Goal: Transaction & Acquisition: Purchase product/service

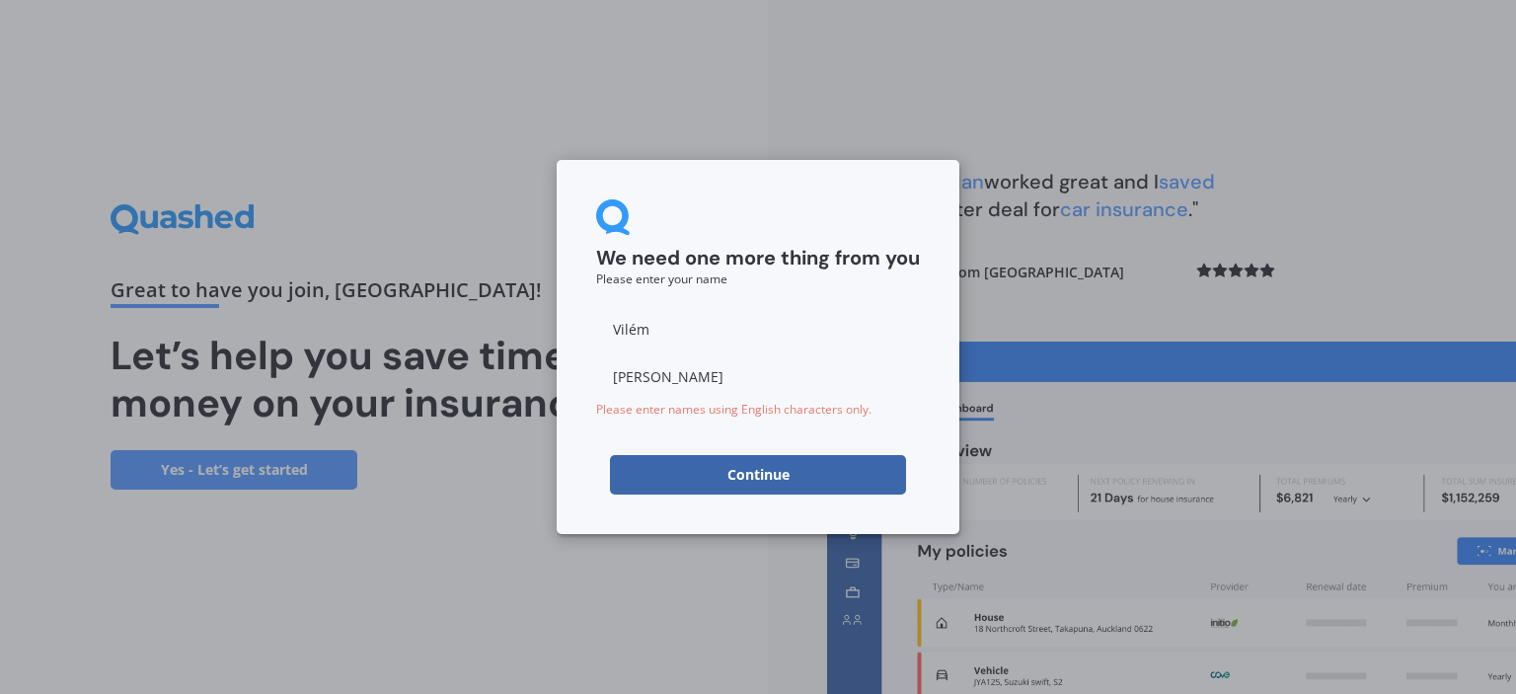
click at [677, 315] on input "Vilém" at bounding box center [758, 328] width 324 height 39
type input "Vilem"
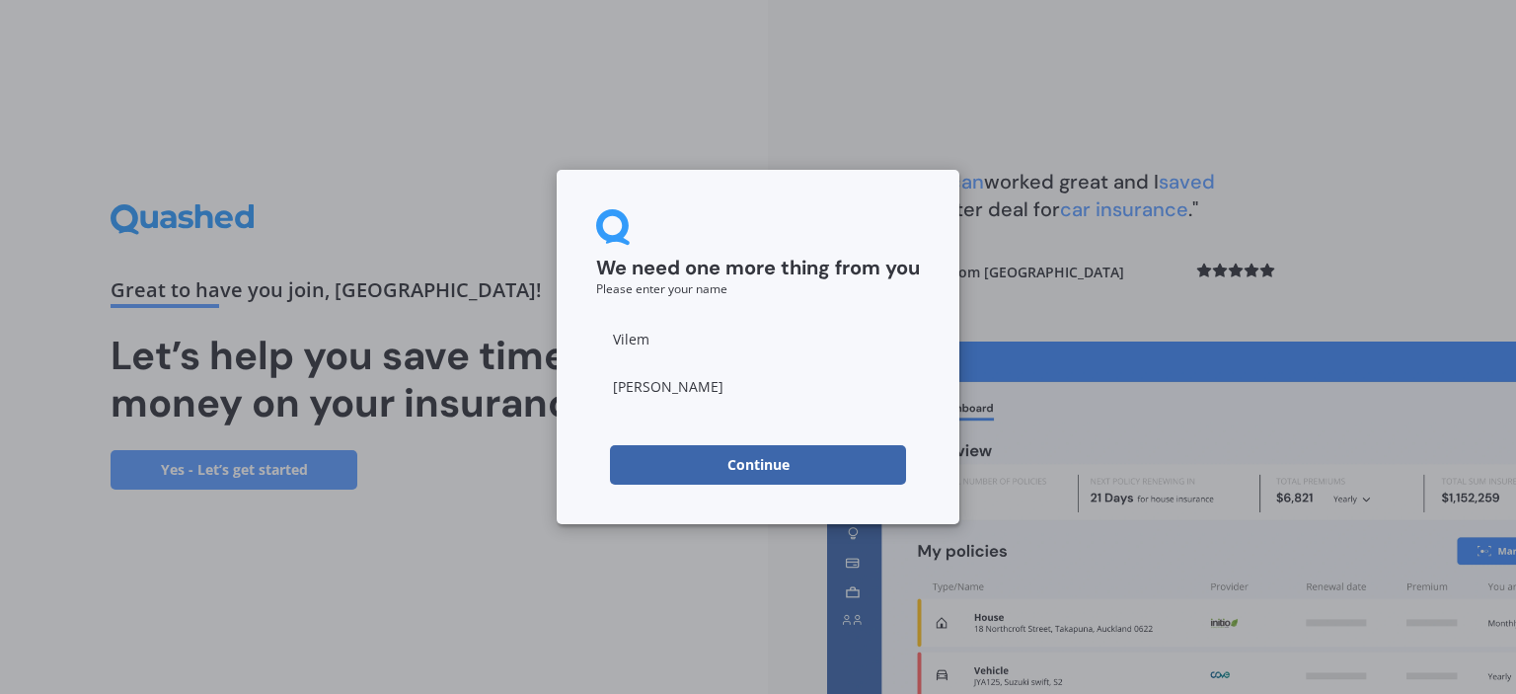
type input "[PERSON_NAME]"
click at [566, 460] on div "We need one more thing from you Please enter your name [PERSON_NAME] Continue" at bounding box center [758, 347] width 403 height 354
click at [695, 459] on button "Continue" at bounding box center [758, 464] width 296 height 39
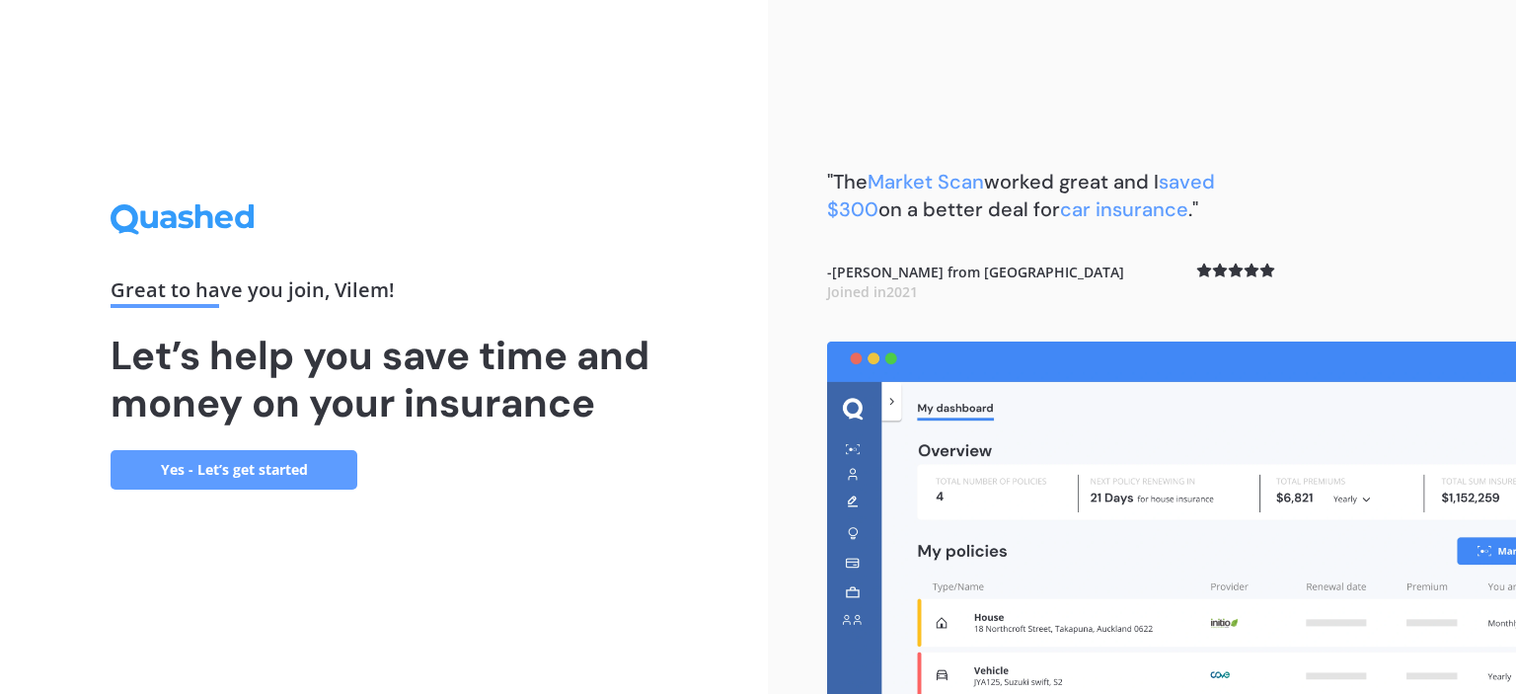
click at [267, 461] on link "Yes - Let’s get started" at bounding box center [234, 469] width 247 height 39
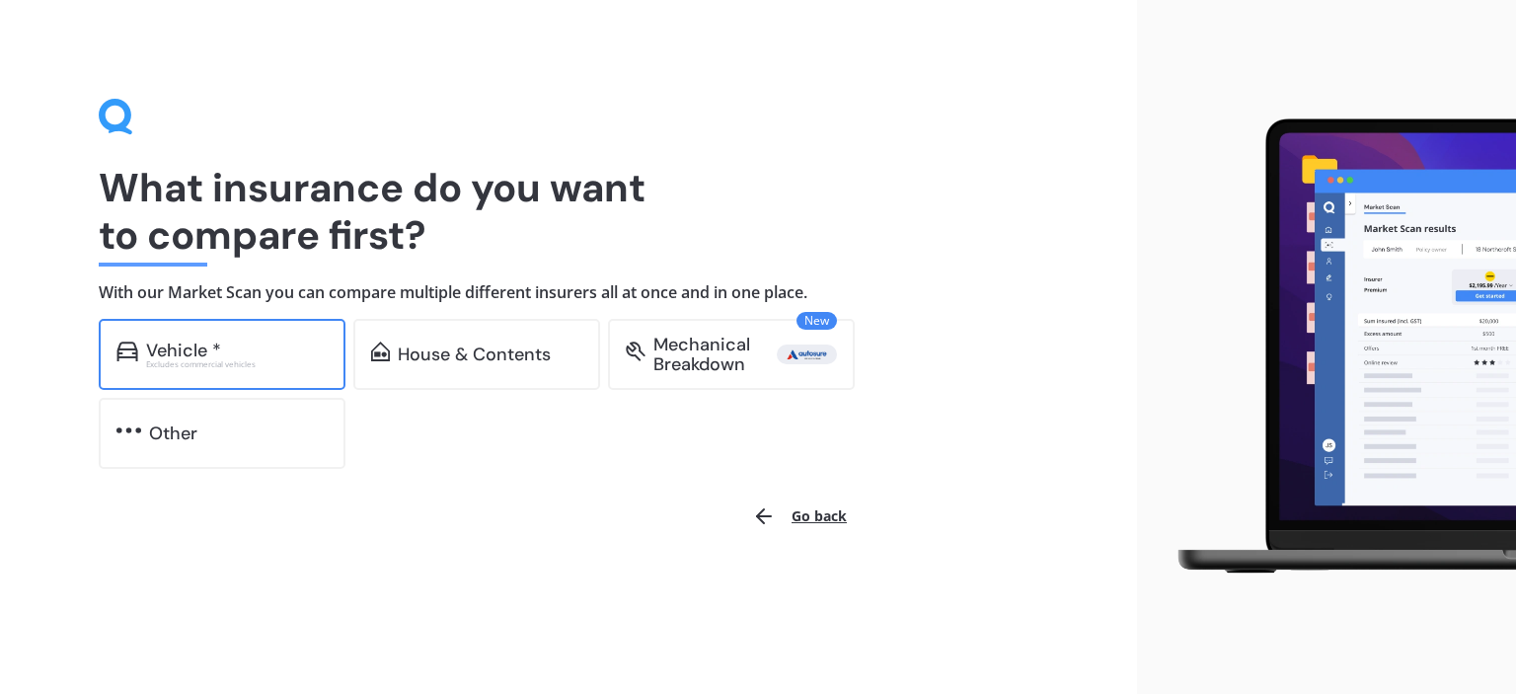
click at [281, 368] on div "Vehicle * Excludes commercial vehicles" at bounding box center [222, 354] width 247 height 71
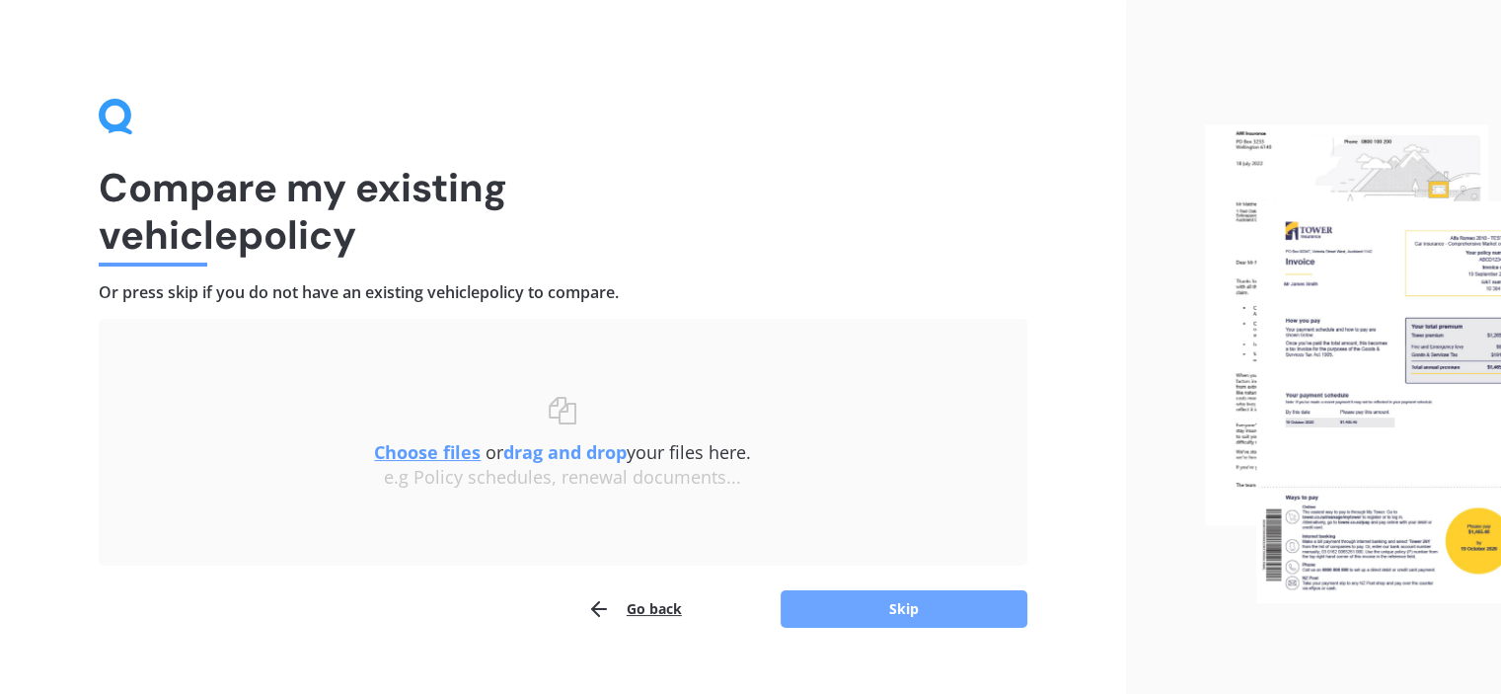
click at [918, 612] on button "Skip" at bounding box center [904, 609] width 247 height 38
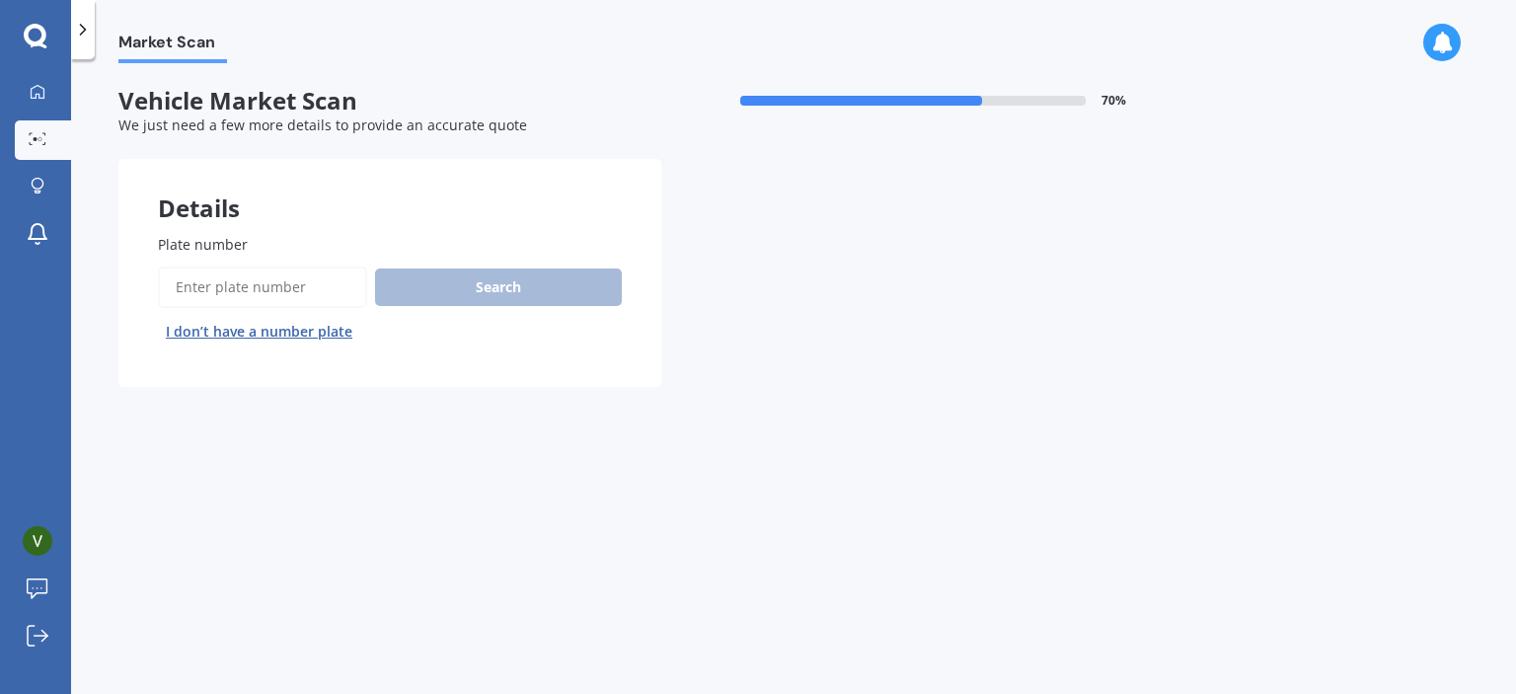
click at [270, 290] on input "Plate number" at bounding box center [262, 286] width 209 height 41
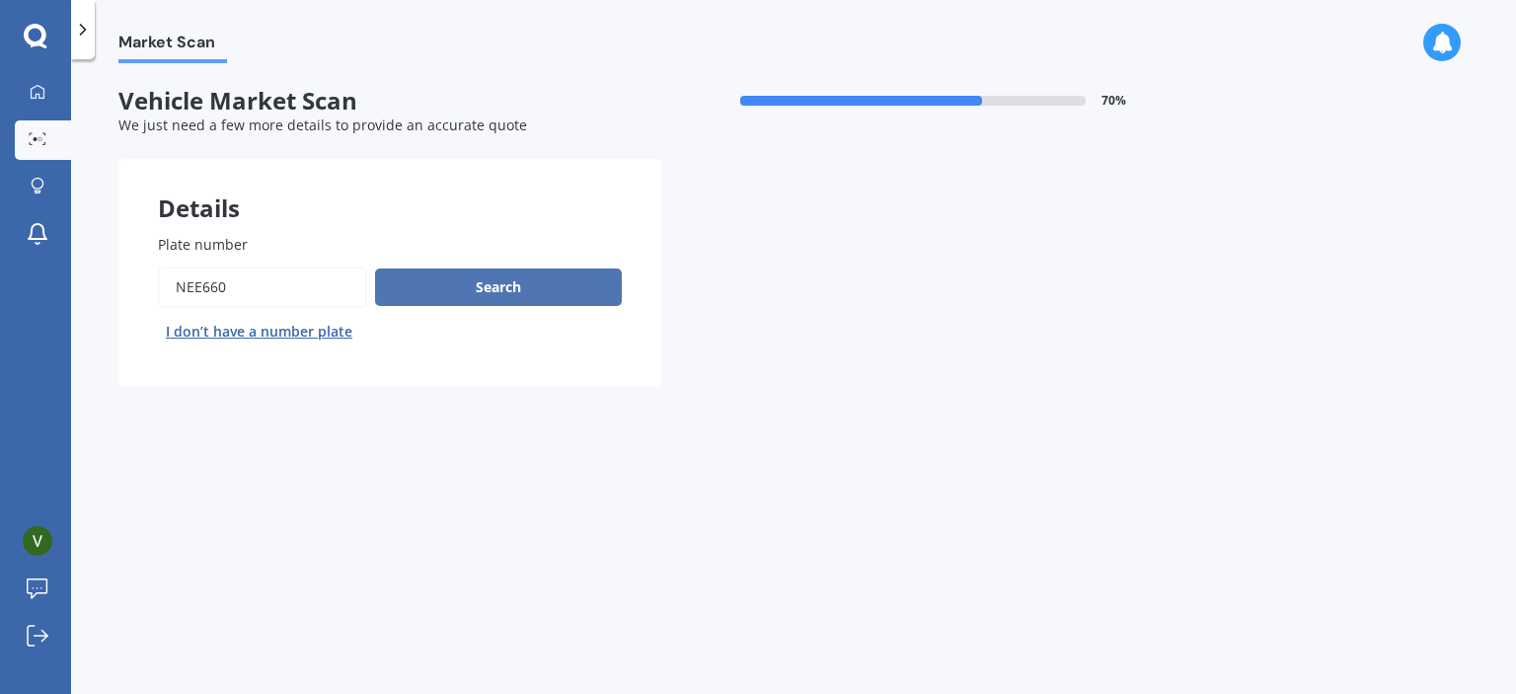
type input "NEE660"
click at [479, 286] on button "Search" at bounding box center [498, 287] width 247 height 38
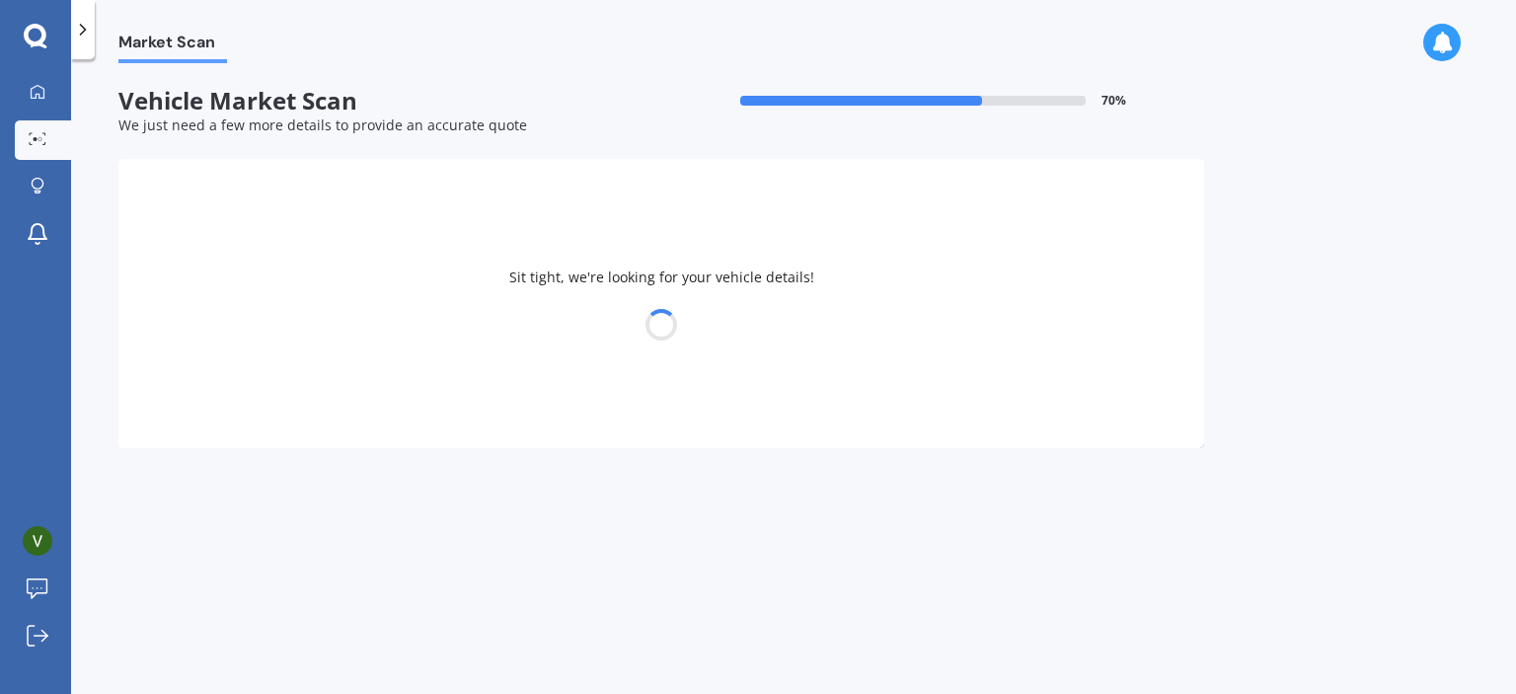
select select "MAZDA"
select select "BIANTE"
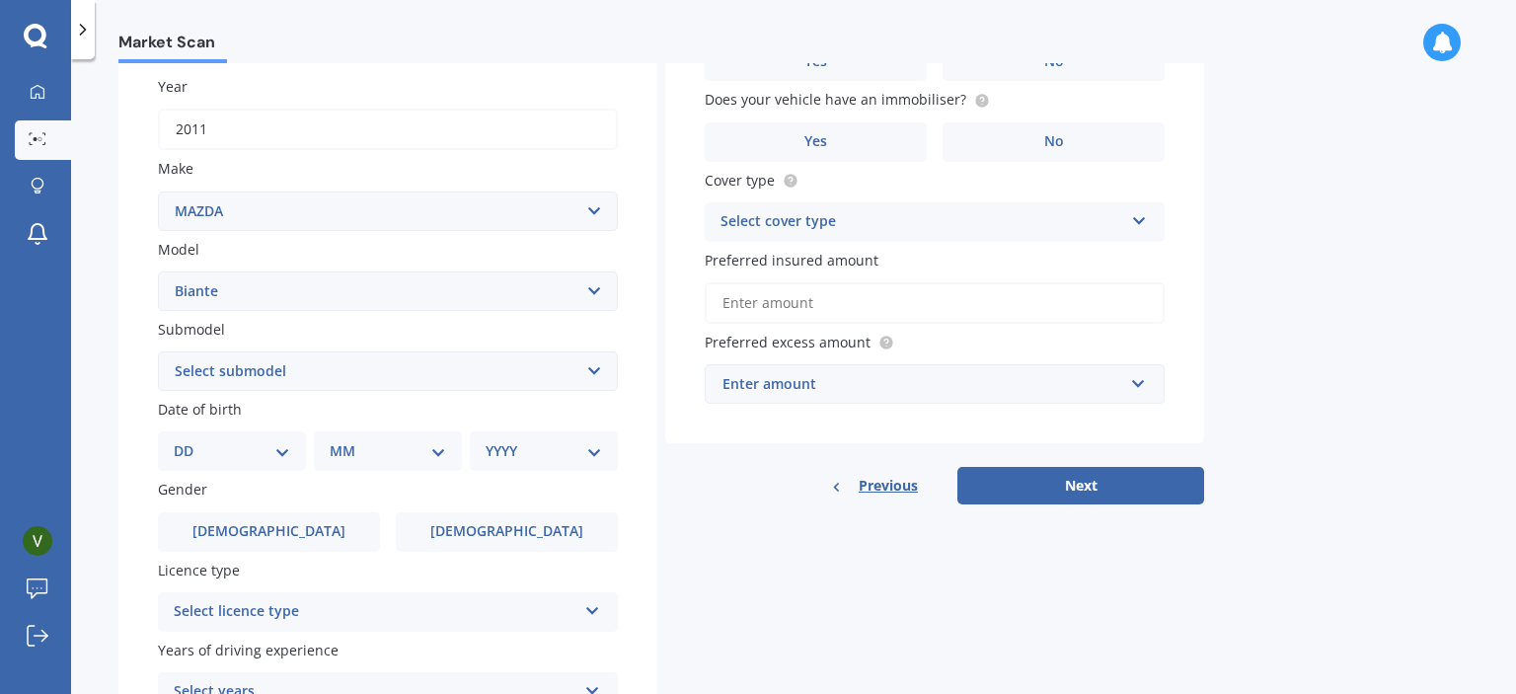
scroll to position [295, 0]
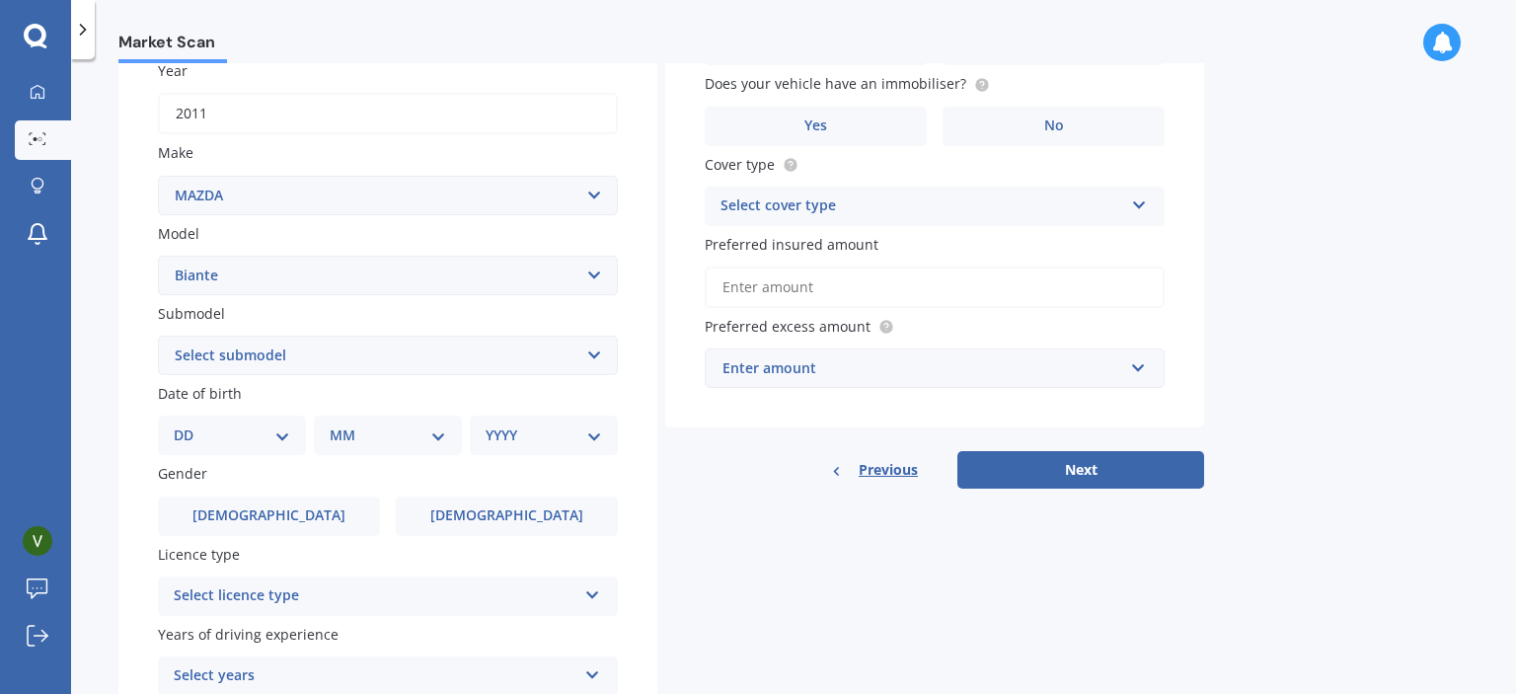
click at [591, 354] on select "Select submodel MPV Skyactiv" at bounding box center [388, 355] width 460 height 39
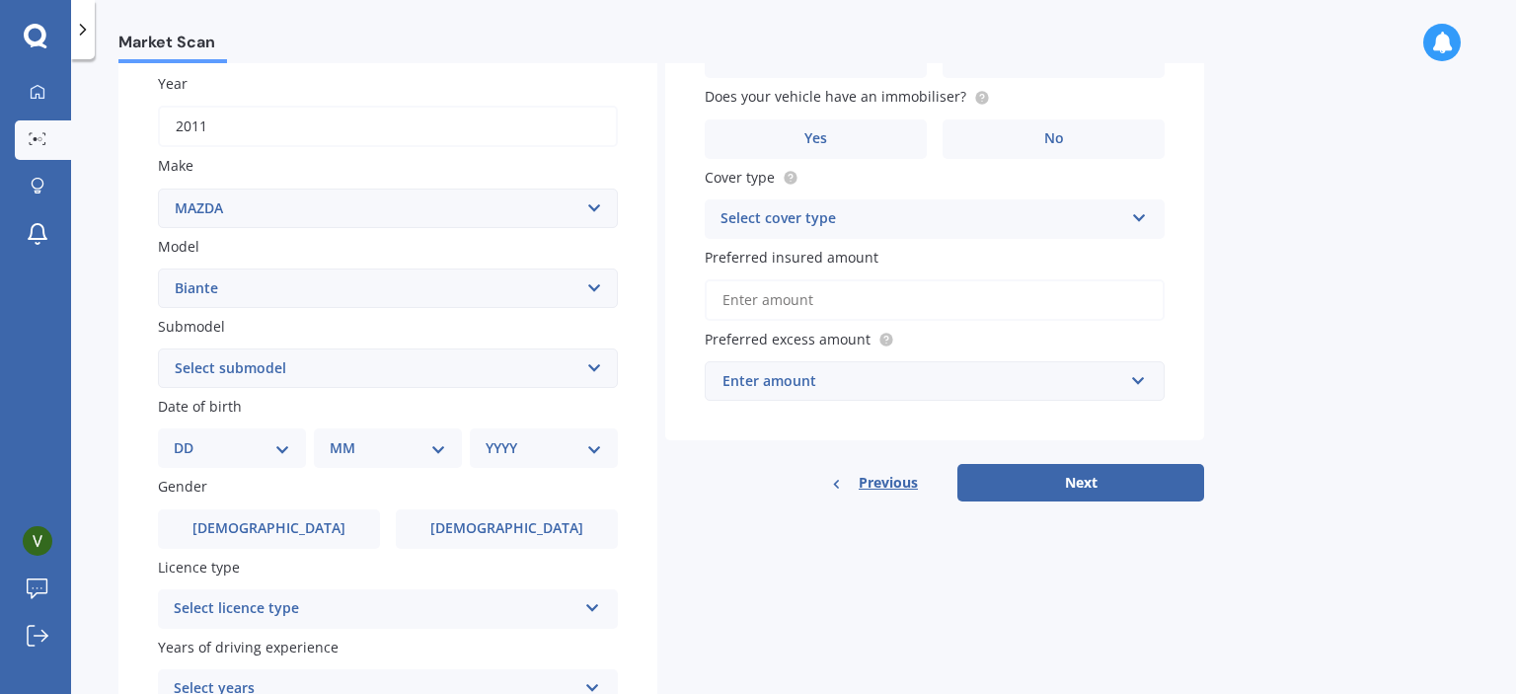
scroll to position [338, 0]
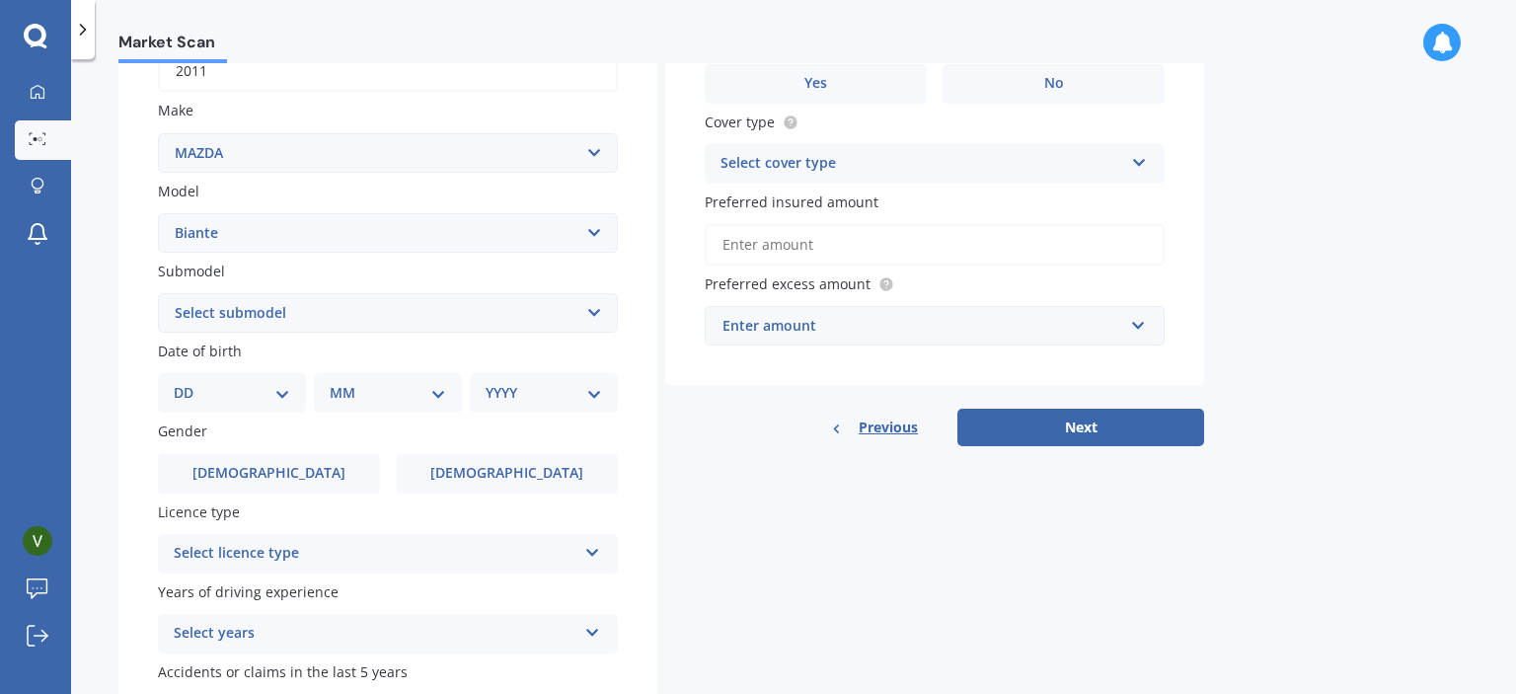
click at [518, 306] on select "Select submodel MPV Skyactiv" at bounding box center [388, 312] width 460 height 39
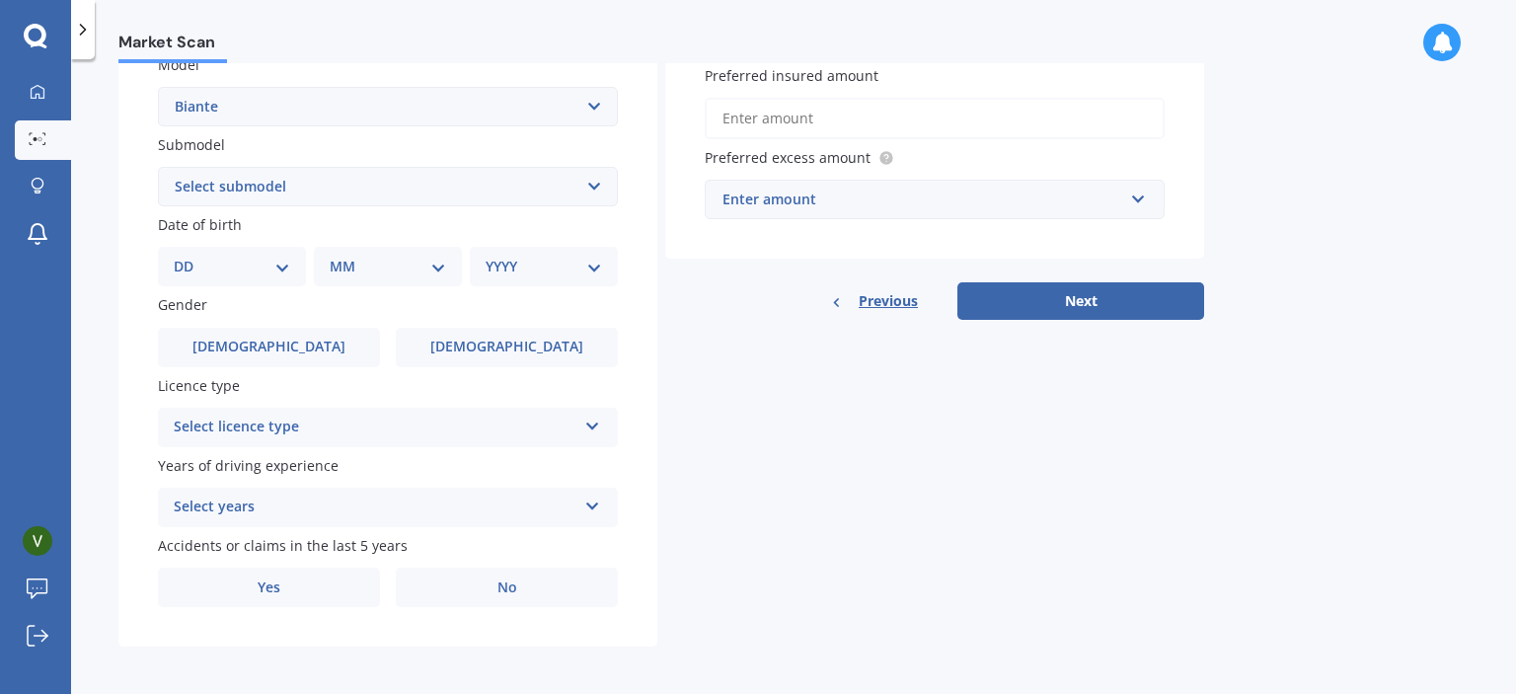
scroll to position [468, 0]
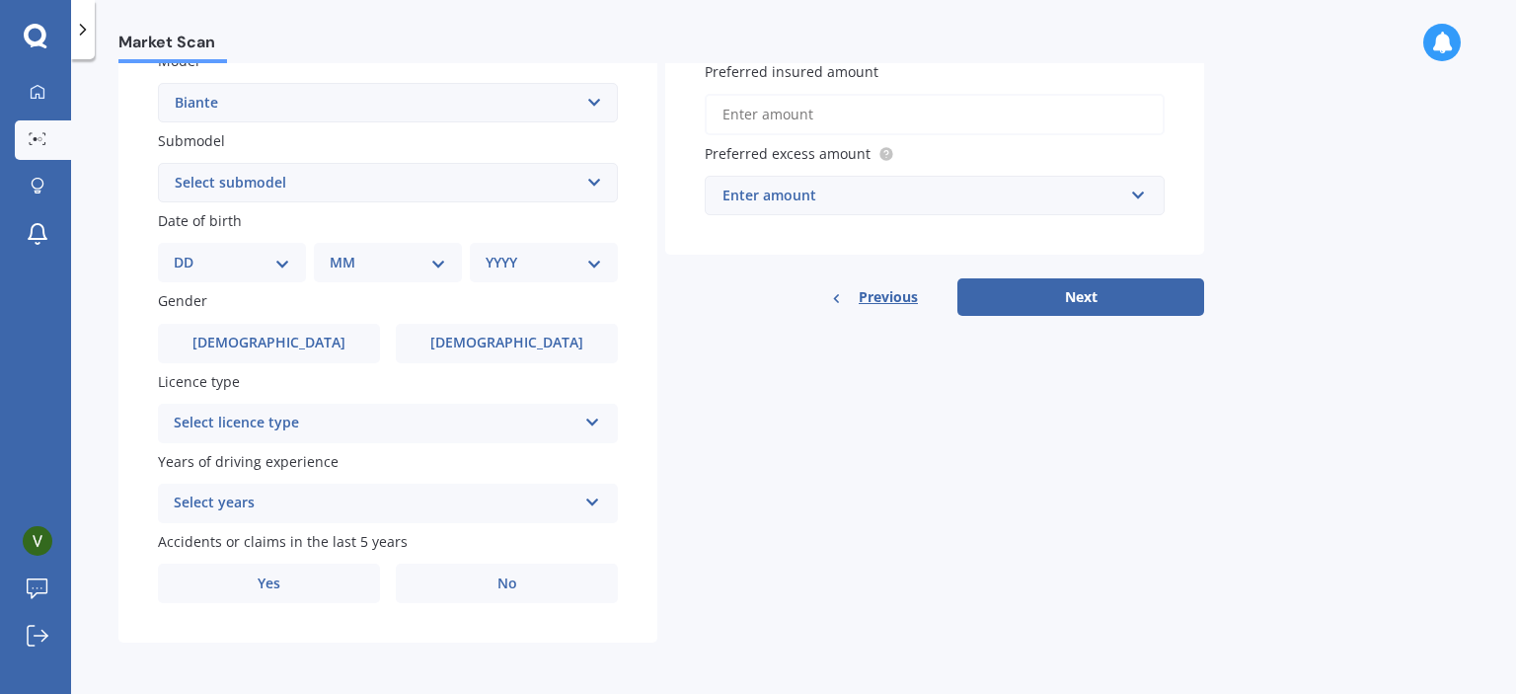
click at [265, 248] on div "DD 01 02 03 04 05 06 07 08 09 10 11 12 13 14 15 16 17 18 19 20 21 22 23 24 25 2…" at bounding box center [232, 262] width 148 height 39
click at [237, 269] on select "DD 01 02 03 04 05 06 07 08 09 10 11 12 13 14 15 16 17 18 19 20 21 22 23 24 25 2…" at bounding box center [232, 263] width 116 height 22
select select "09"
click at [189, 252] on select "DD 01 02 03 04 05 06 07 08 09 10 11 12 13 14 15 16 17 18 19 20 21 22 23 24 25 2…" at bounding box center [232, 263] width 116 height 22
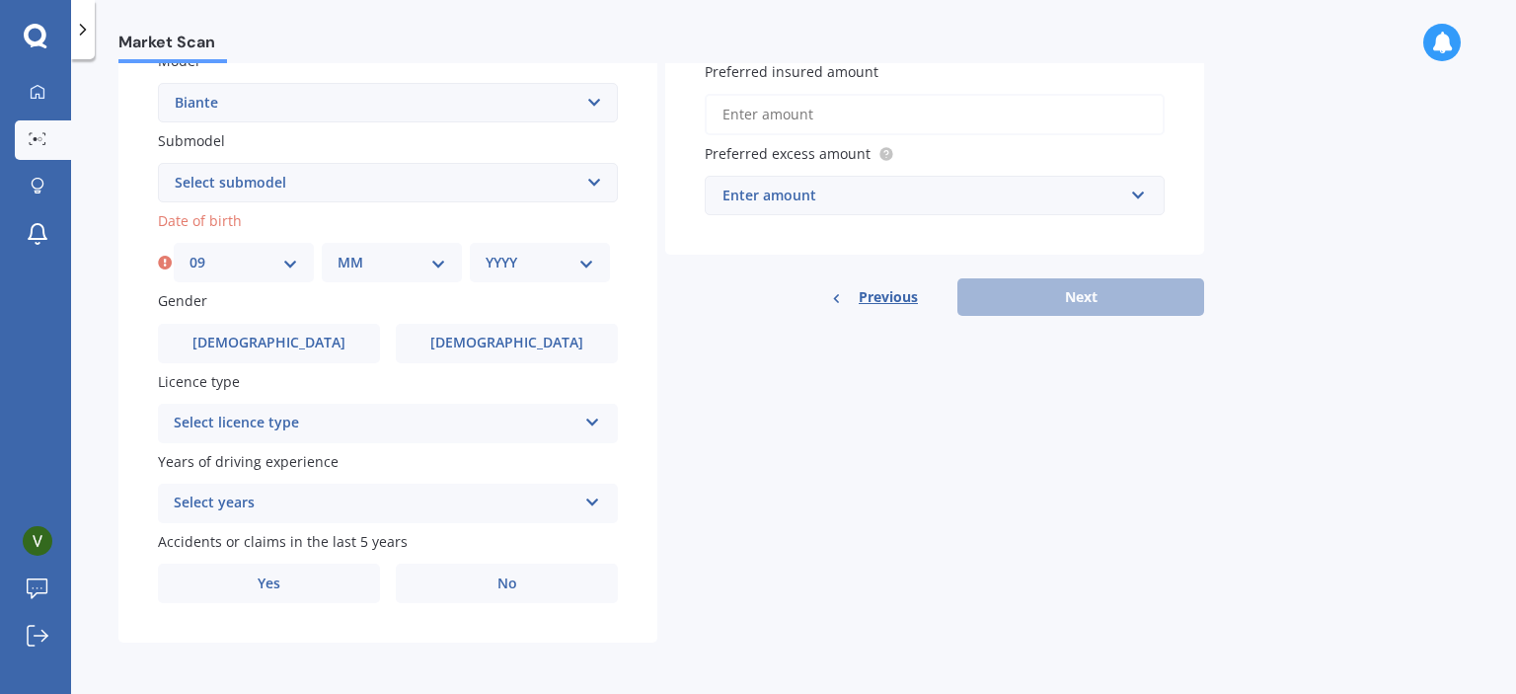
click at [401, 275] on div "MM 01 02 03 04 05 06 07 08 09 10 11 12" at bounding box center [392, 262] width 140 height 39
click at [427, 265] on select "MM 01 02 03 04 05 06 07 08 09 10 11 12" at bounding box center [392, 263] width 109 height 22
select select "04"
click at [338, 252] on select "MM 01 02 03 04 05 06 07 08 09 10 11 12" at bounding box center [392, 263] width 109 height 22
click at [553, 264] on select "YYYY 2025 2024 2023 2022 2021 2020 2019 2018 2017 2016 2015 2014 2013 2012 2011…" at bounding box center [540, 263] width 109 height 22
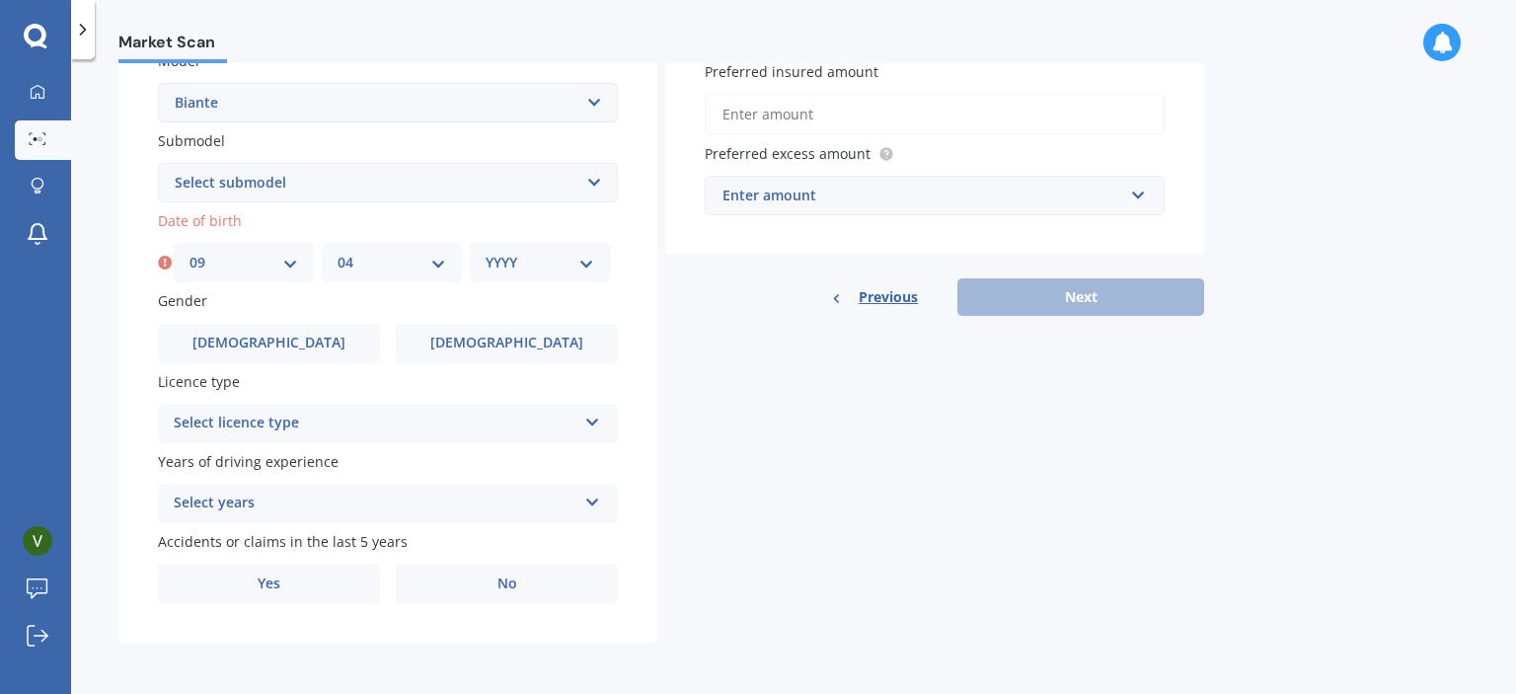
select select "1999"
click at [486, 252] on select "YYYY 2025 2024 2023 2022 2021 2020 2019 2018 2017 2016 2015 2014 2013 2012 2011…" at bounding box center [540, 263] width 109 height 22
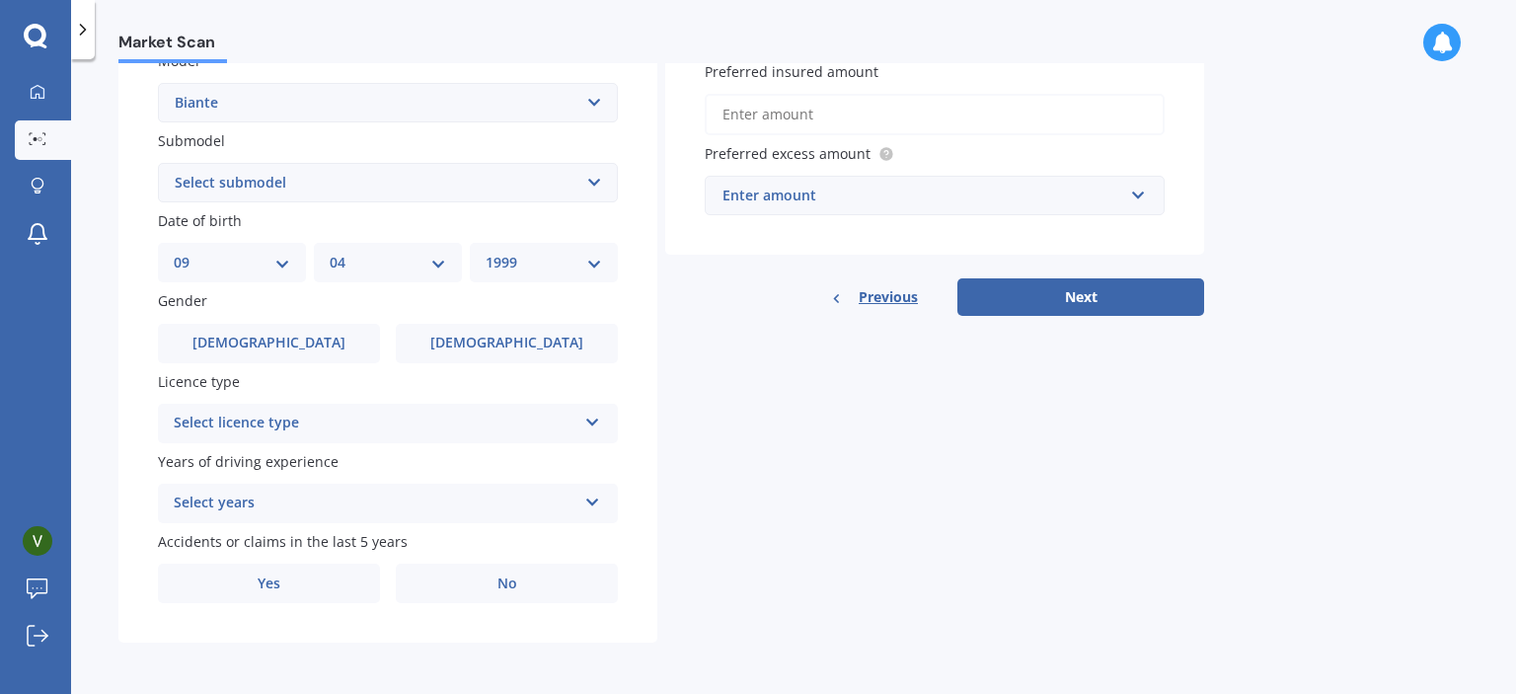
click at [251, 256] on select "DD 01 02 03 04 05 06 07 08 09 10 11 12 13 14 15 16 17 18 19 20 21 22 23 24 25 2…" at bounding box center [232, 263] width 116 height 22
click at [267, 337] on span "[DEMOGRAPHIC_DATA]" at bounding box center [268, 343] width 157 height 17
click at [0, 0] on input "[DEMOGRAPHIC_DATA]" at bounding box center [0, 0] width 0 height 0
click at [308, 405] on div "Select licence type NZ Full NZ Restricted NZ Learners [GEOGRAPHIC_DATA] [GEOGRA…" at bounding box center [388, 423] width 460 height 39
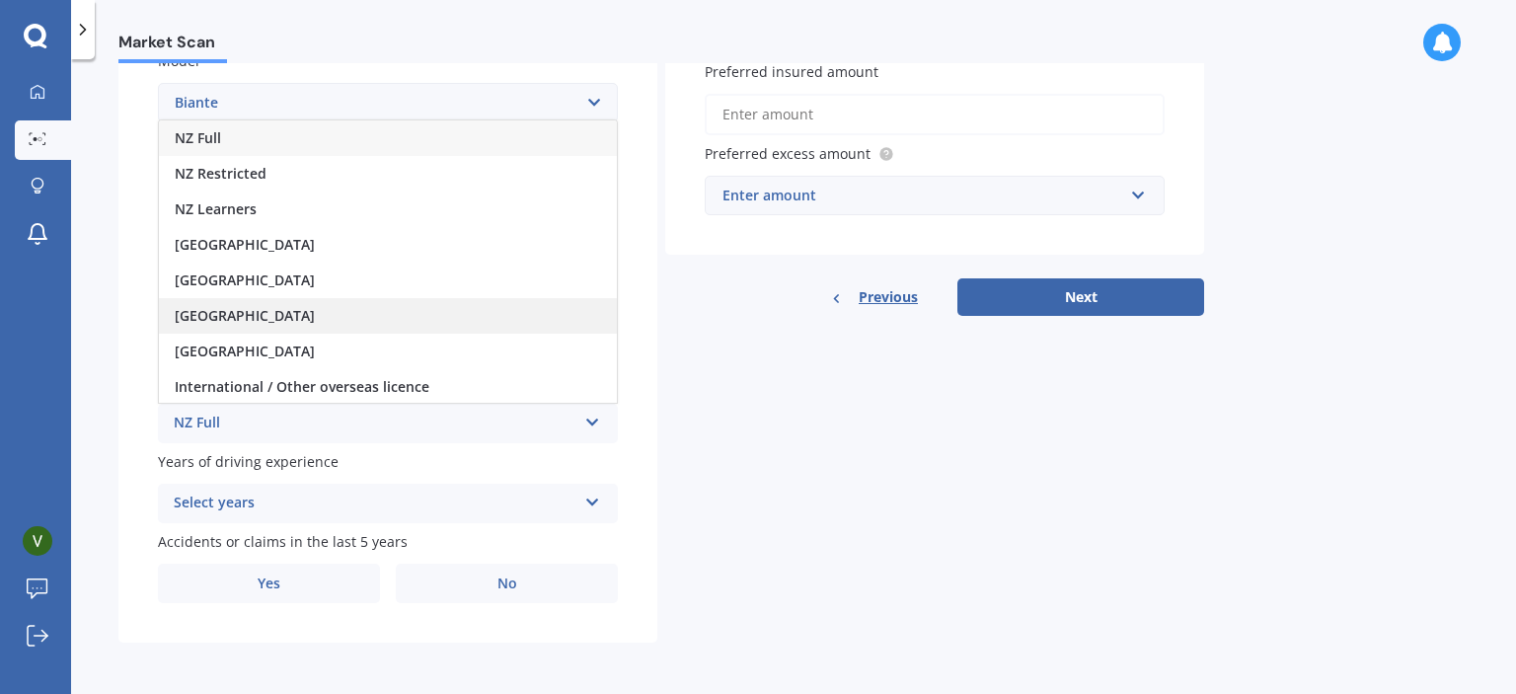
scroll to position [1, 0]
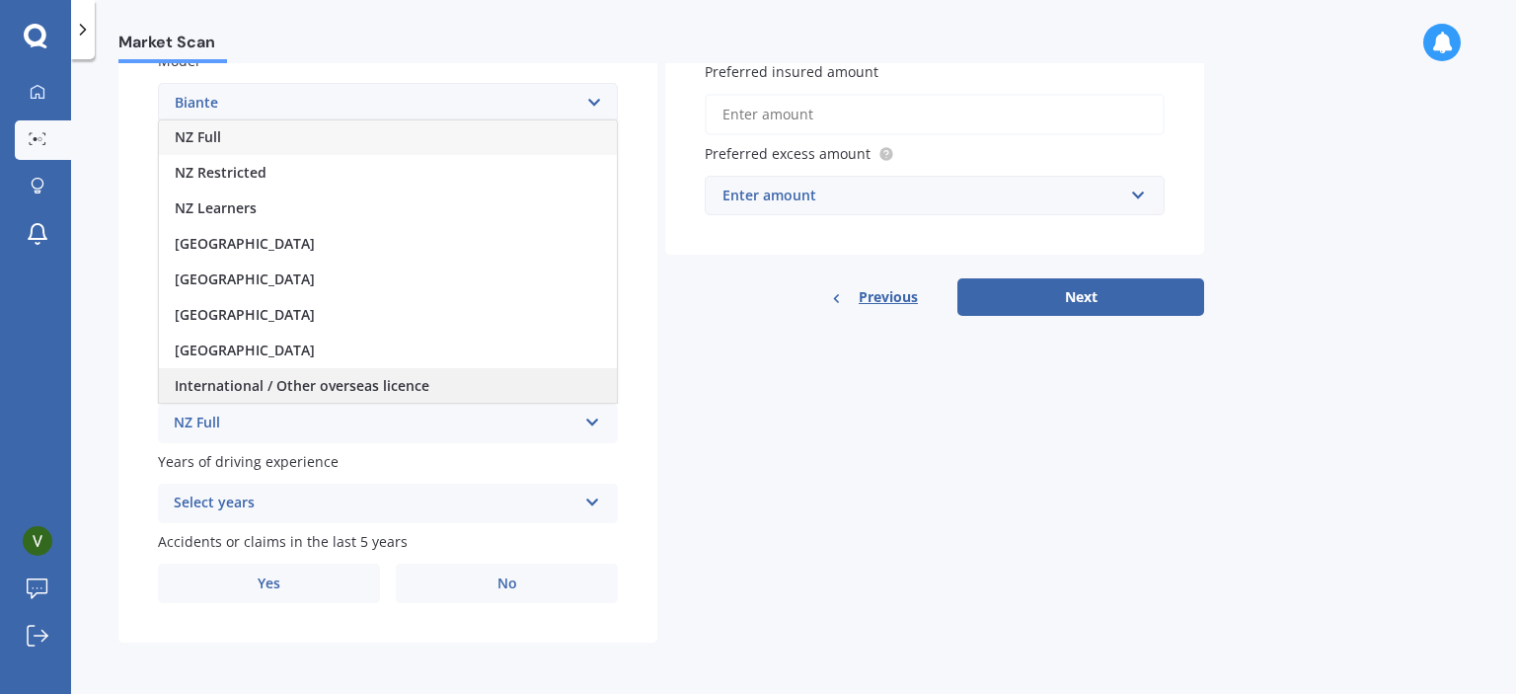
click at [270, 382] on span "International / Other overseas licence" at bounding box center [302, 385] width 255 height 19
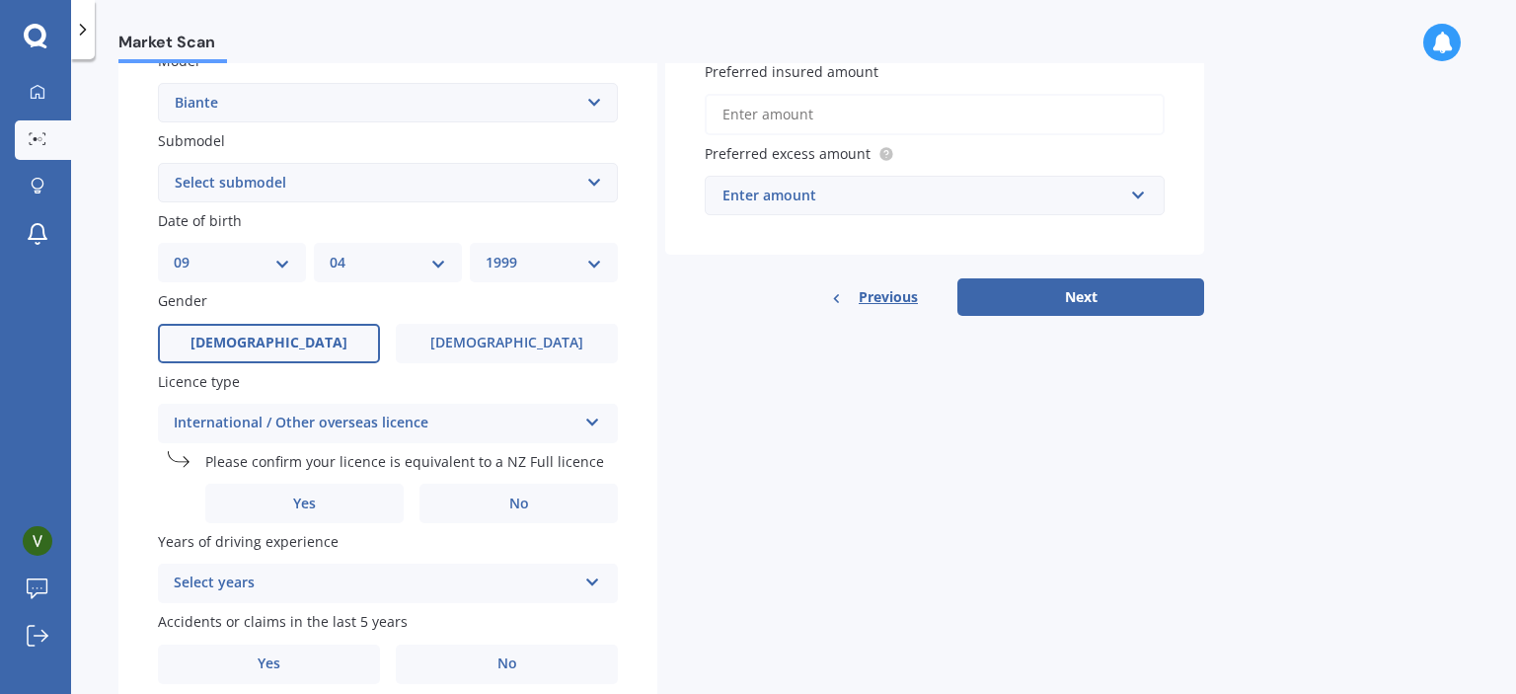
scroll to position [549, 0]
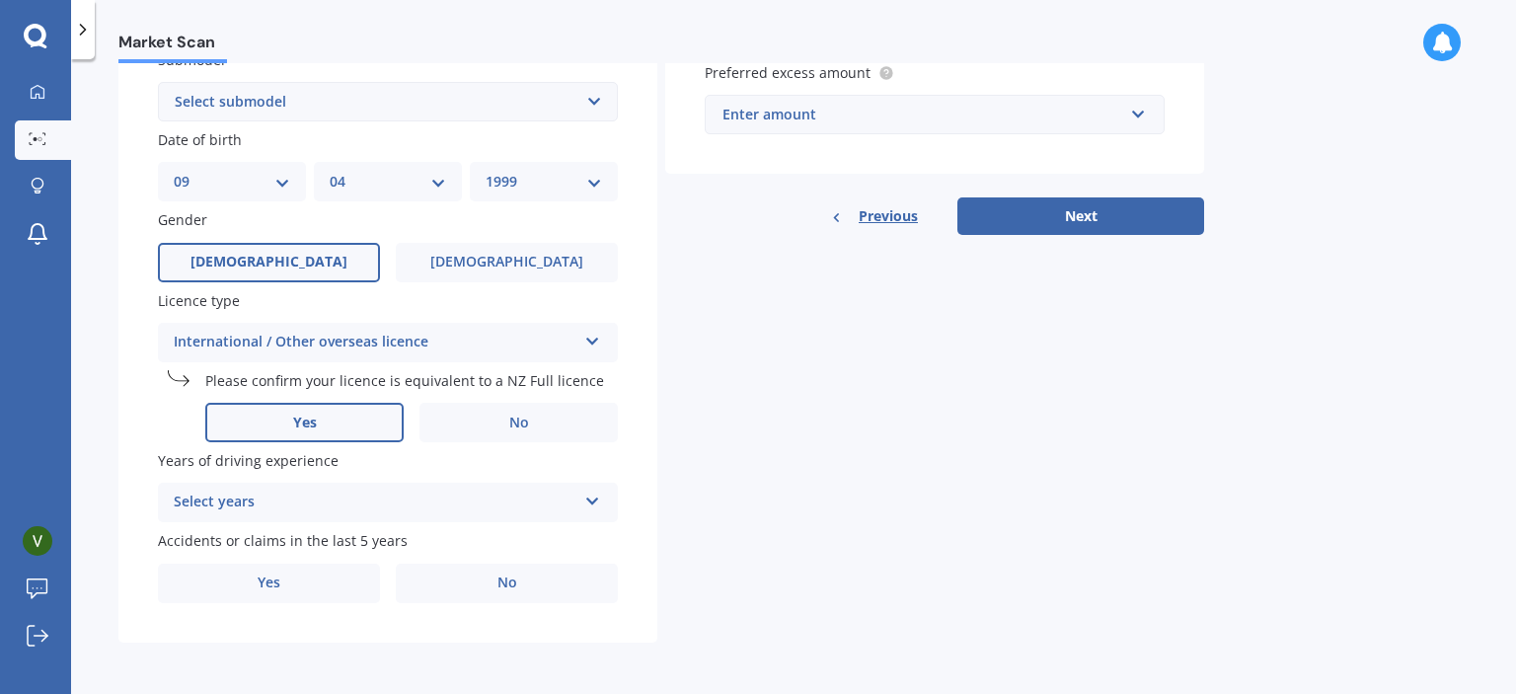
click at [327, 433] on label "Yes" at bounding box center [304, 422] width 198 height 39
click at [0, 0] on input "Yes" at bounding box center [0, 0] width 0 height 0
click at [409, 505] on div "Select years" at bounding box center [375, 503] width 403 height 24
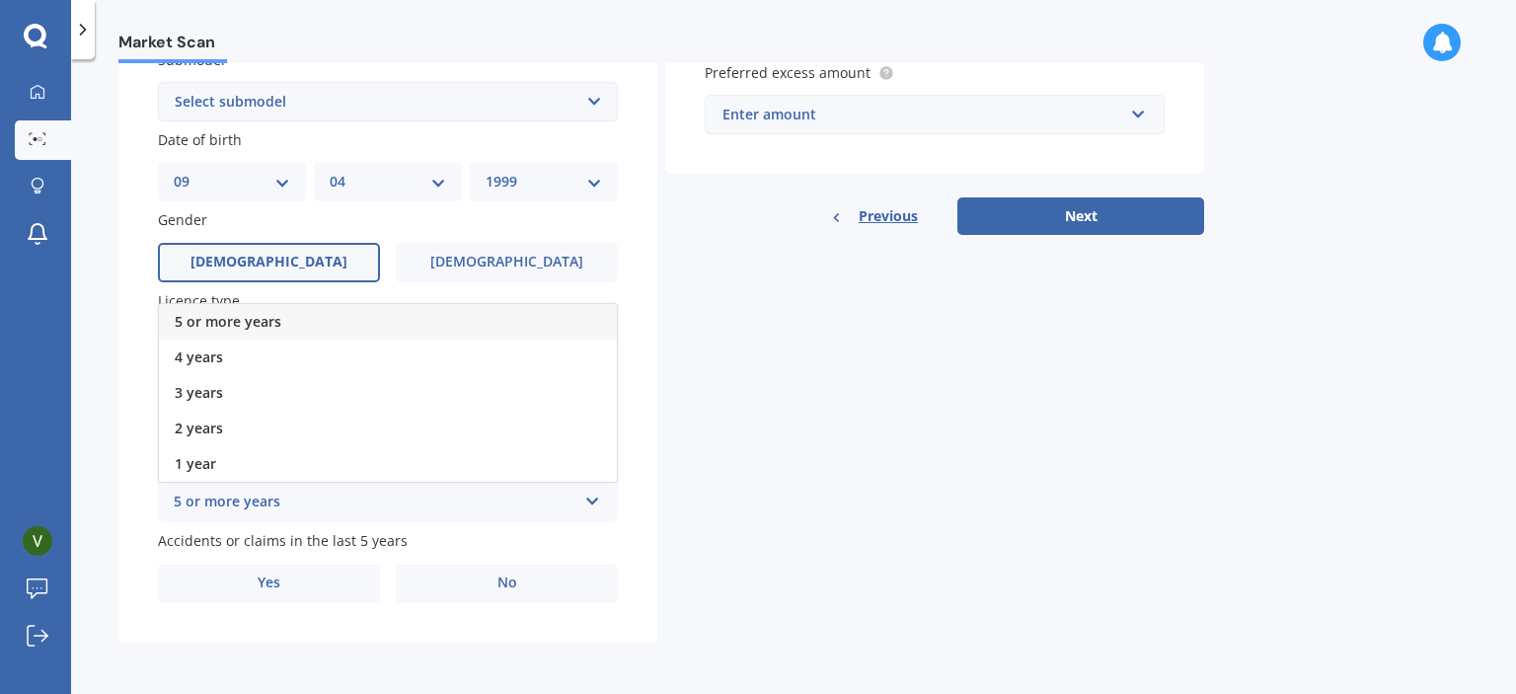
click at [342, 326] on div "5 or more years" at bounding box center [388, 322] width 458 height 36
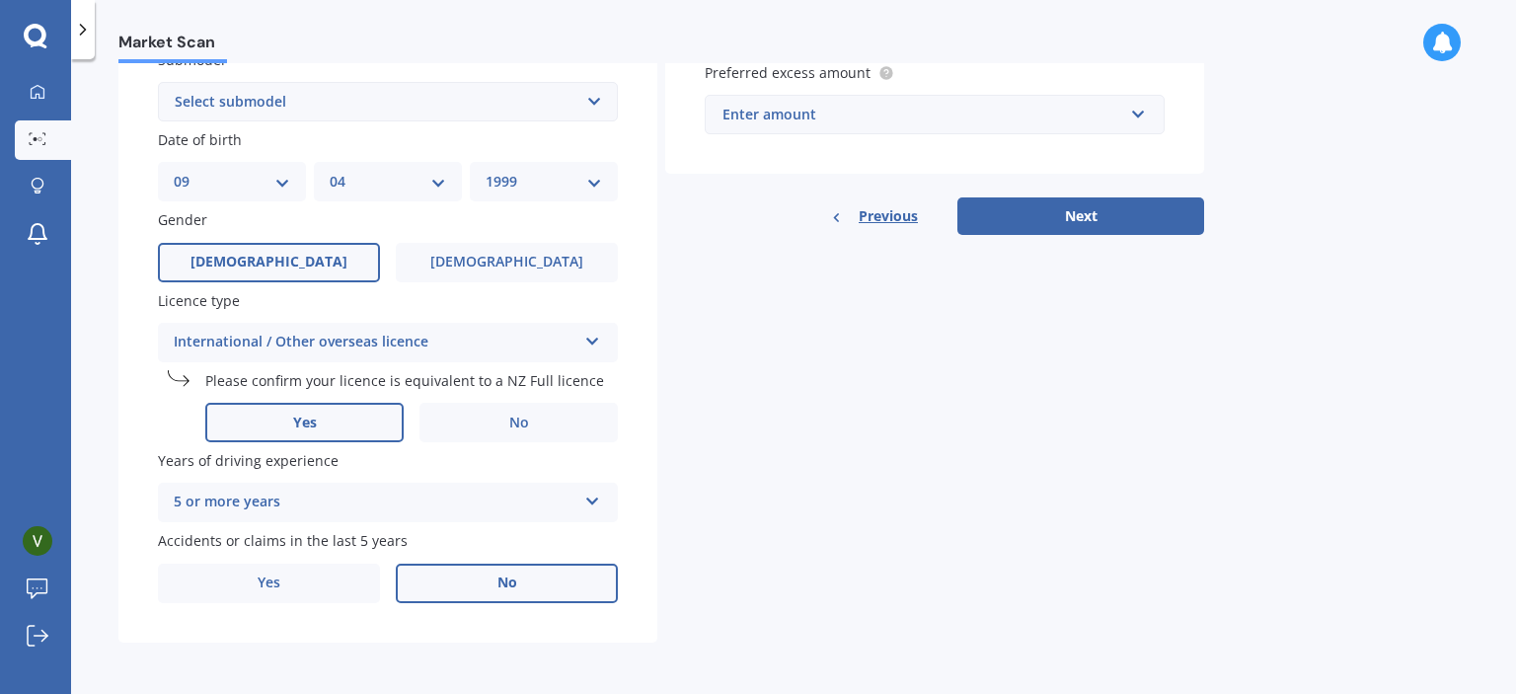
click at [474, 584] on label "No" at bounding box center [507, 583] width 222 height 39
click at [0, 0] on input "No" at bounding box center [0, 0] width 0 height 0
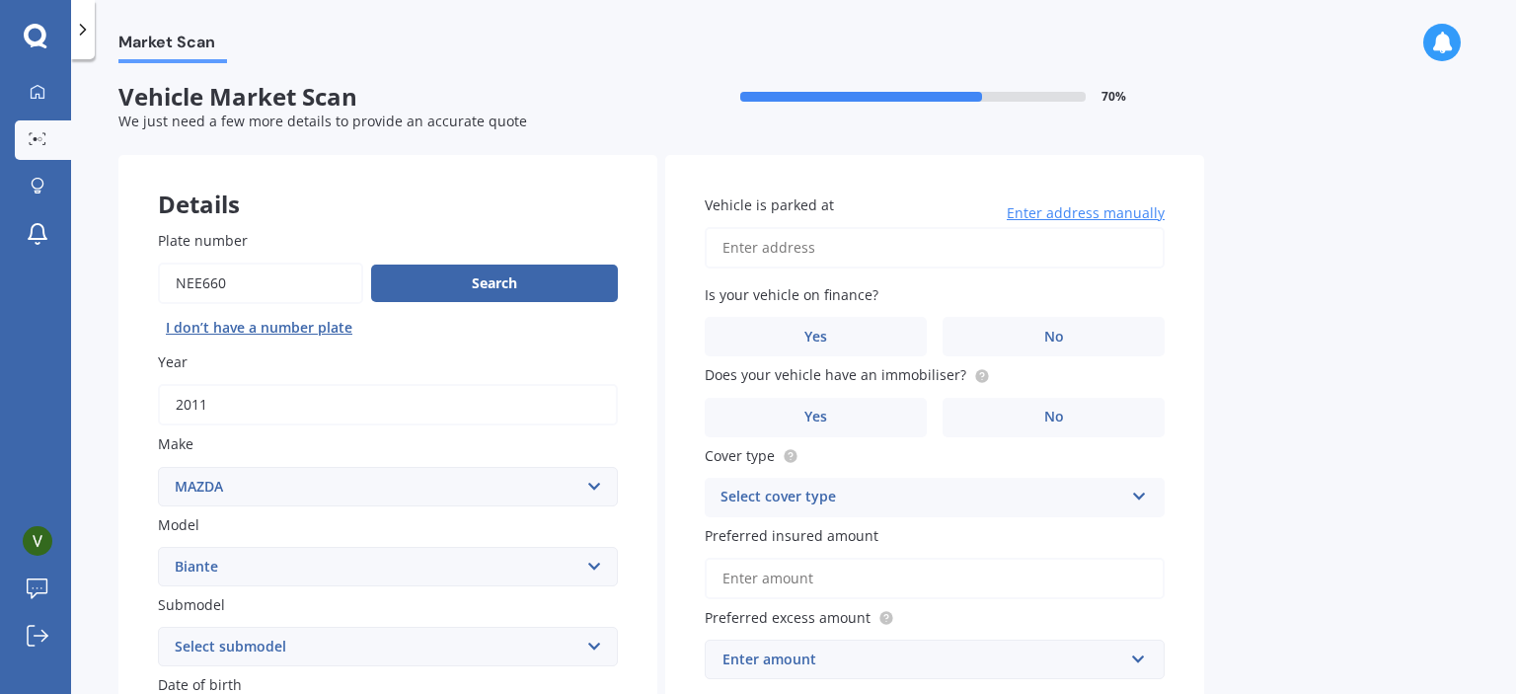
scroll to position [0, 0]
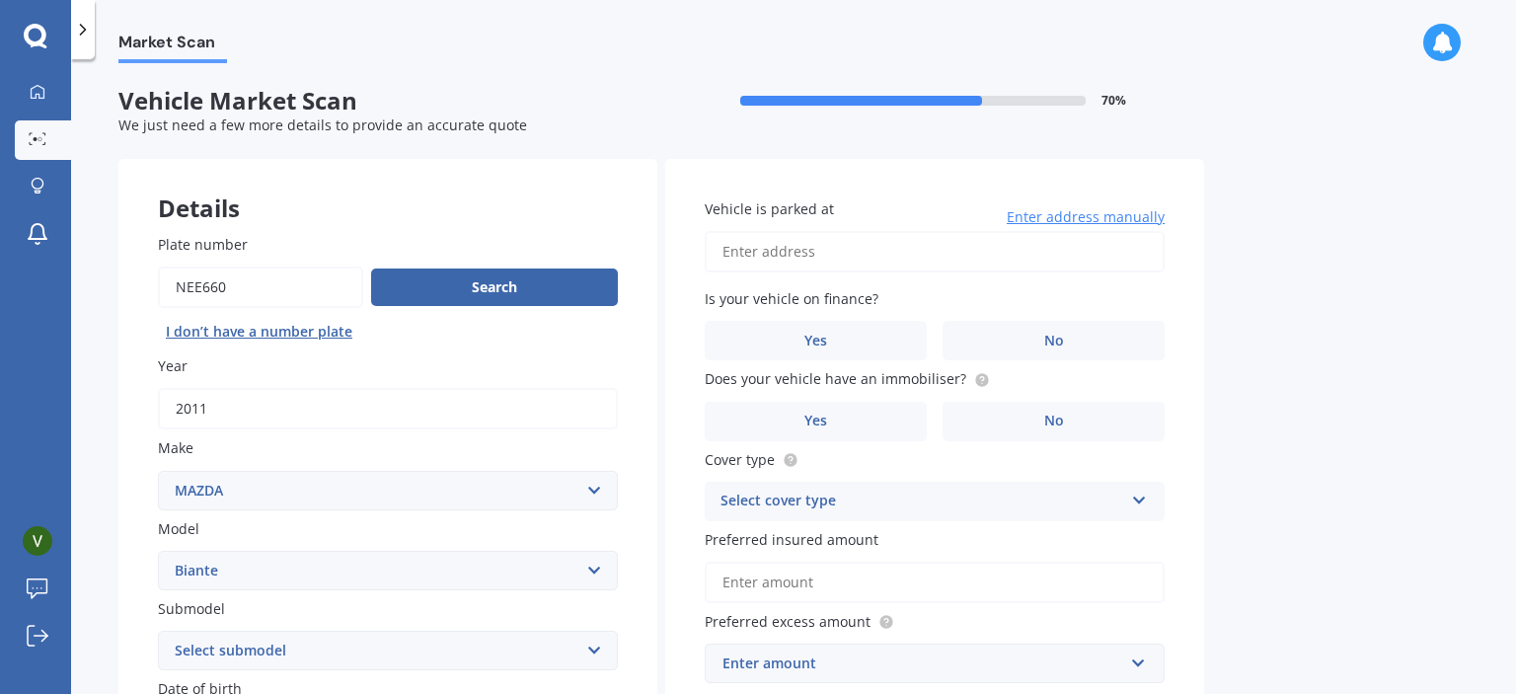
click at [829, 256] on input "Vehicle is parked at" at bounding box center [935, 251] width 460 height 41
click at [1196, 200] on div "Vehicle is parked at Enter address manually Is your vehicle on finance? Yes No …" at bounding box center [934, 441] width 539 height 565
click at [923, 236] on input "Vehicle is parked at" at bounding box center [935, 251] width 460 height 41
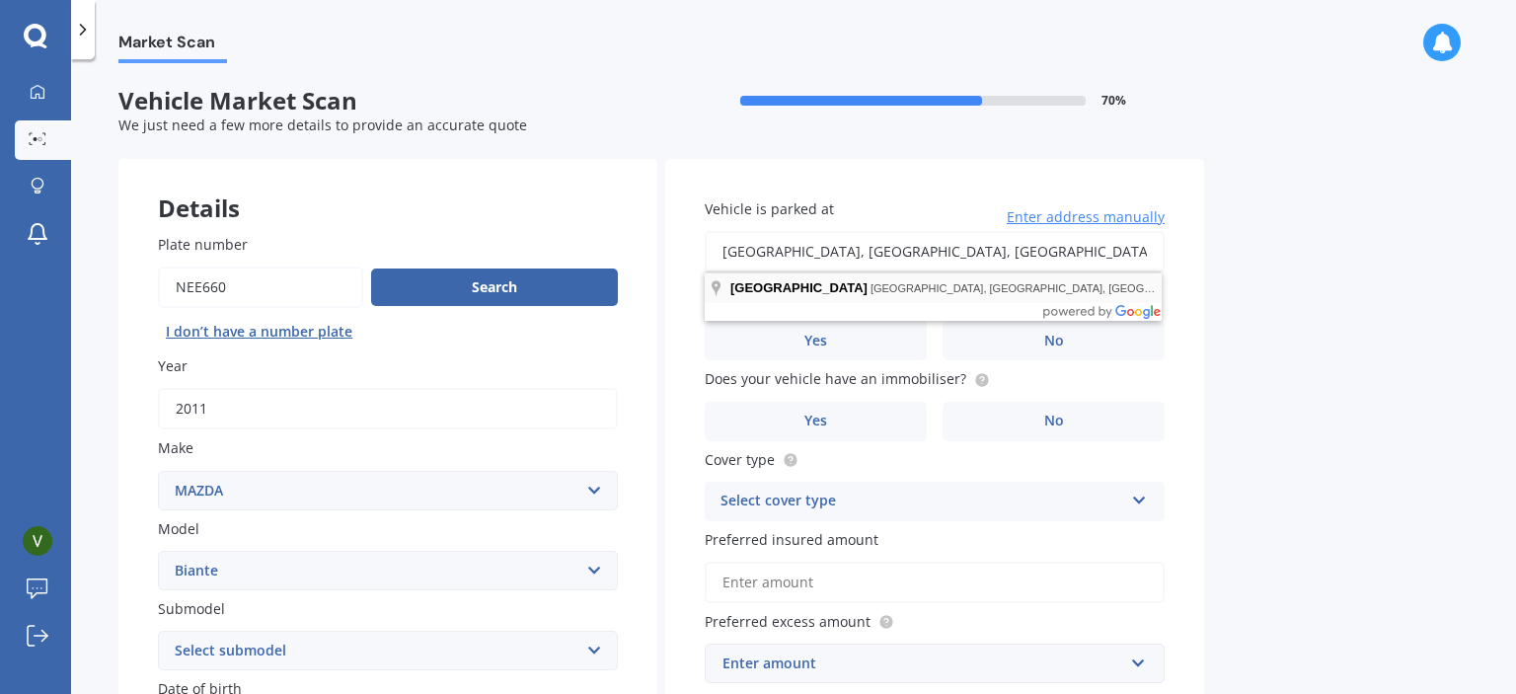
type input "[STREET_ADDRESS]"
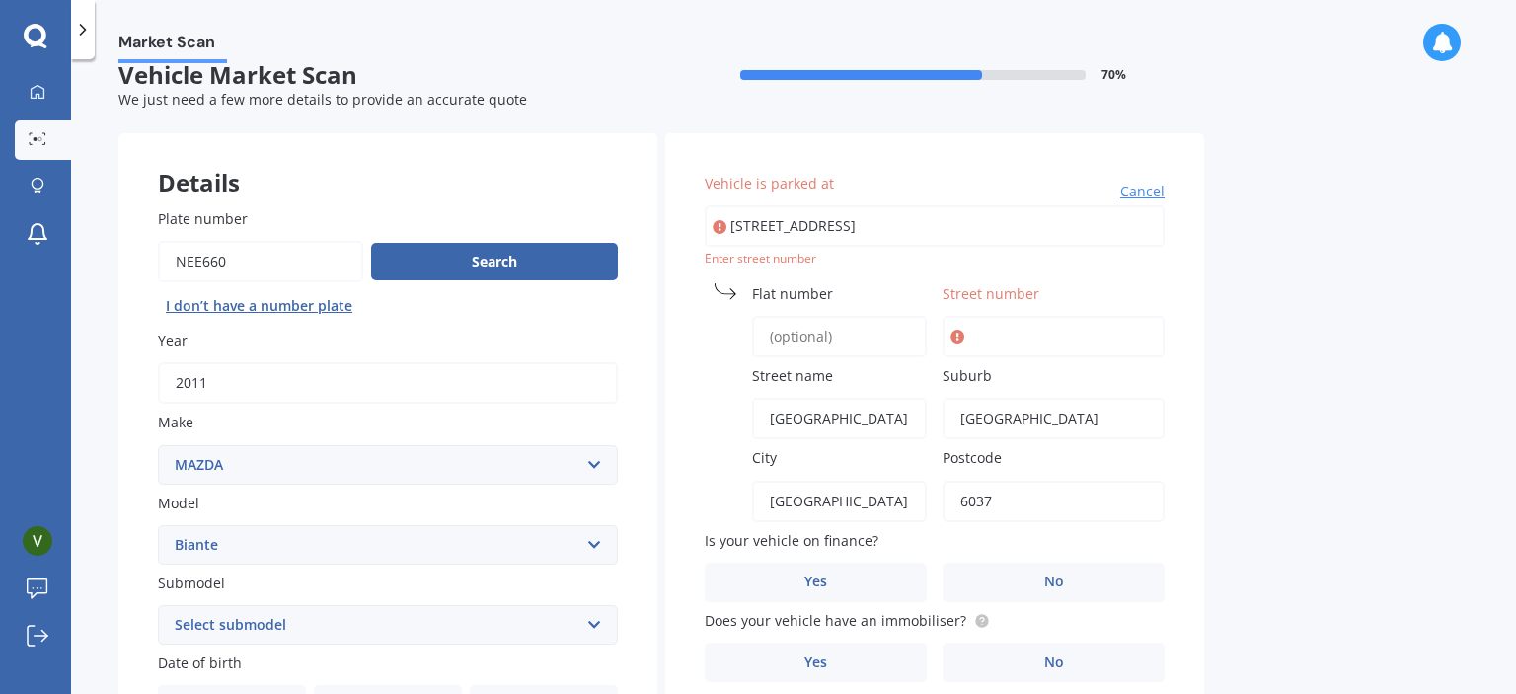
scroll to position [27, 0]
click at [1098, 327] on input "Street number" at bounding box center [1054, 335] width 222 height 41
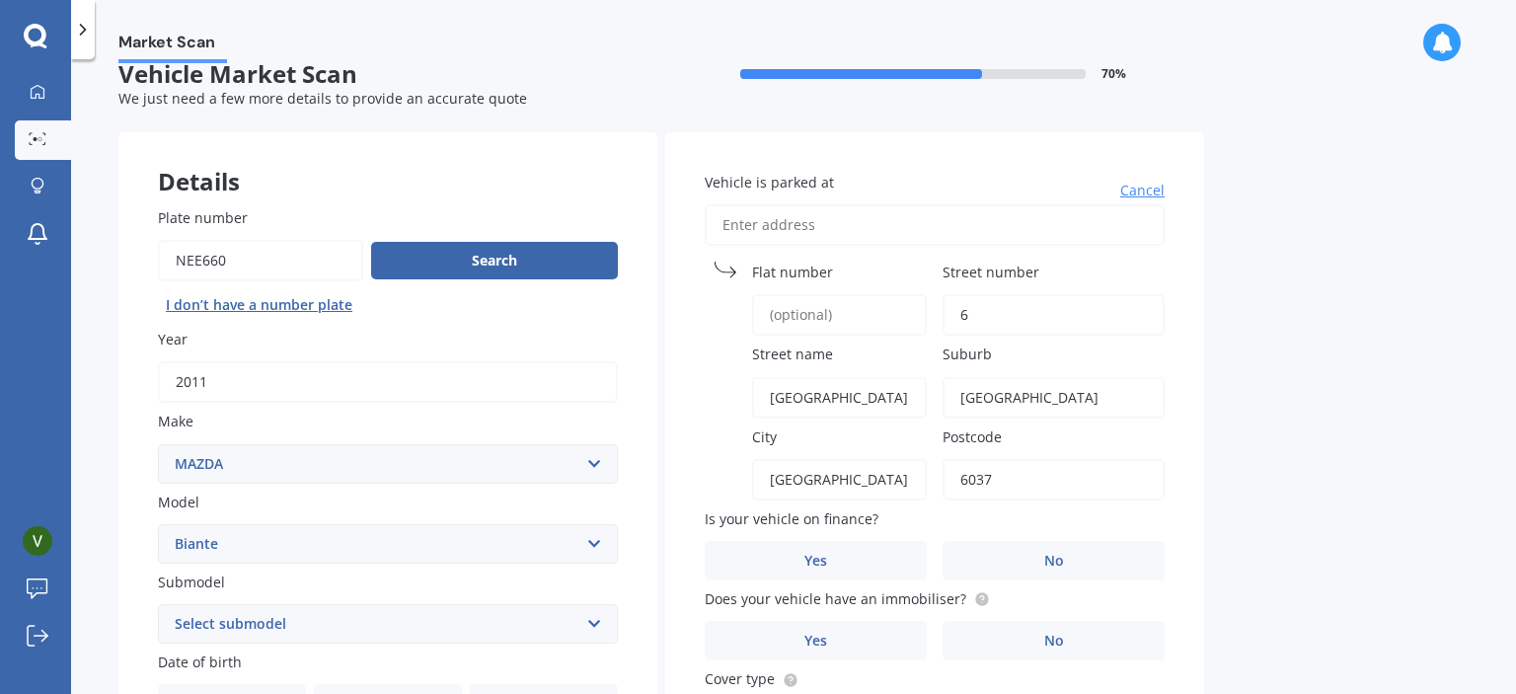
type input "6"
click at [1253, 374] on div "Market Scan Vehicle Market Scan 70 % We just need a few more details to provide…" at bounding box center [793, 380] width 1445 height 635
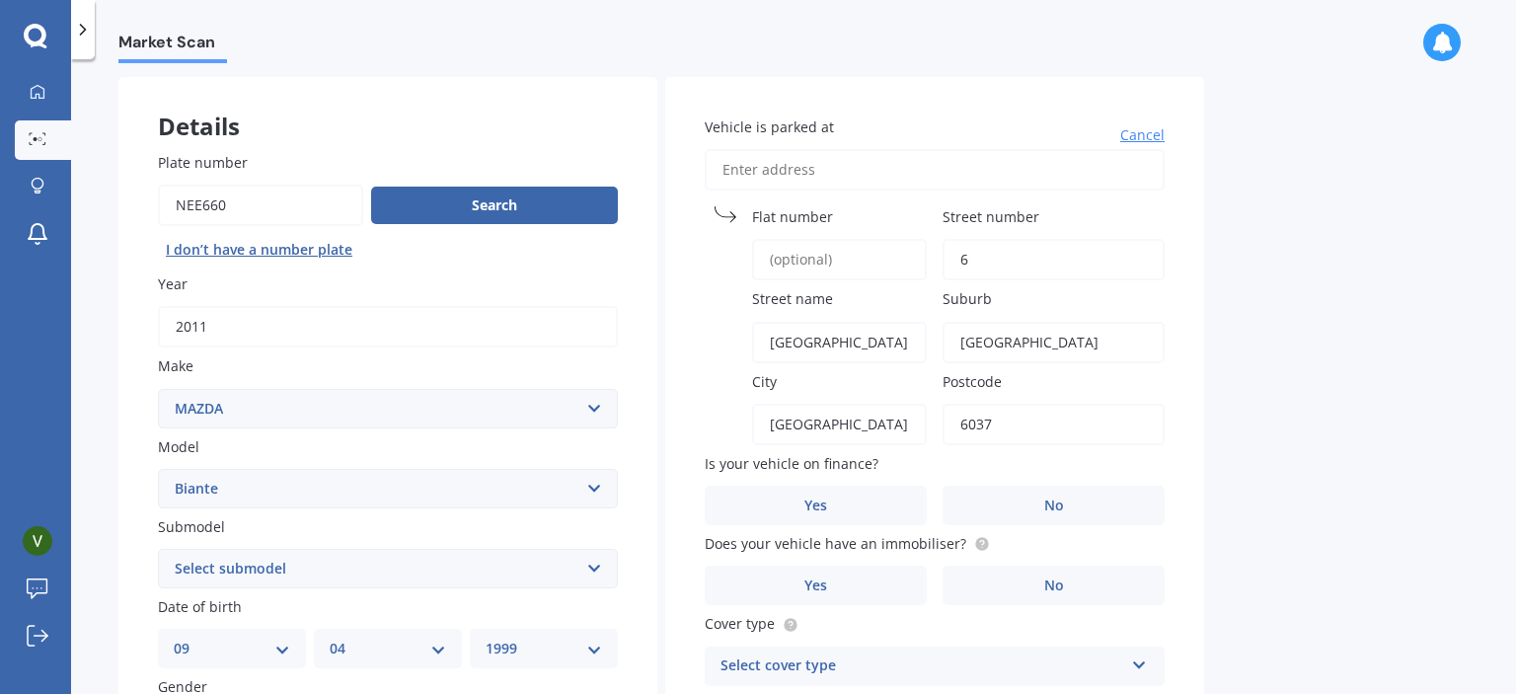
scroll to position [328, 0]
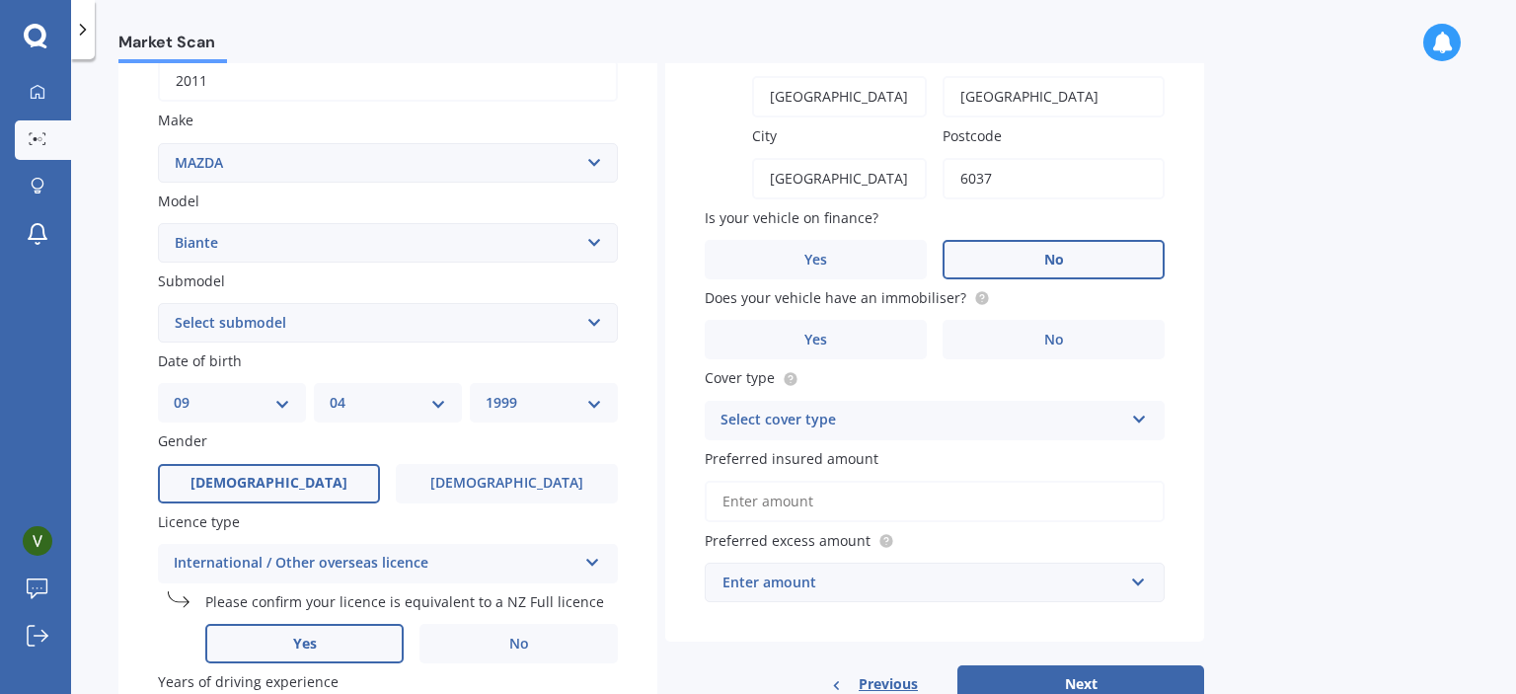
click at [1105, 260] on label "No" at bounding box center [1054, 259] width 222 height 39
click at [0, 0] on input "No" at bounding box center [0, 0] width 0 height 0
click at [864, 334] on label "Yes" at bounding box center [816, 339] width 222 height 39
click at [0, 0] on input "Yes" at bounding box center [0, 0] width 0 height 0
click at [863, 330] on label "Yes" at bounding box center [816, 339] width 222 height 39
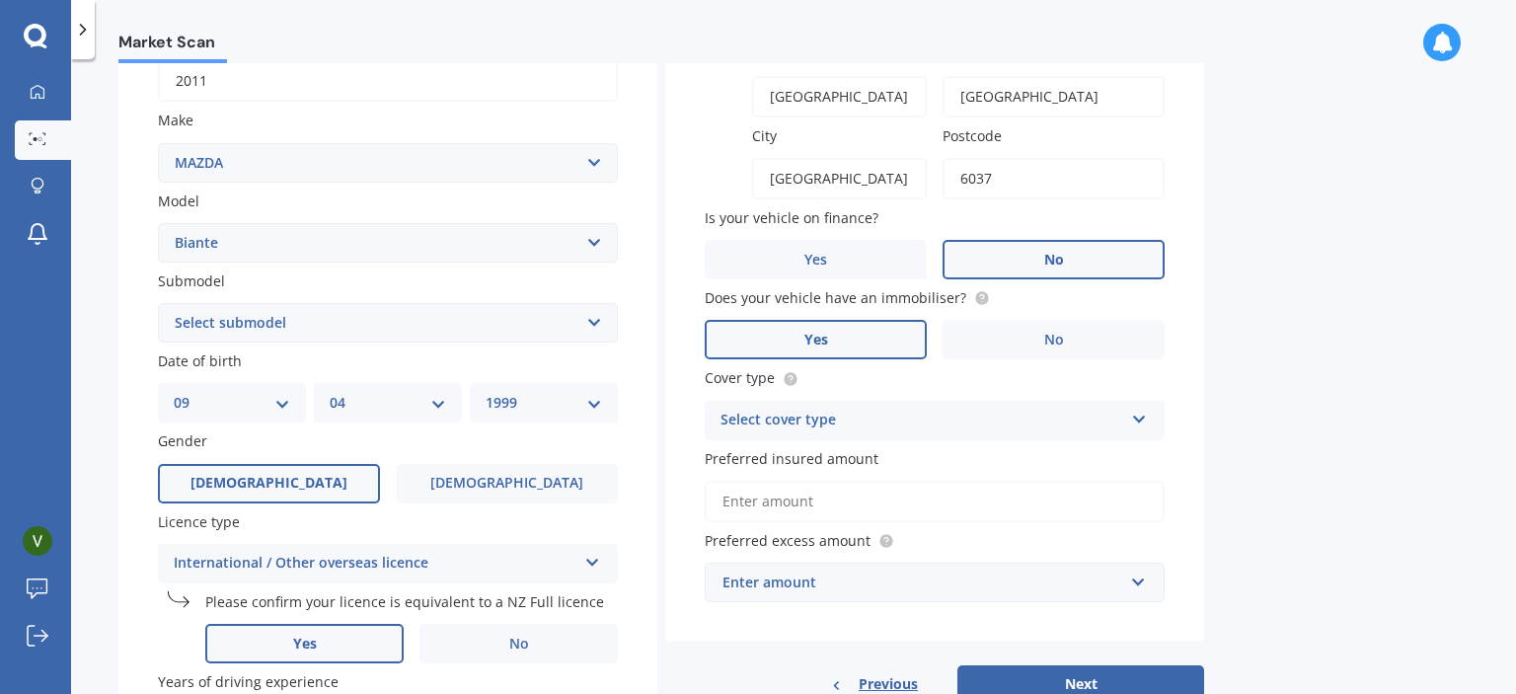
click at [0, 0] on input "Yes" at bounding box center [0, 0] width 0 height 0
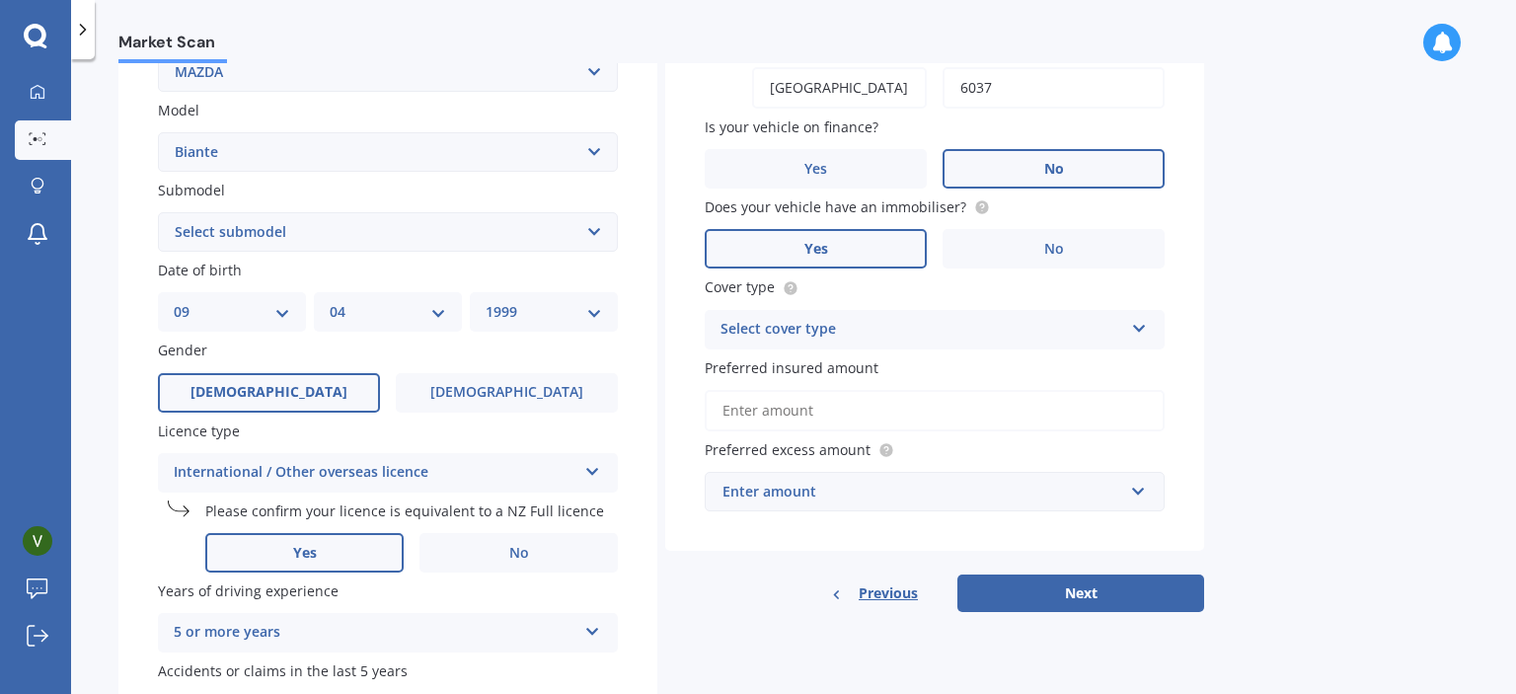
click at [1011, 331] on div "Select cover type" at bounding box center [921, 330] width 403 height 24
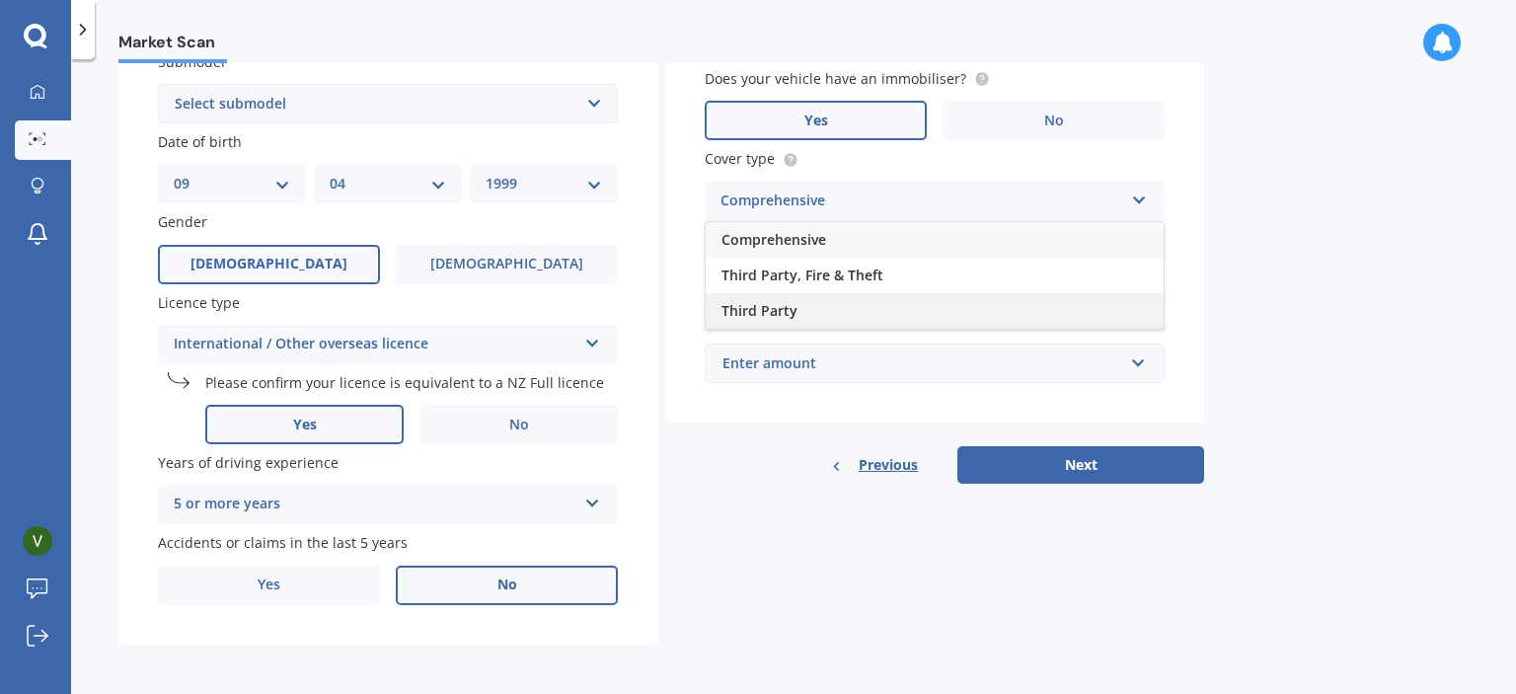
click at [777, 302] on span "Third Party" at bounding box center [759, 310] width 76 height 19
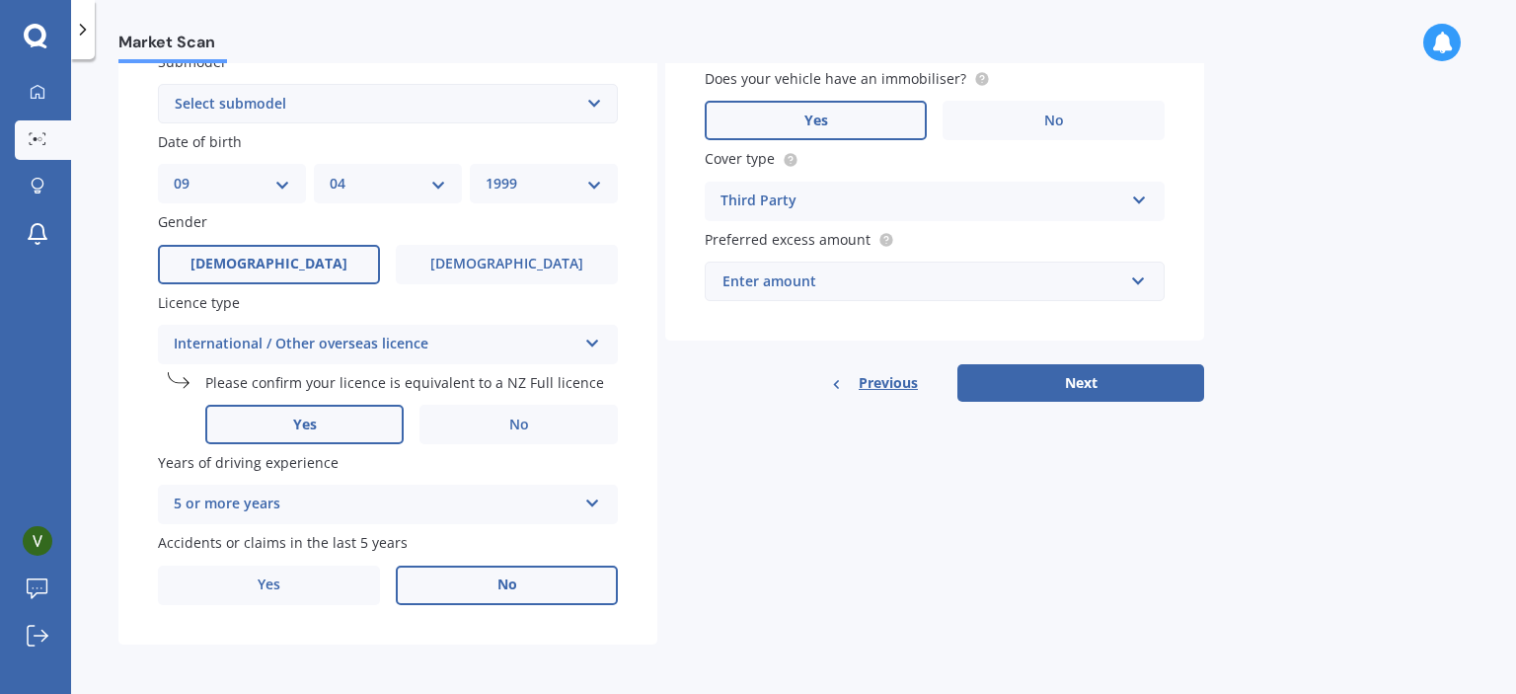
click at [870, 281] on div "Enter amount" at bounding box center [922, 281] width 401 height 22
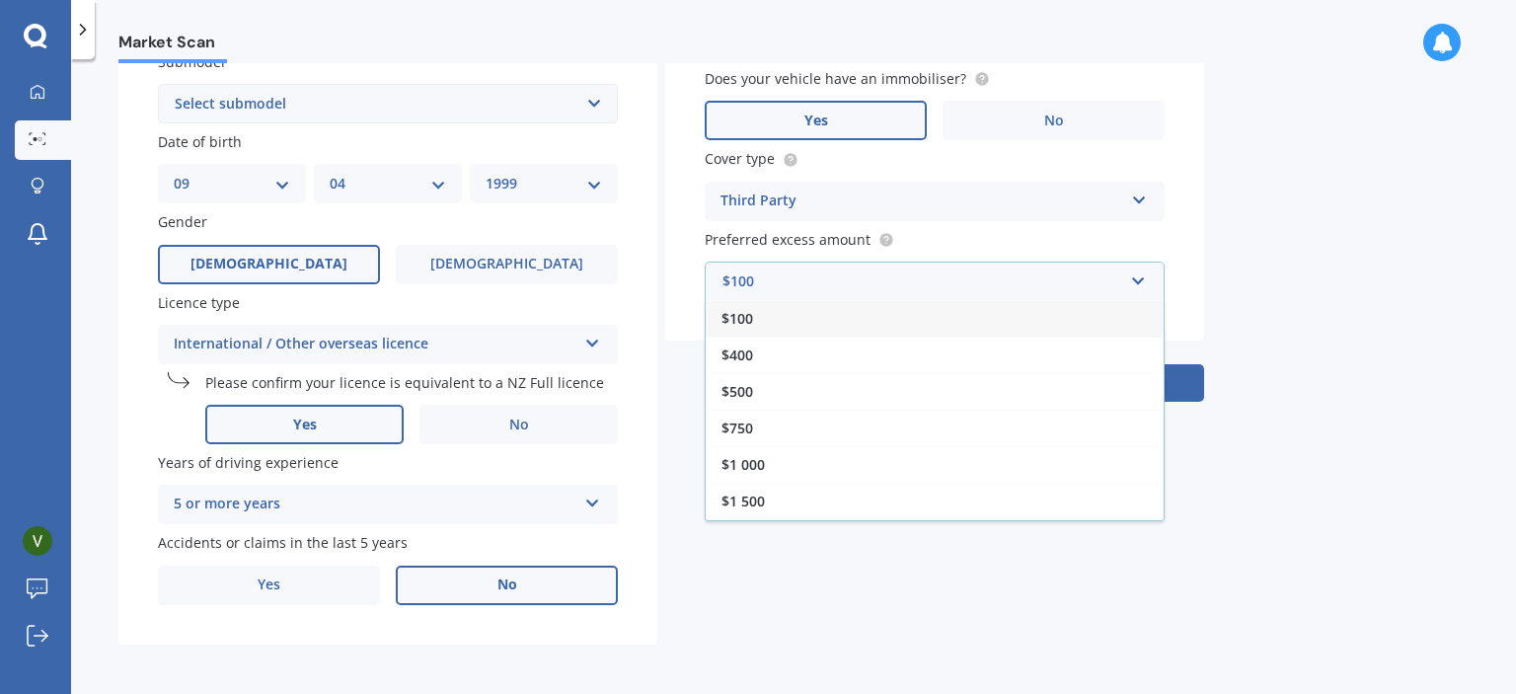
click at [794, 321] on div "$100" at bounding box center [935, 318] width 458 height 37
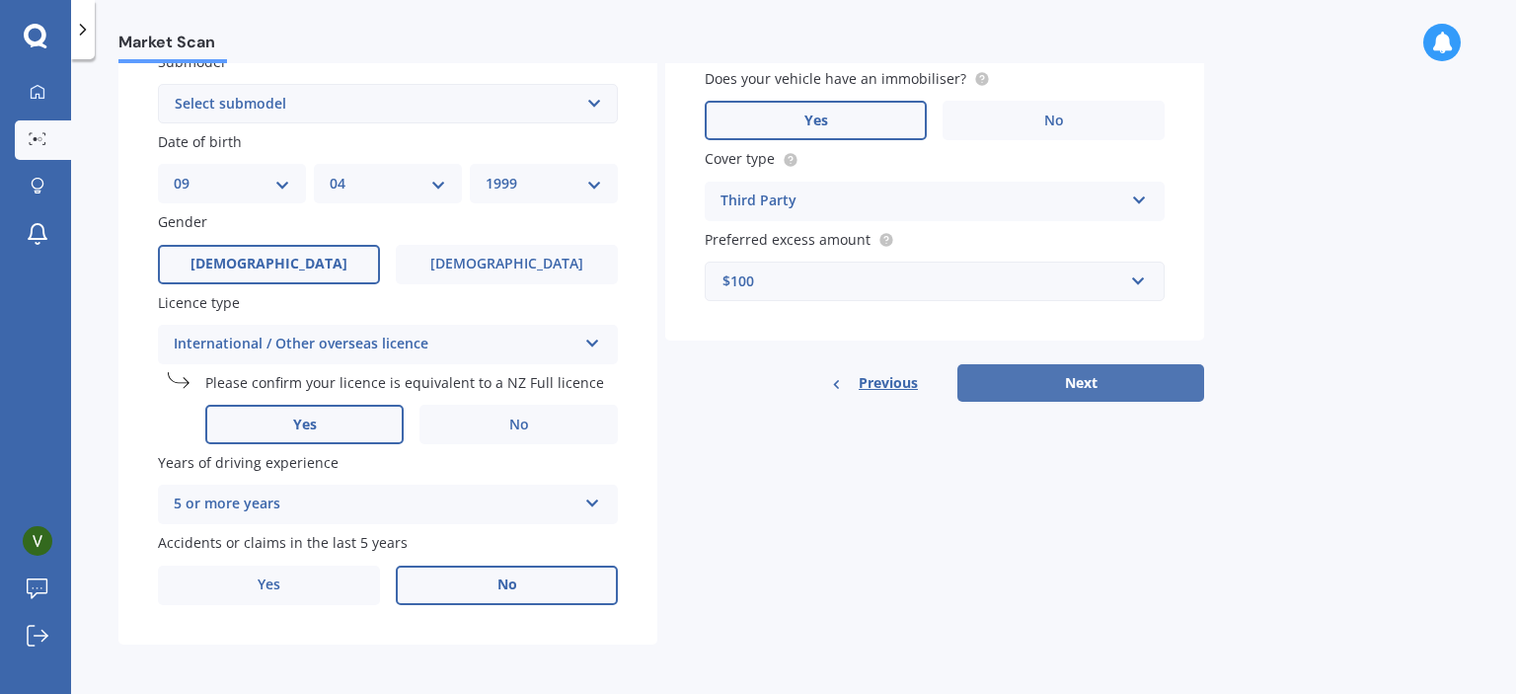
click at [1052, 376] on button "Next" at bounding box center [1080, 383] width 247 height 38
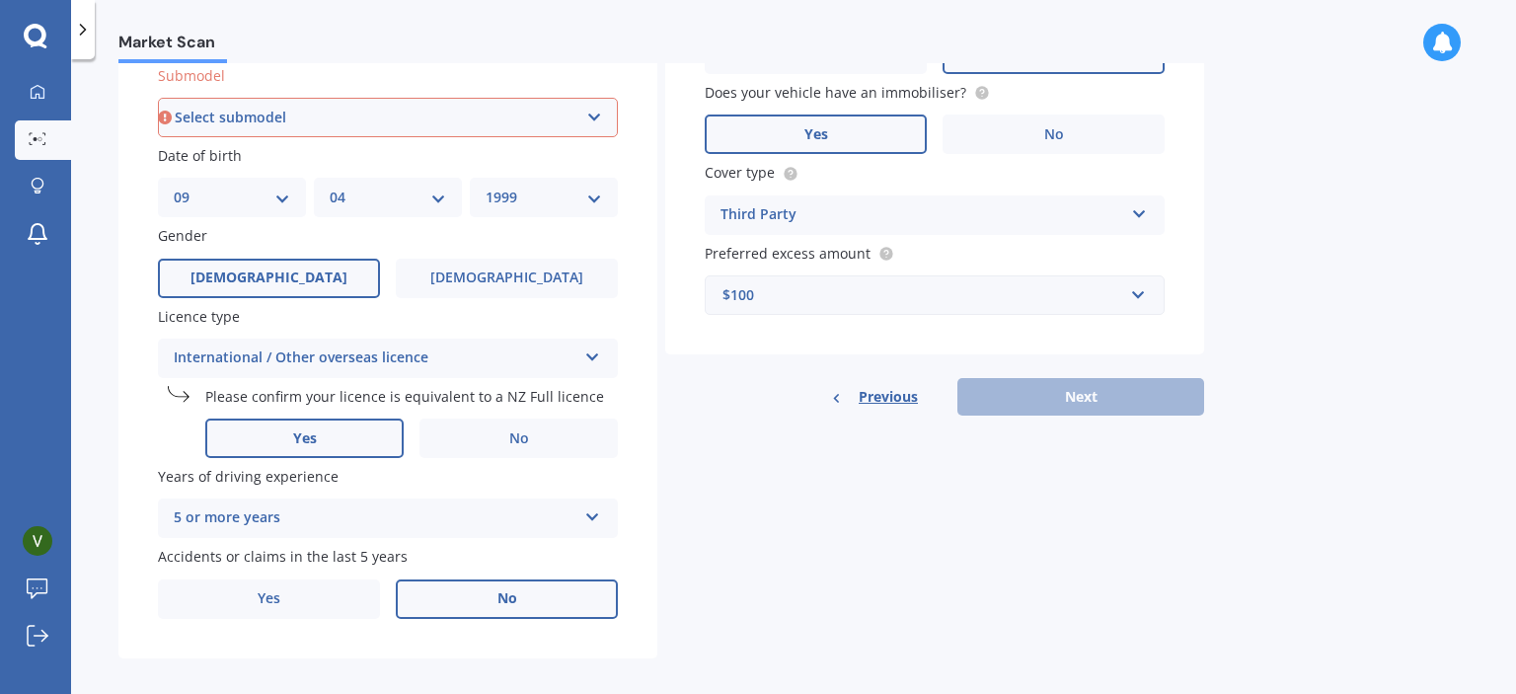
scroll to position [388, 0]
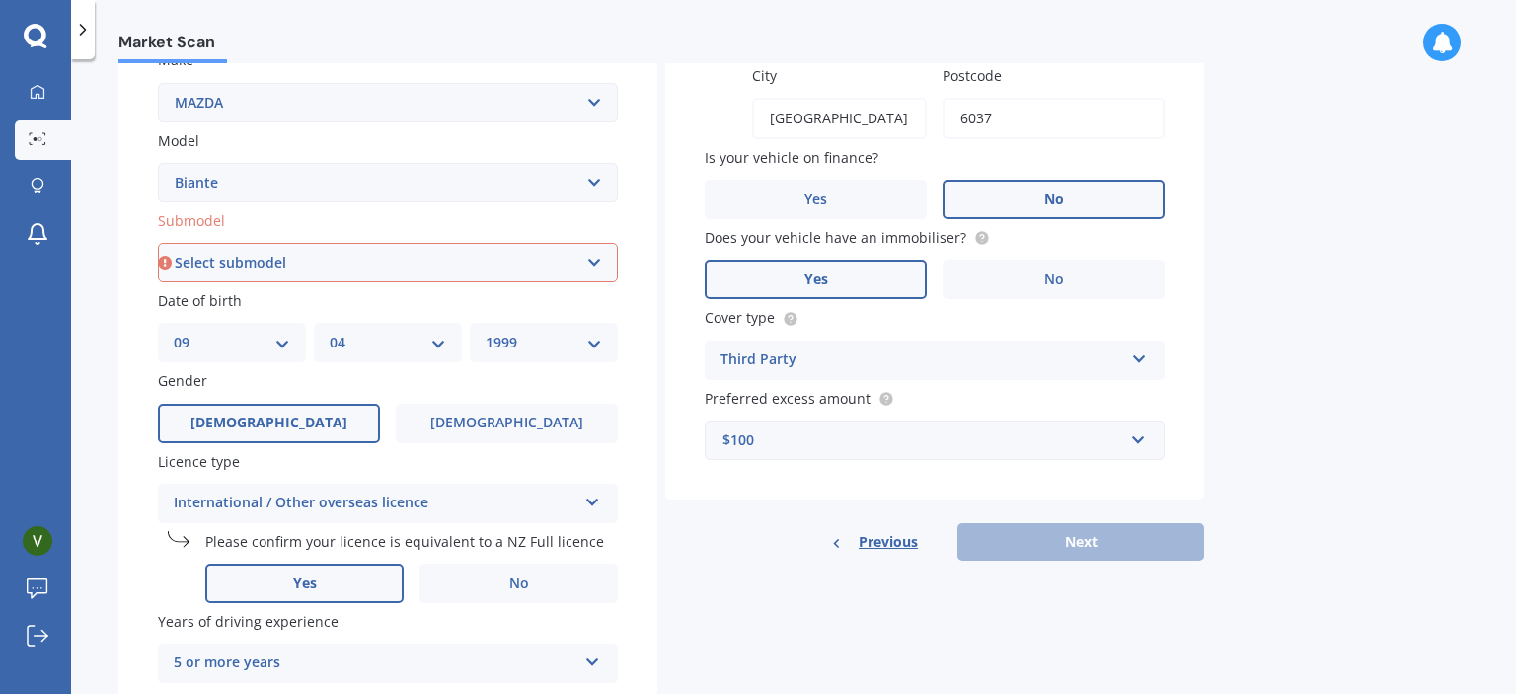
click at [490, 248] on select "Select submodel MPV Skyactiv" at bounding box center [388, 262] width 460 height 39
click at [426, 269] on select "Select submodel MPV Skyactiv" at bounding box center [388, 262] width 460 height 39
click at [514, 253] on select "Select submodel MPV Skyactiv" at bounding box center [388, 262] width 460 height 39
select select "MPV"
click at [158, 243] on select "Select submodel MPV Skyactiv" at bounding box center [388, 262] width 460 height 39
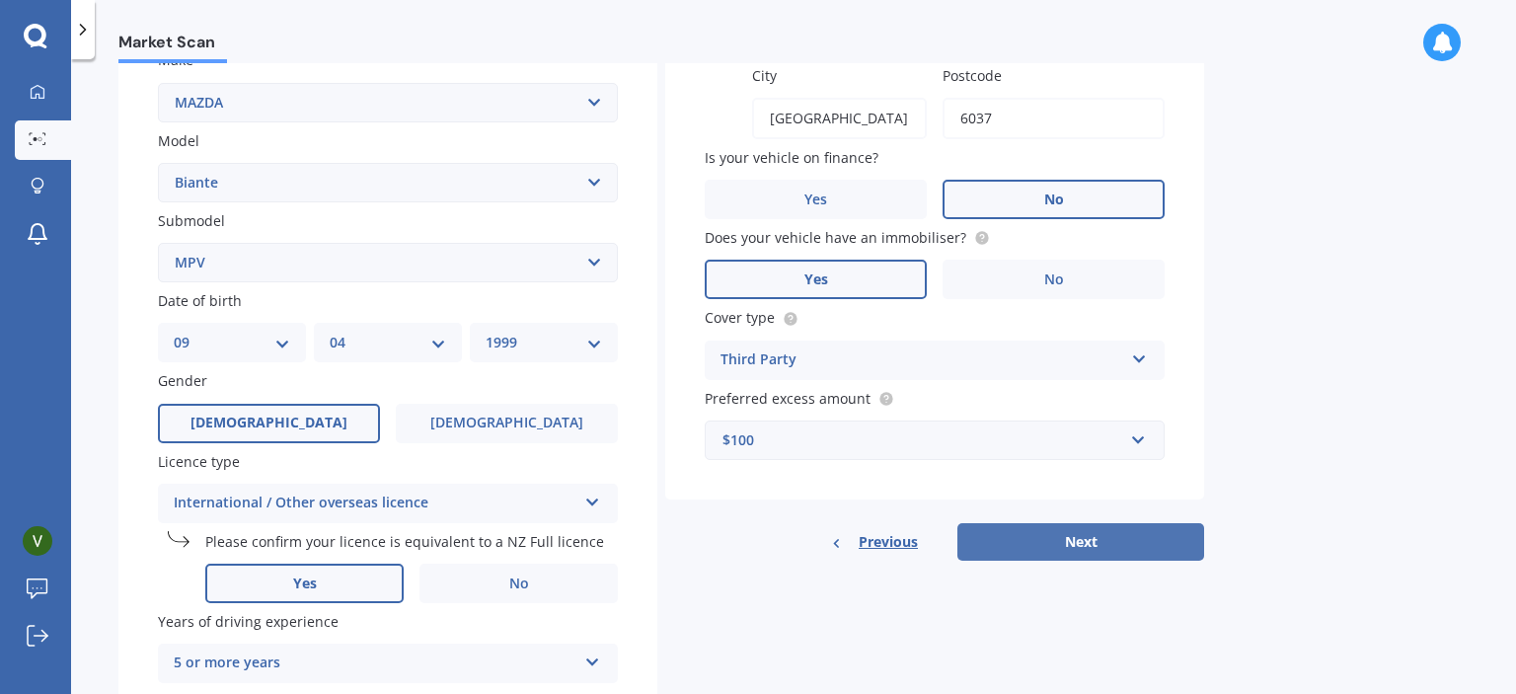
click at [1062, 527] on button "Next" at bounding box center [1080, 542] width 247 height 38
select select "09"
select select "04"
select select "1999"
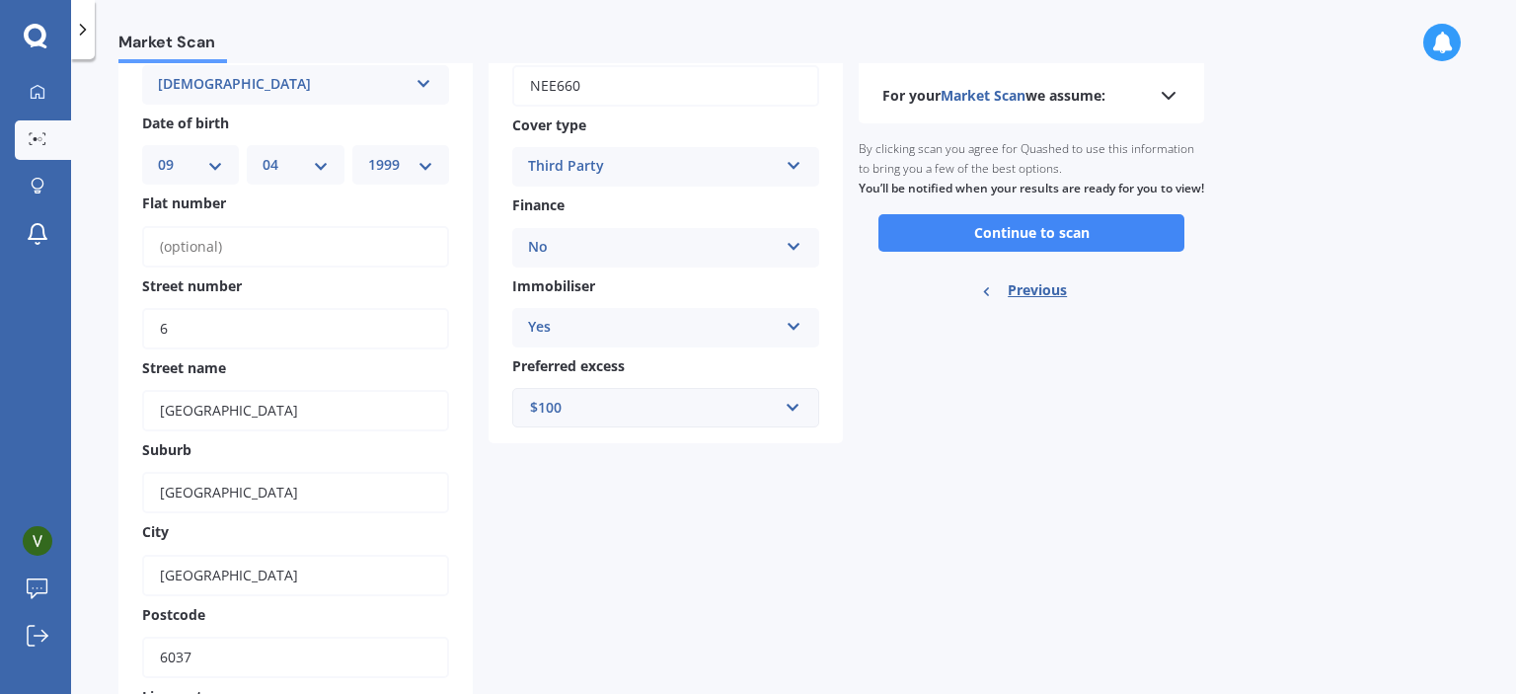
scroll to position [0, 0]
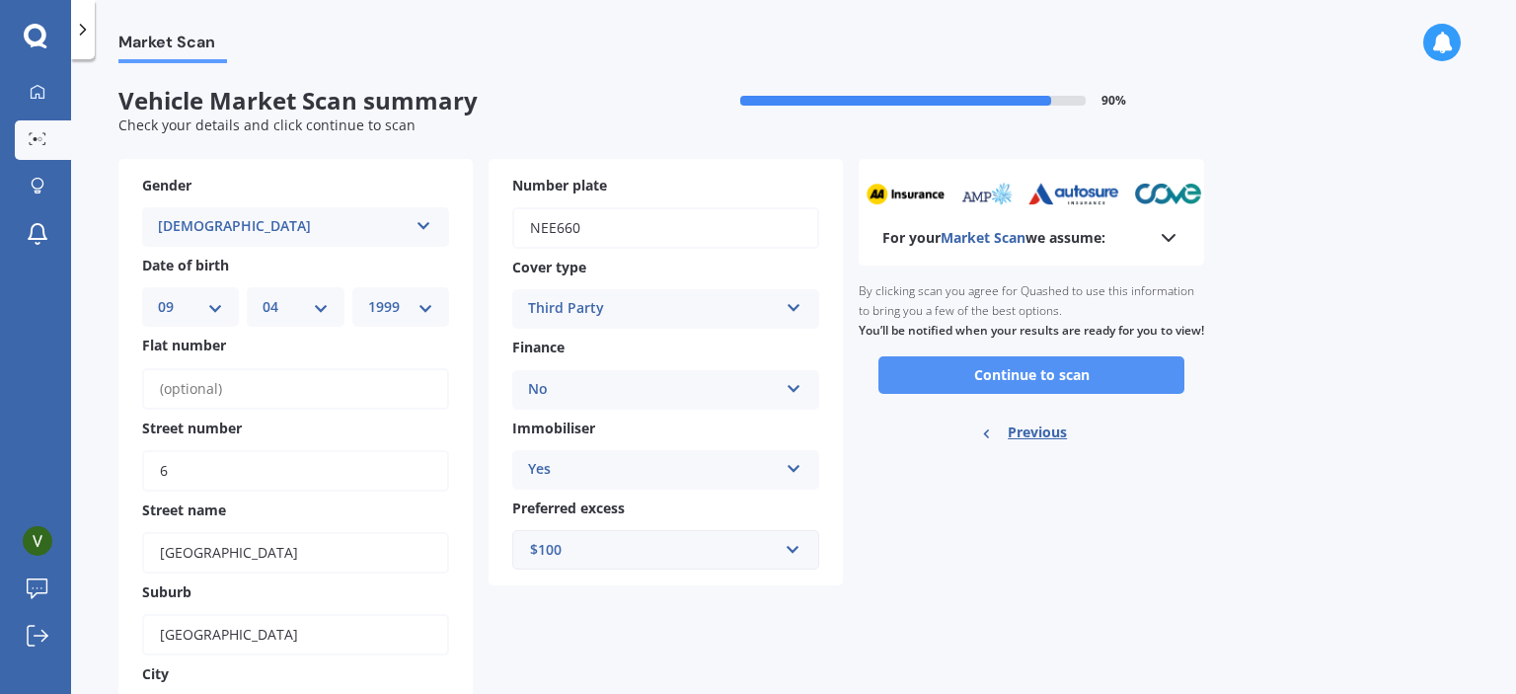
click at [1071, 390] on button "Continue to scan" at bounding box center [1031, 375] width 306 height 38
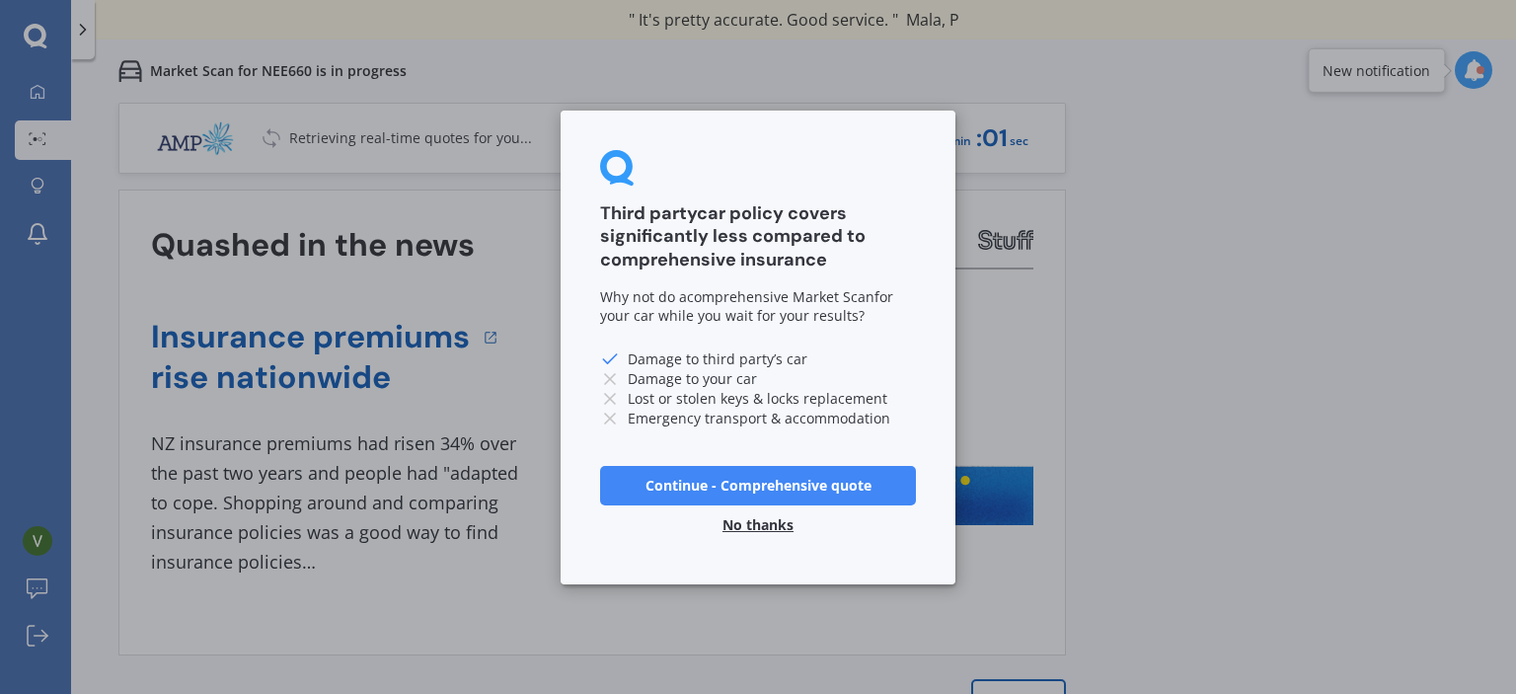
click at [764, 535] on button "No thanks" at bounding box center [758, 523] width 95 height 39
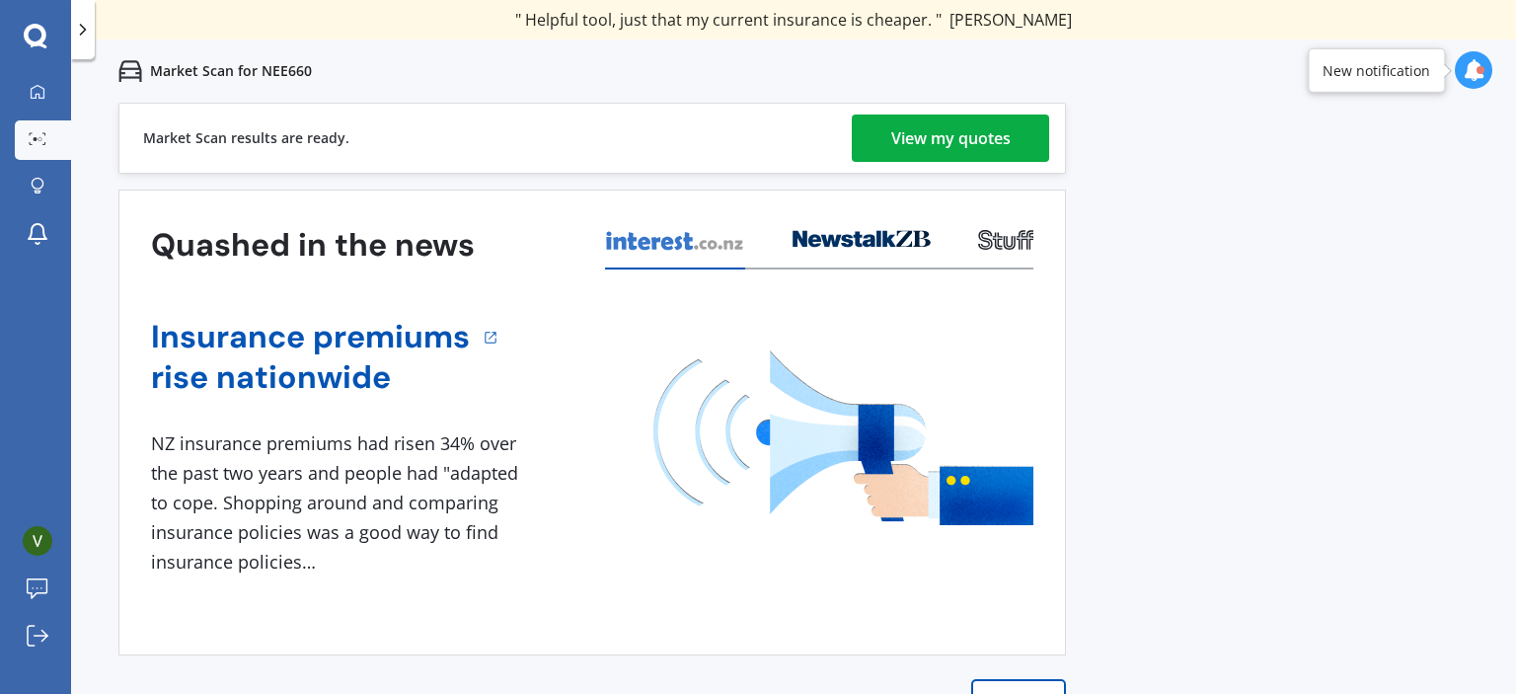
click at [932, 141] on div "View my quotes" at bounding box center [950, 137] width 119 height 47
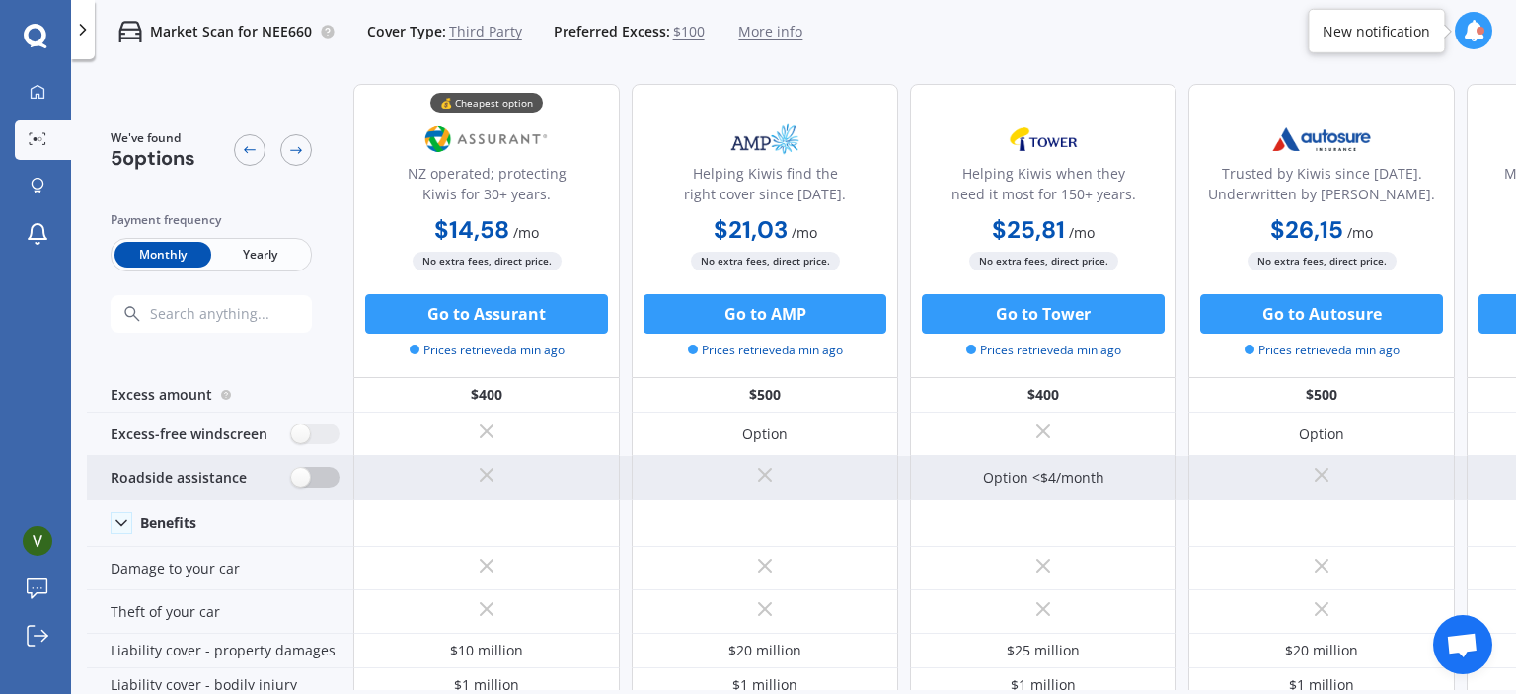
click at [304, 477] on label at bounding box center [315, 477] width 48 height 21
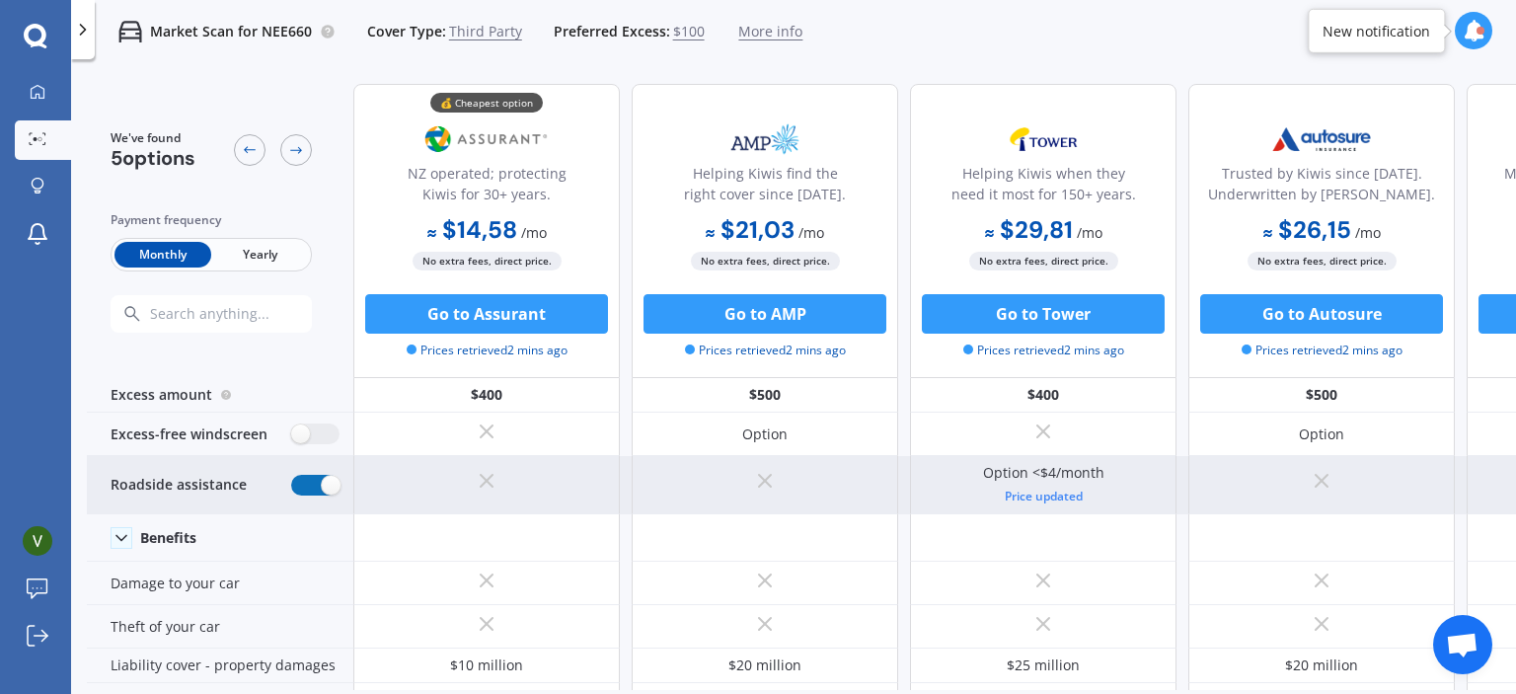
click at [329, 483] on label at bounding box center [315, 485] width 48 height 21
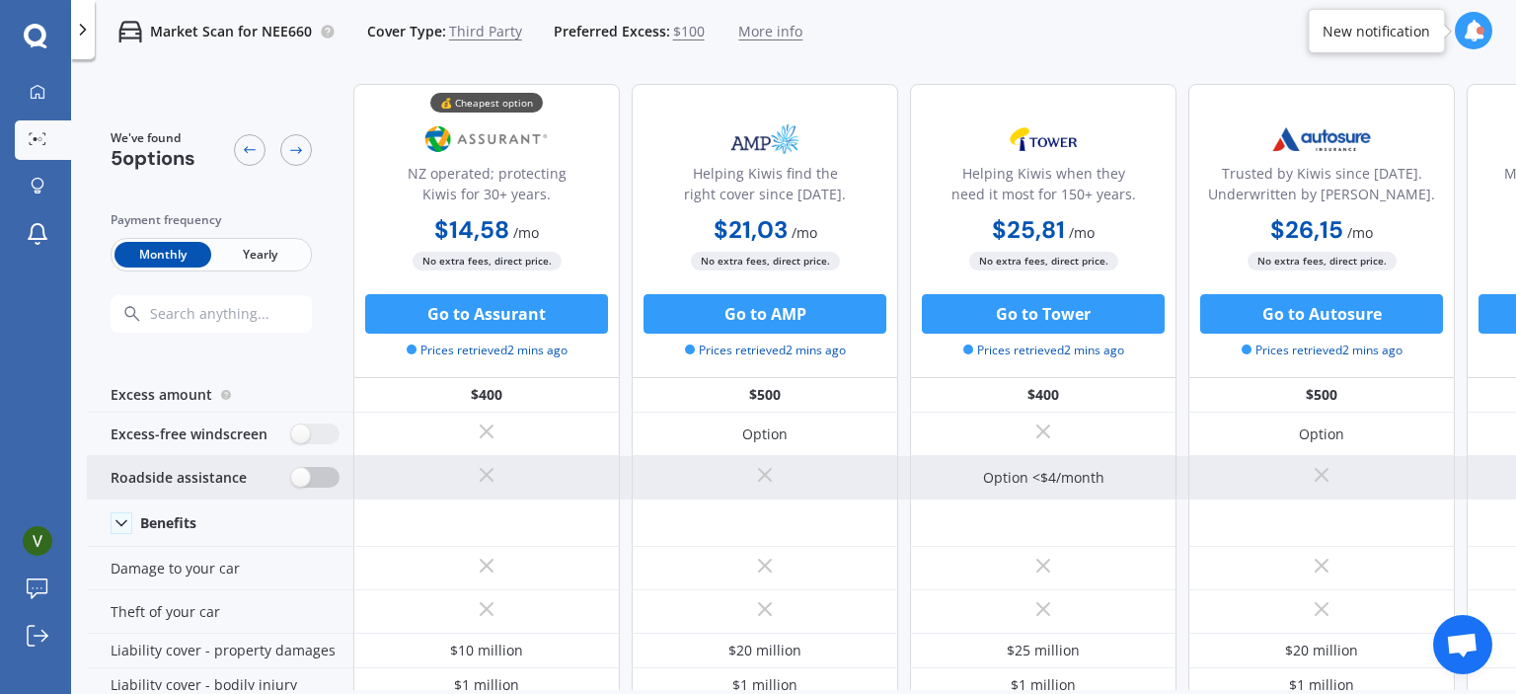
click at [329, 483] on label at bounding box center [315, 477] width 48 height 21
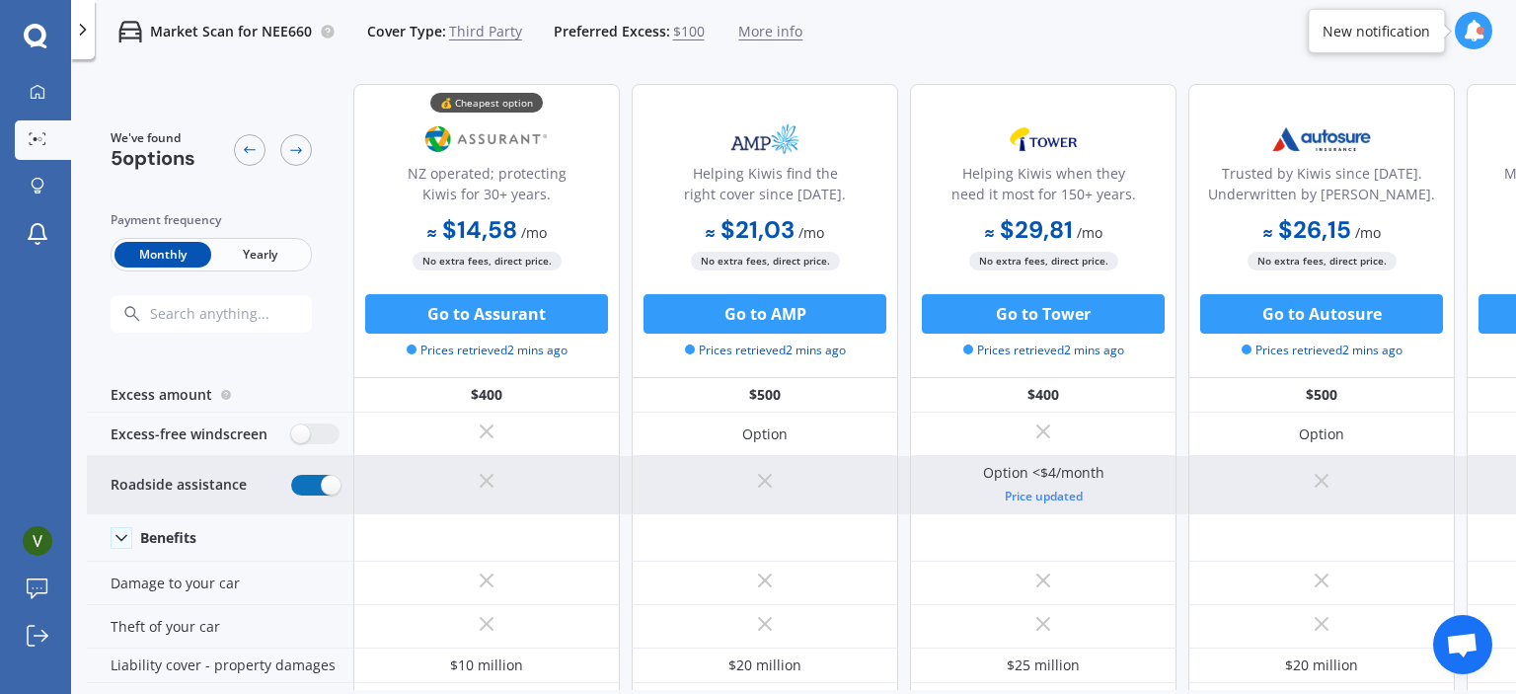
click at [329, 483] on label at bounding box center [315, 485] width 48 height 21
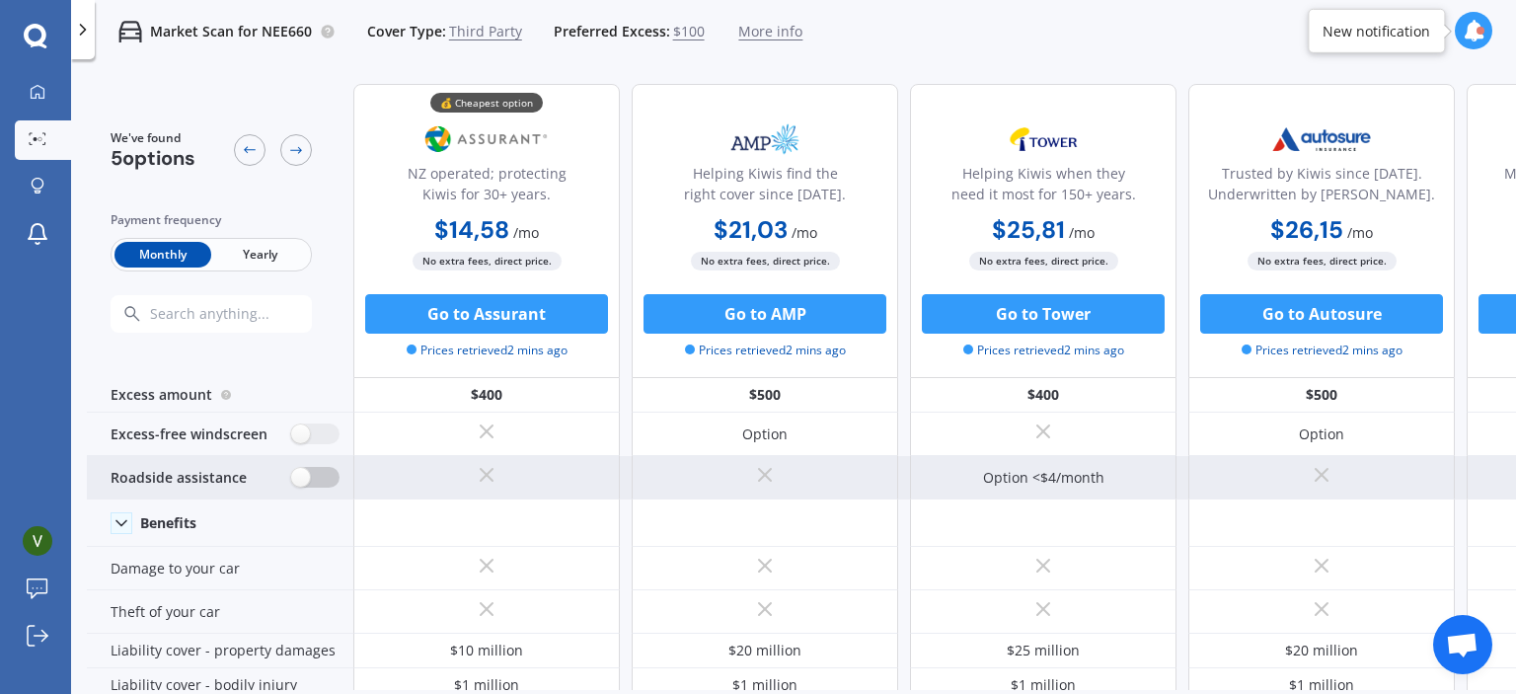
click at [316, 479] on label at bounding box center [315, 477] width 48 height 21
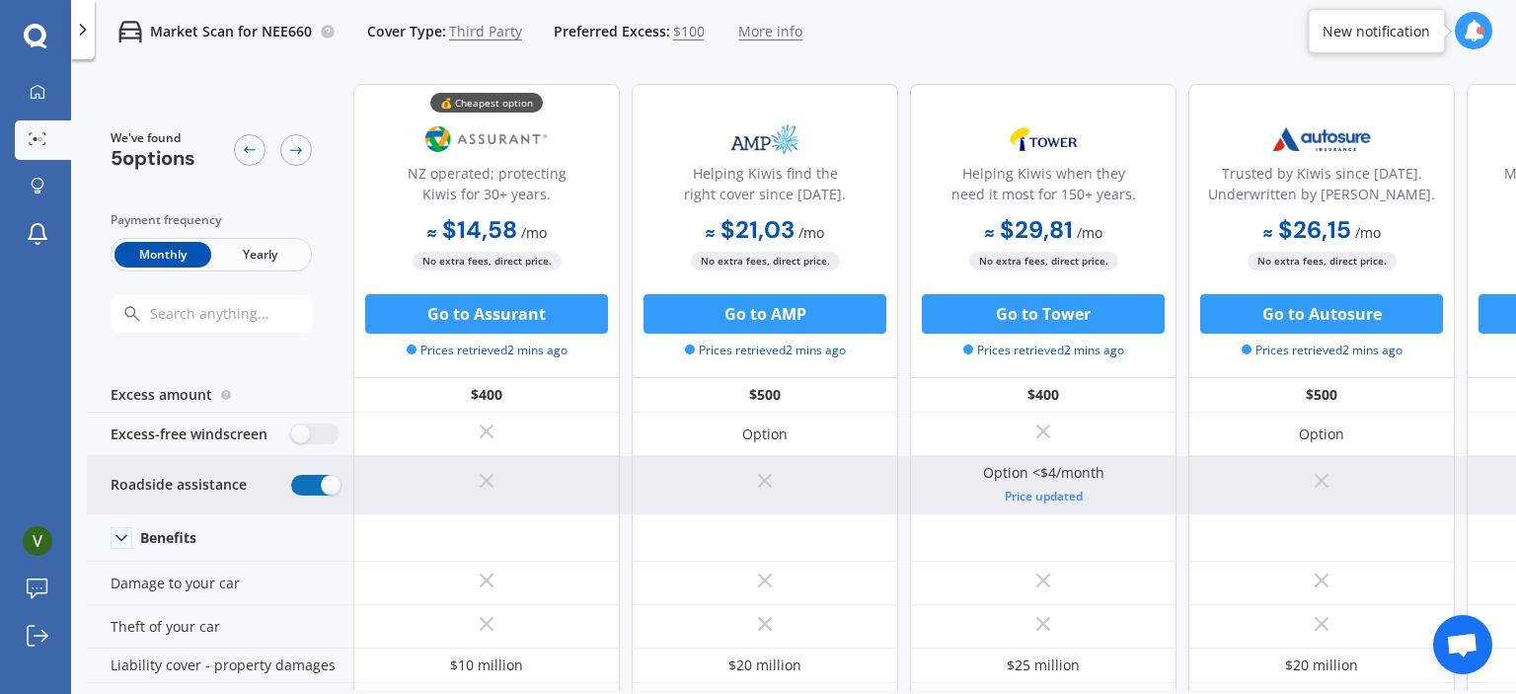
click at [316, 479] on label at bounding box center [315, 485] width 48 height 21
radio input "false"
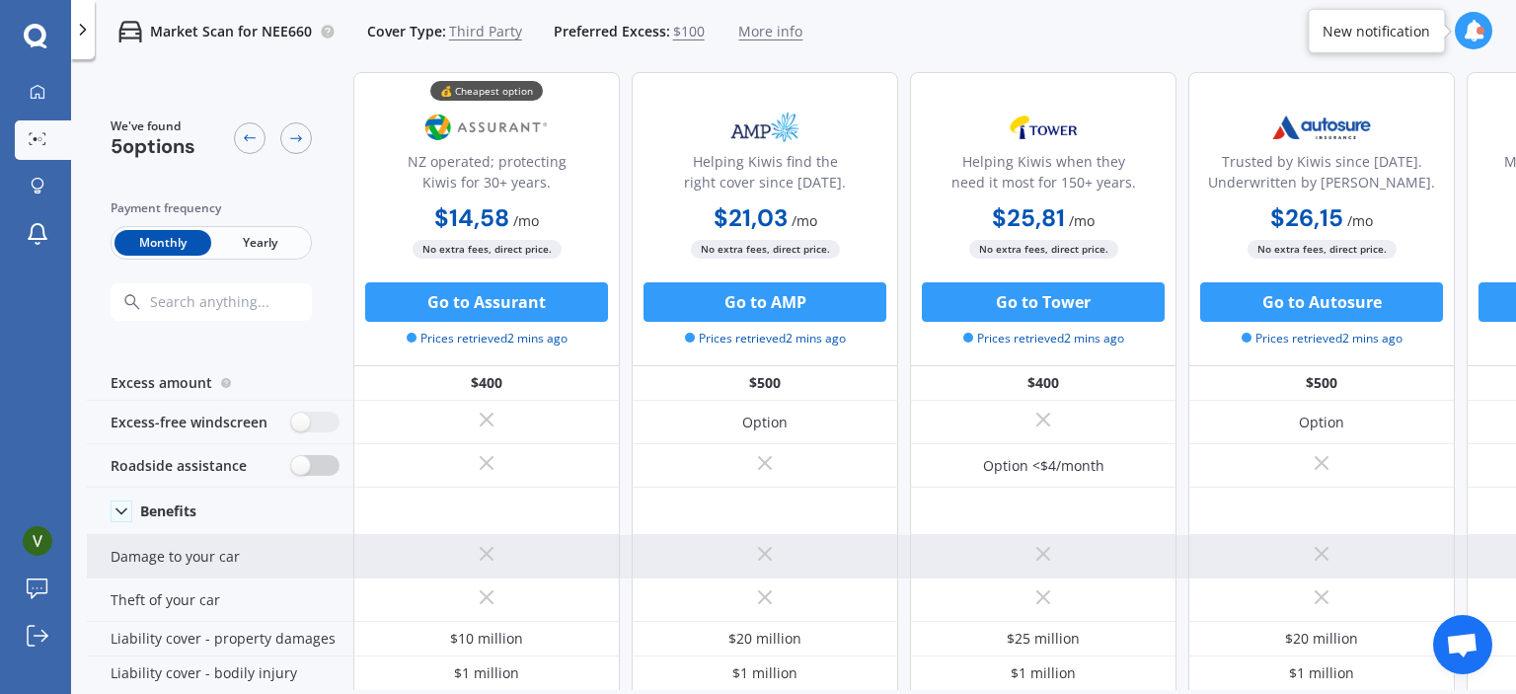
scroll to position [14, 0]
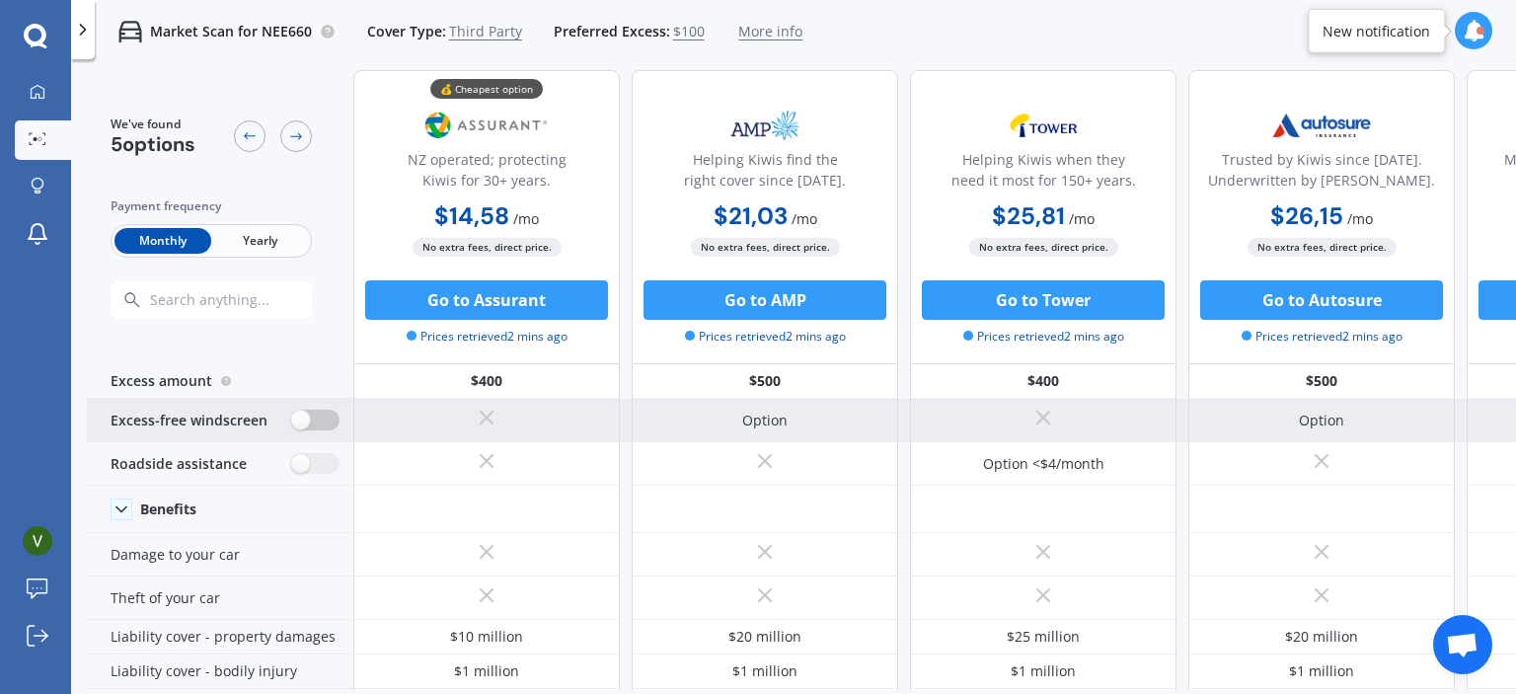
click at [315, 428] on label at bounding box center [315, 420] width 48 height 21
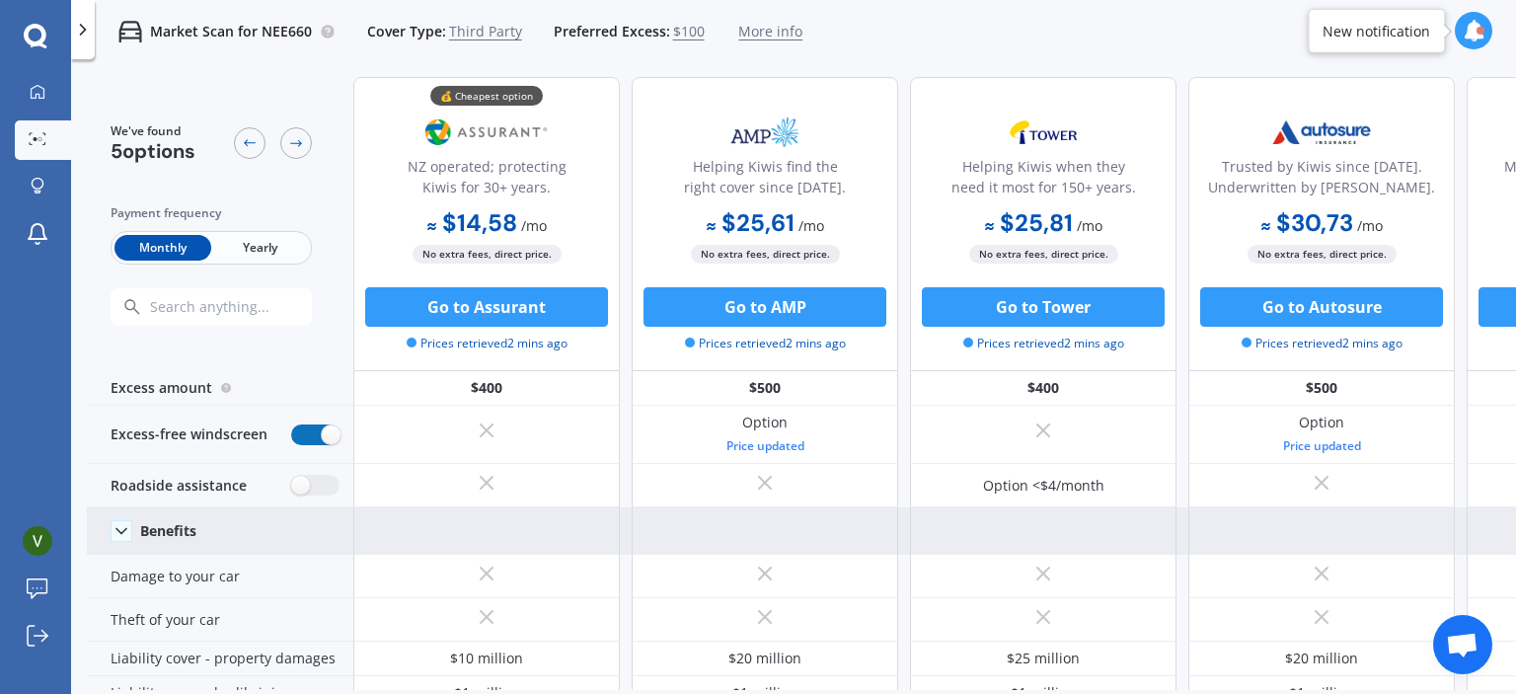
scroll to position [3, 0]
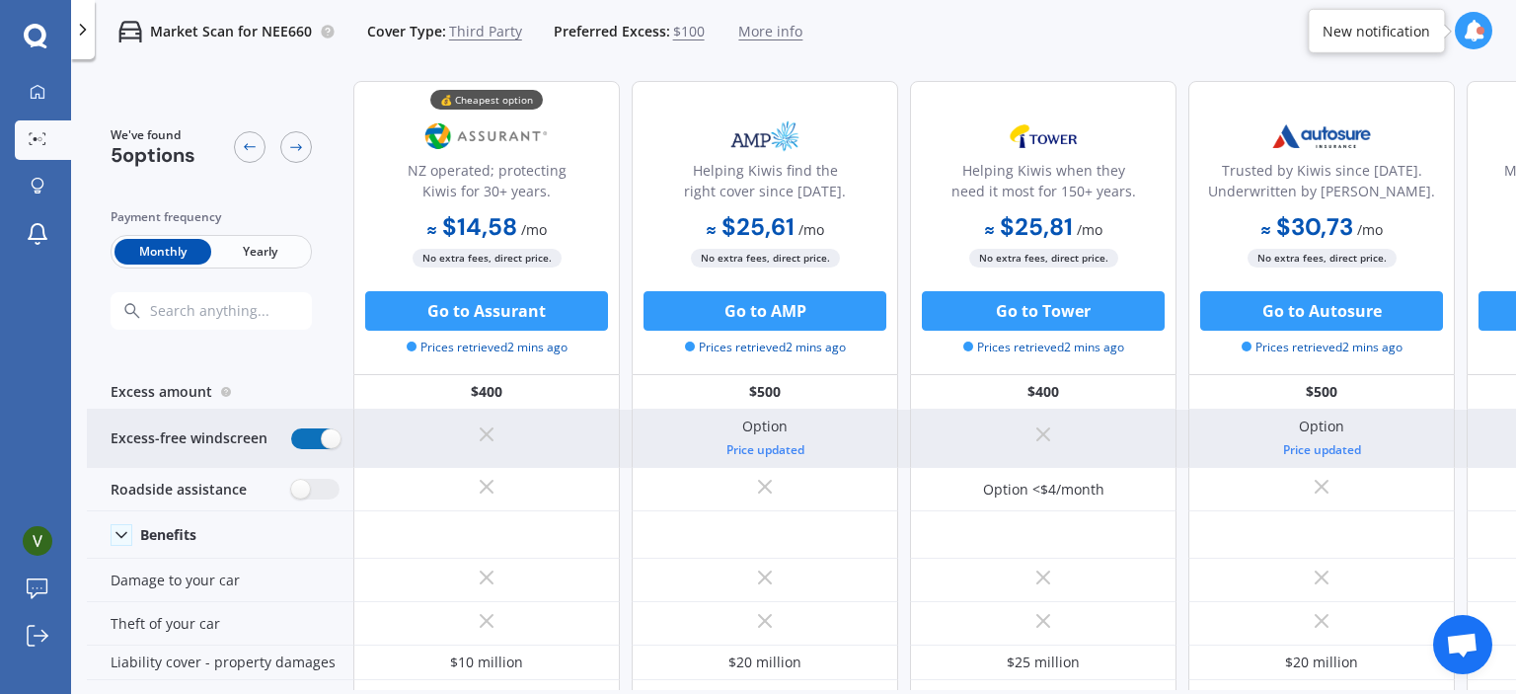
click at [320, 439] on label at bounding box center [315, 438] width 48 height 21
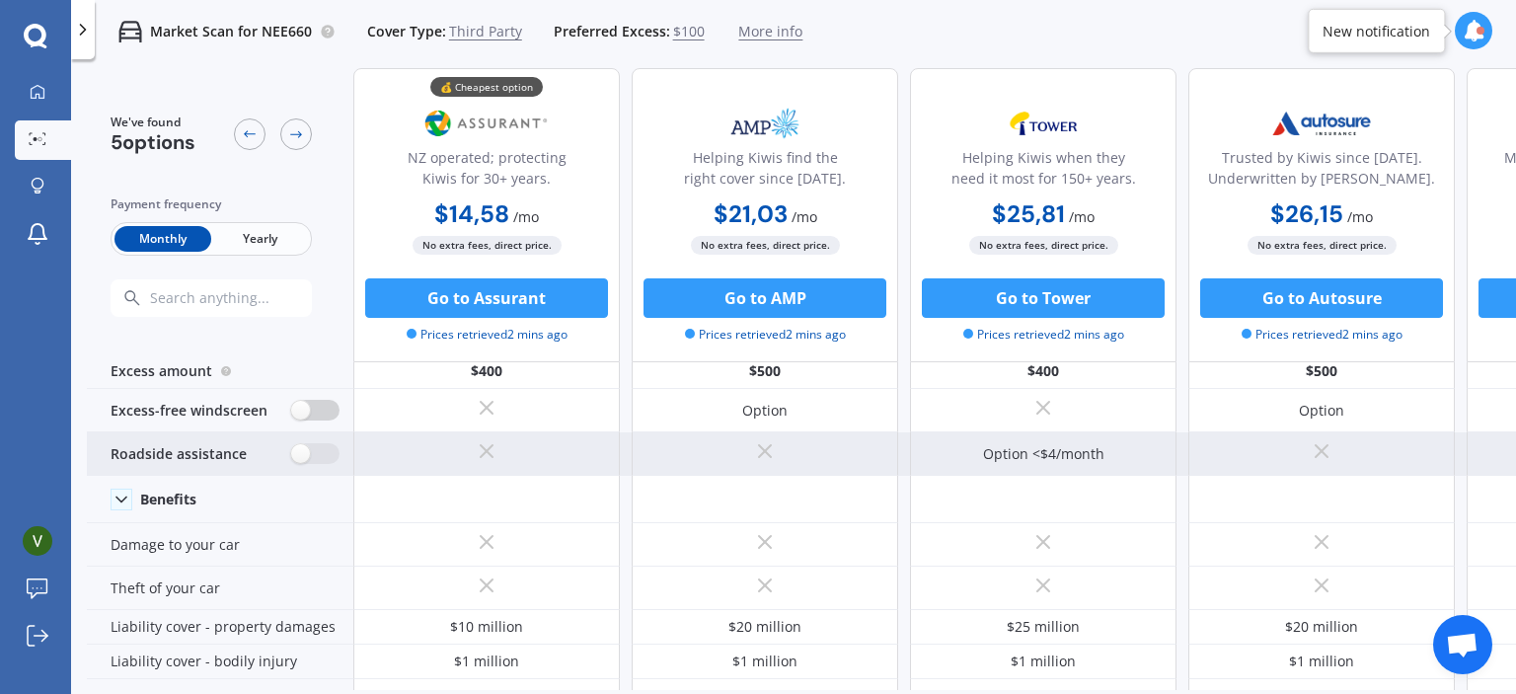
scroll to position [0, 0]
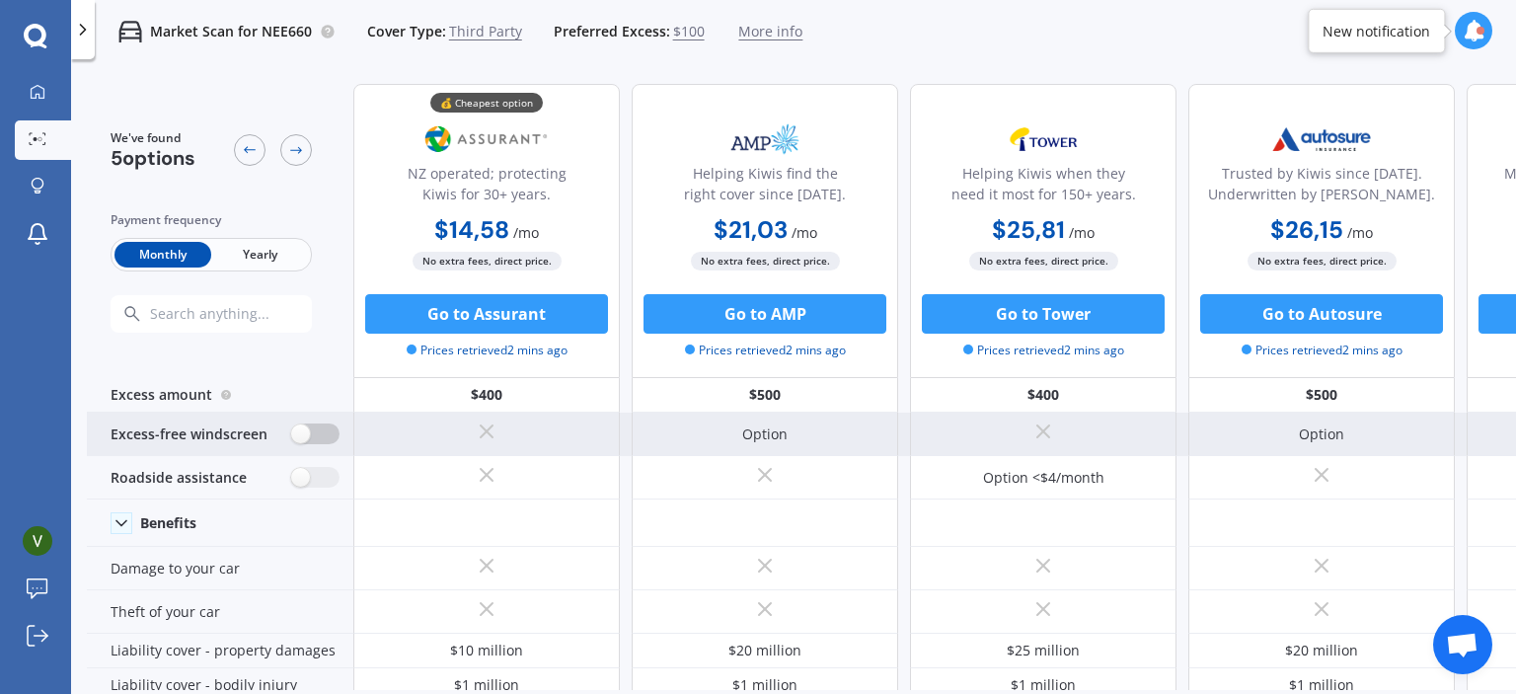
click at [310, 441] on label at bounding box center [315, 433] width 48 height 21
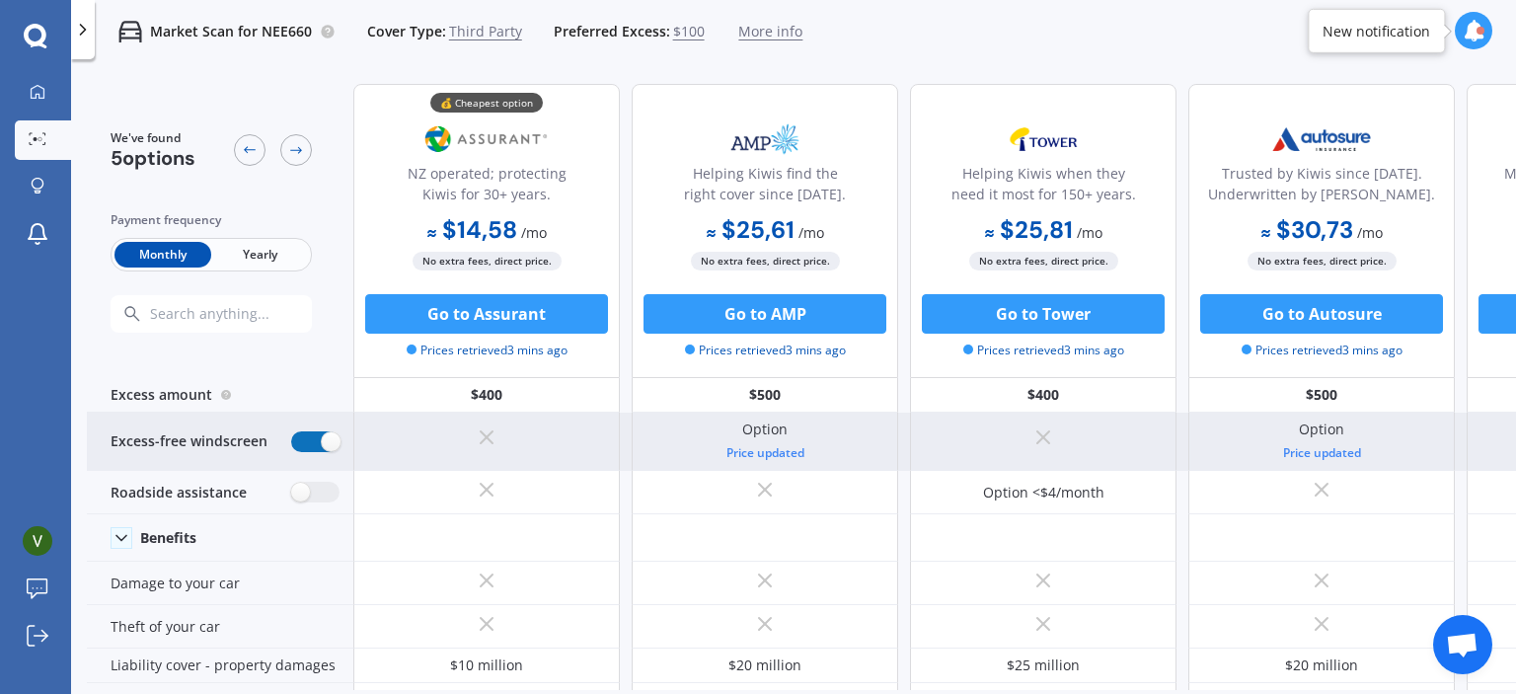
click at [301, 439] on label at bounding box center [315, 441] width 48 height 21
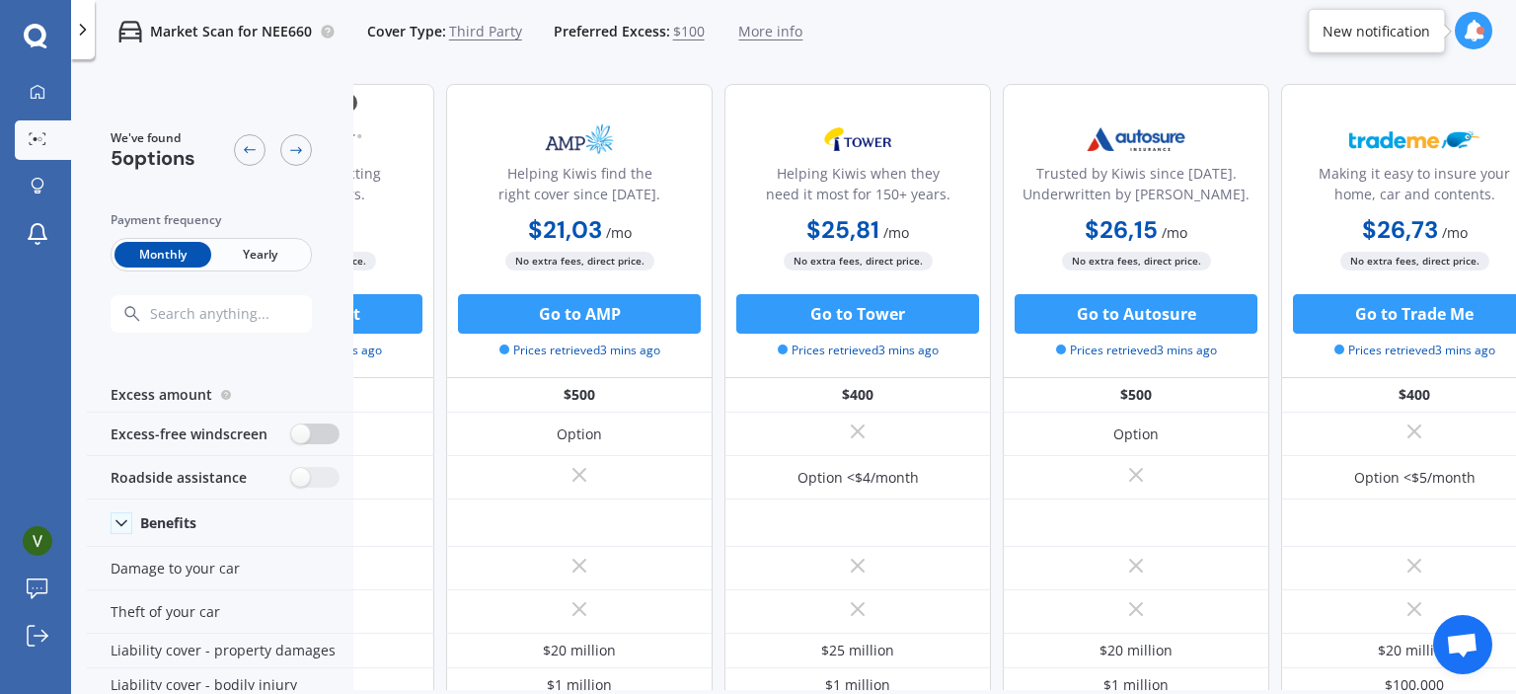
scroll to position [0, 226]
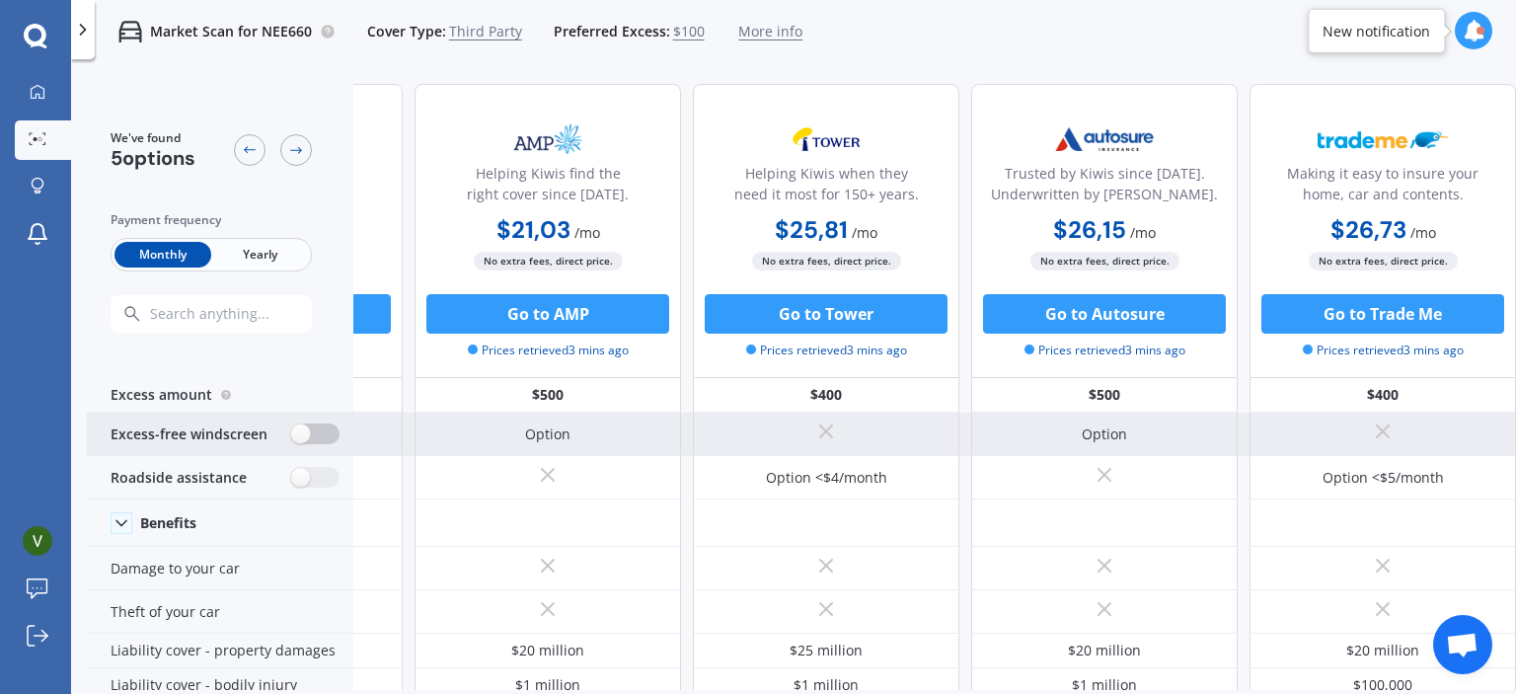
click at [318, 434] on label at bounding box center [315, 433] width 48 height 21
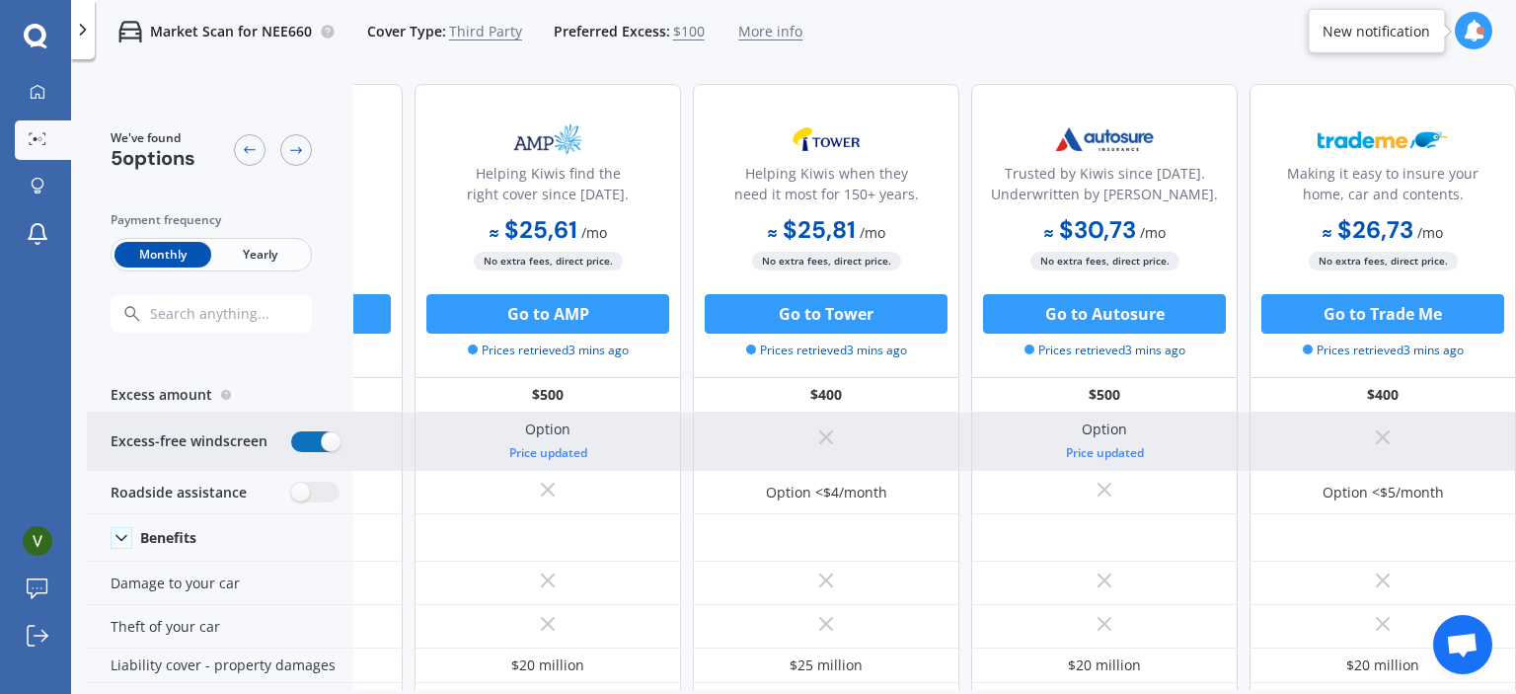
click at [318, 434] on label at bounding box center [315, 441] width 48 height 21
radio input "false"
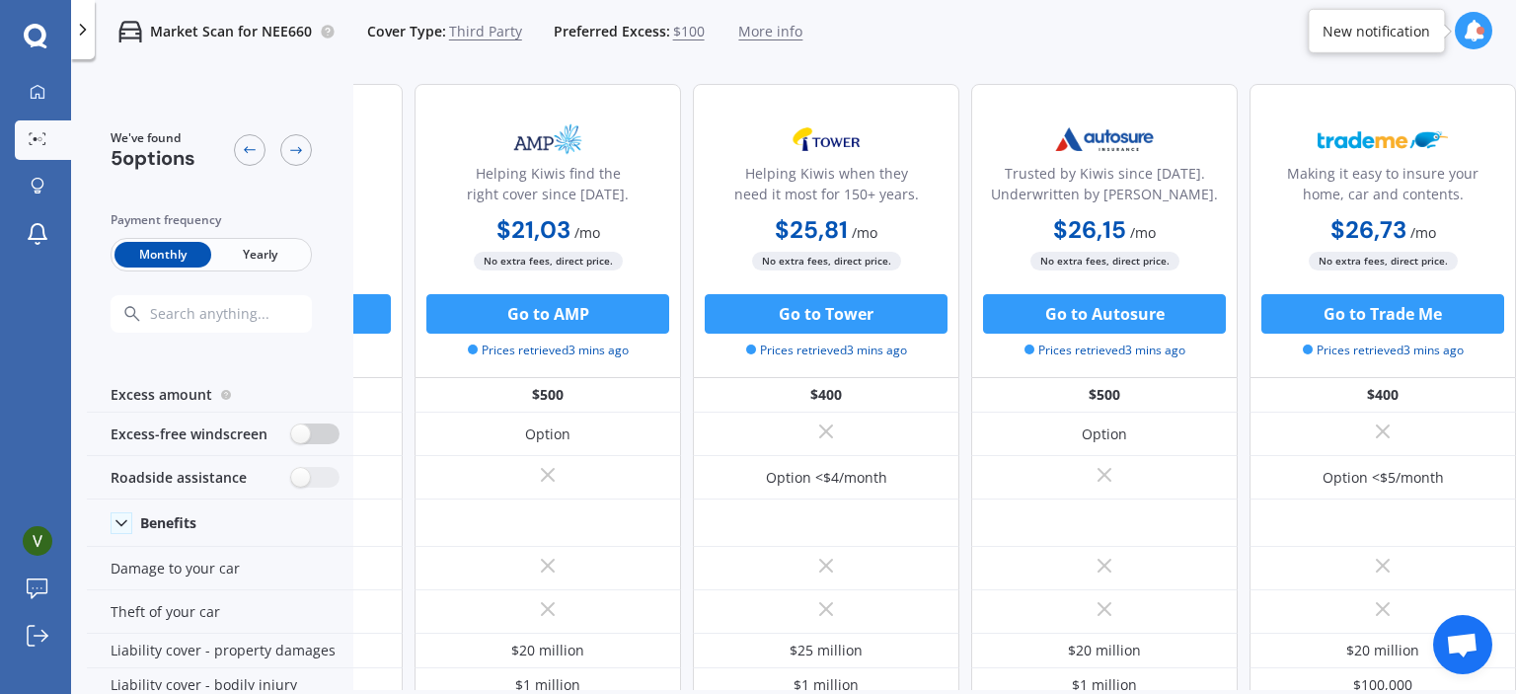
scroll to position [0, 0]
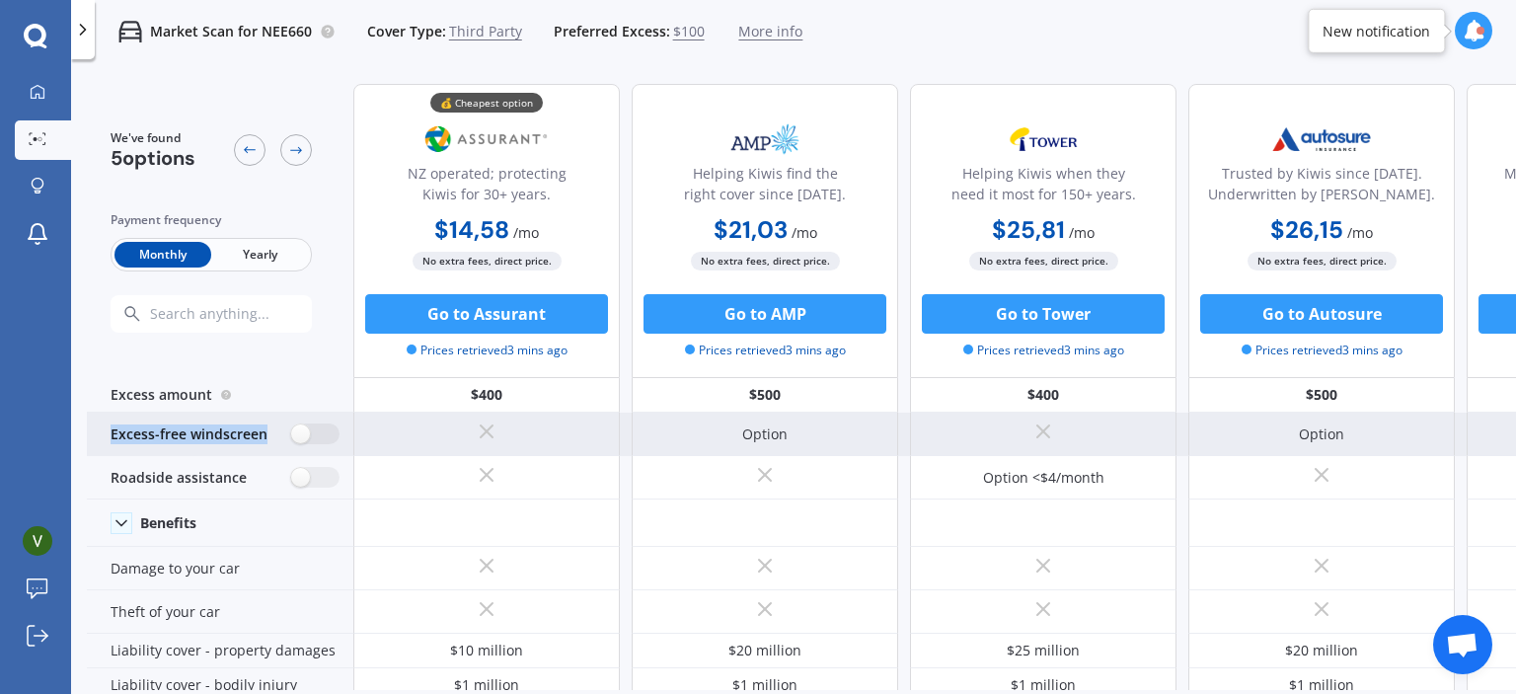
drag, startPoint x: 104, startPoint y: 443, endPoint x: 265, endPoint y: 434, distance: 161.1
click at [265, 434] on div "Excess-free windscreen" at bounding box center [220, 434] width 266 height 43
copy div "Excess-free windscreen"
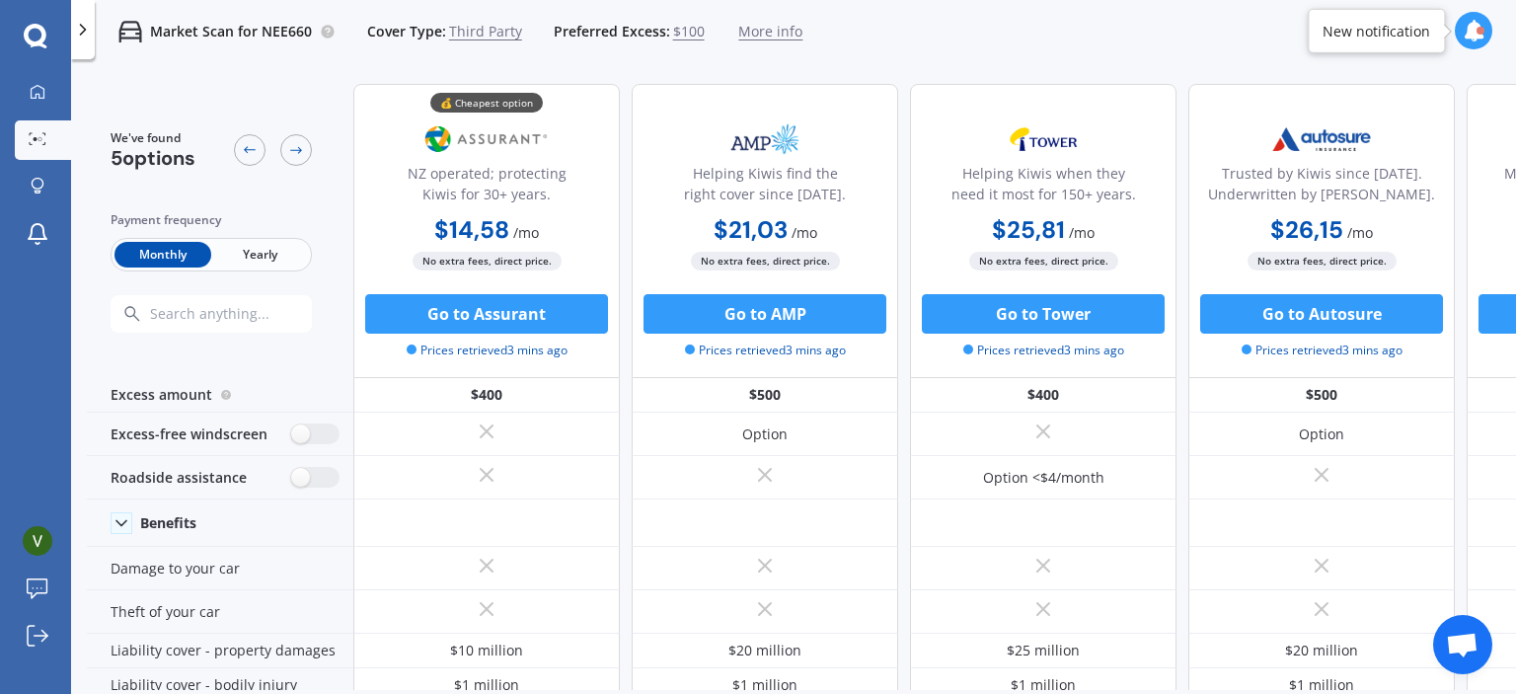
click at [280, 353] on div "We've found 5 options Payment frequency Monthly Yearly" at bounding box center [220, 231] width 266 height 294
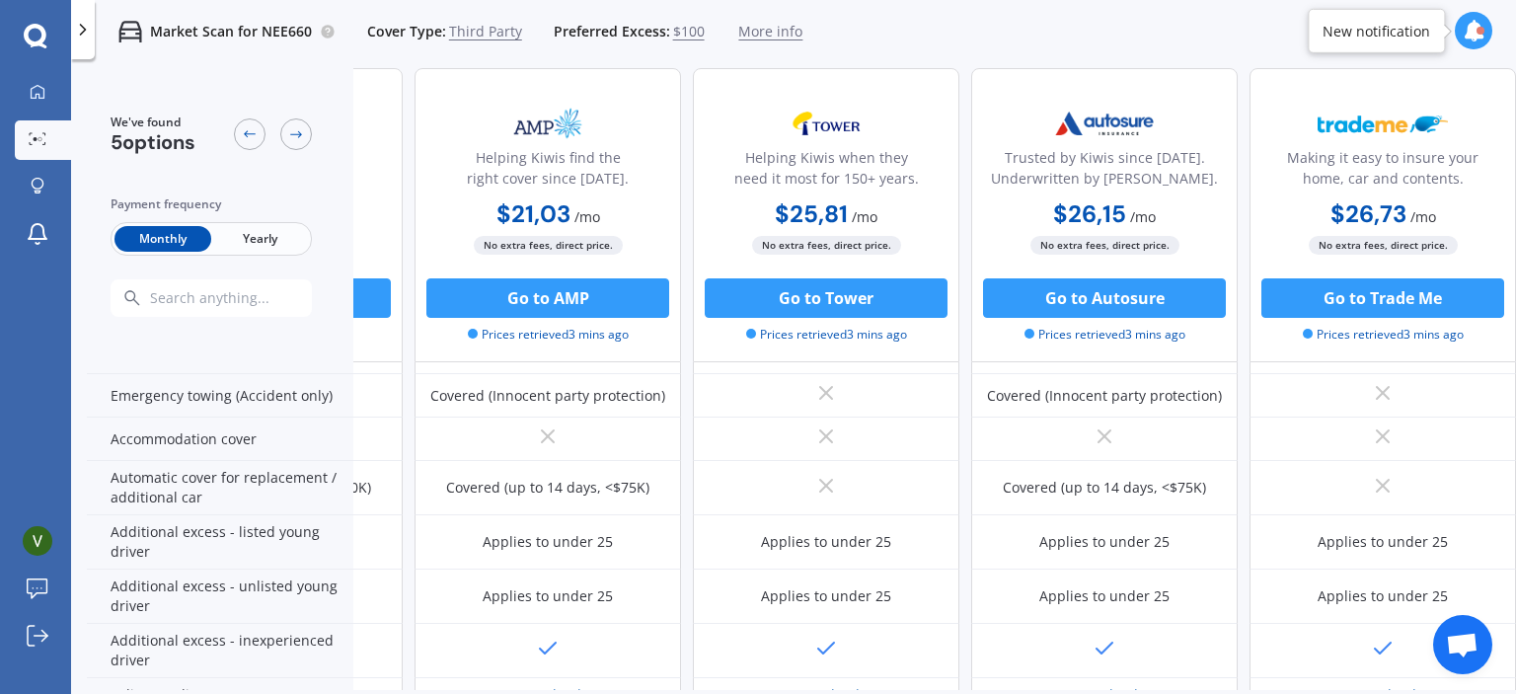
scroll to position [470, 0]
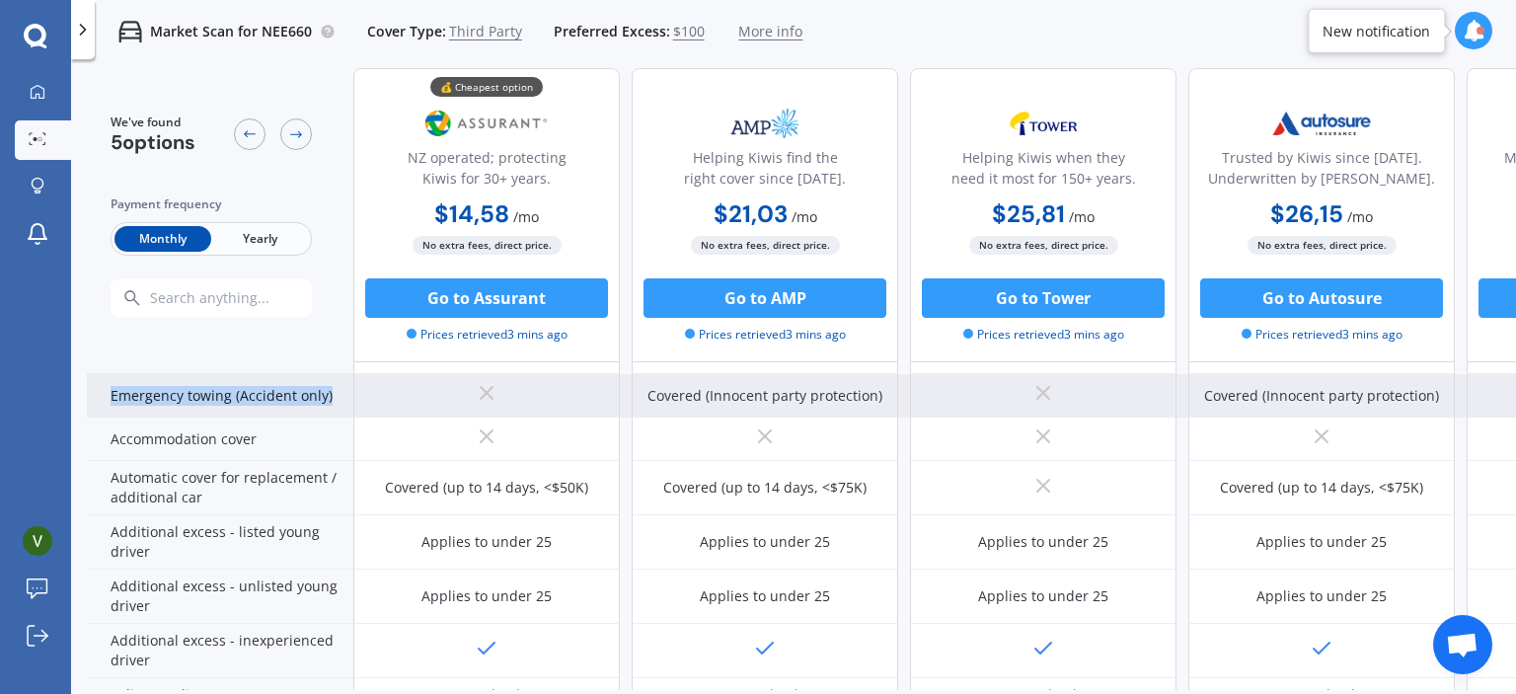
drag, startPoint x: 111, startPoint y: 392, endPoint x: 328, endPoint y: 400, distance: 217.3
click at [328, 400] on div "Emergency towing (Accident only)" at bounding box center [220, 395] width 266 height 43
copy div "Emergency towing (Accident only)"
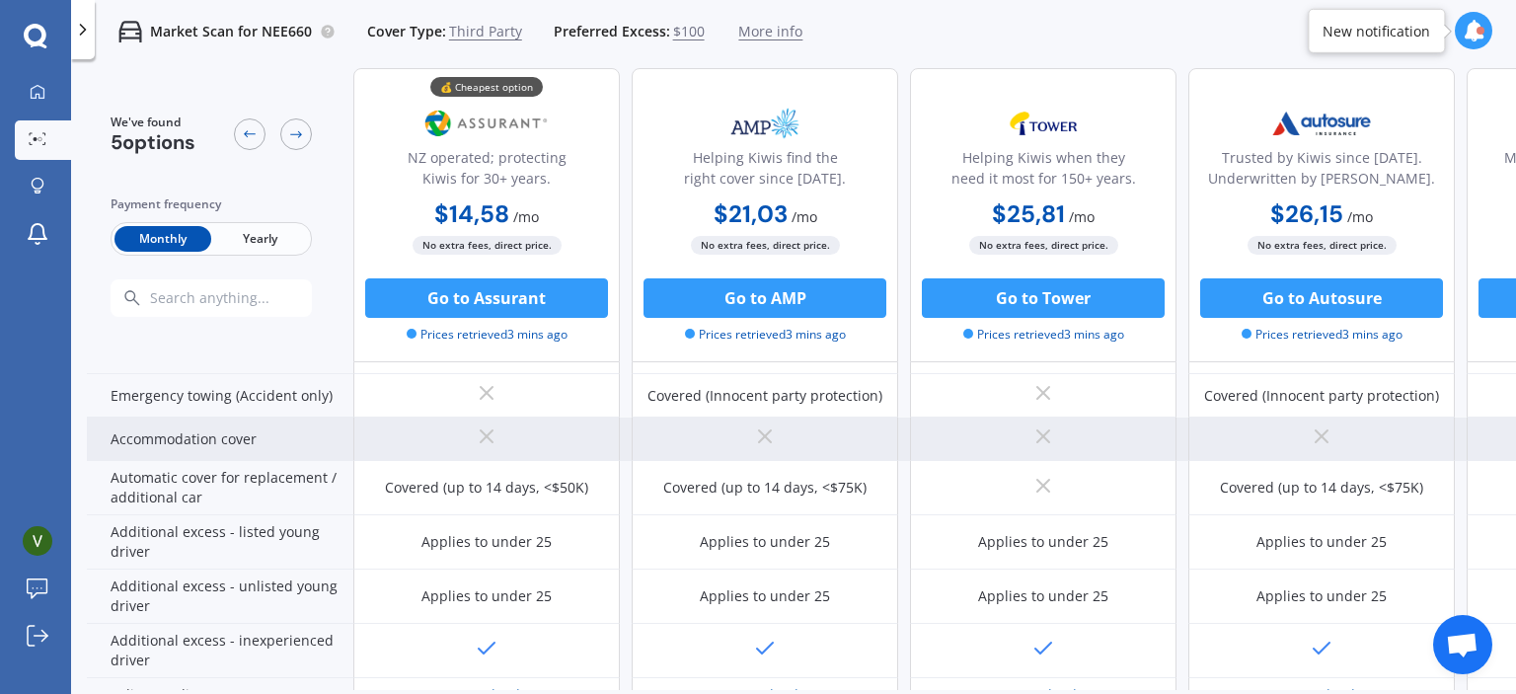
click at [238, 429] on div "Accommodation cover" at bounding box center [220, 438] width 266 height 43
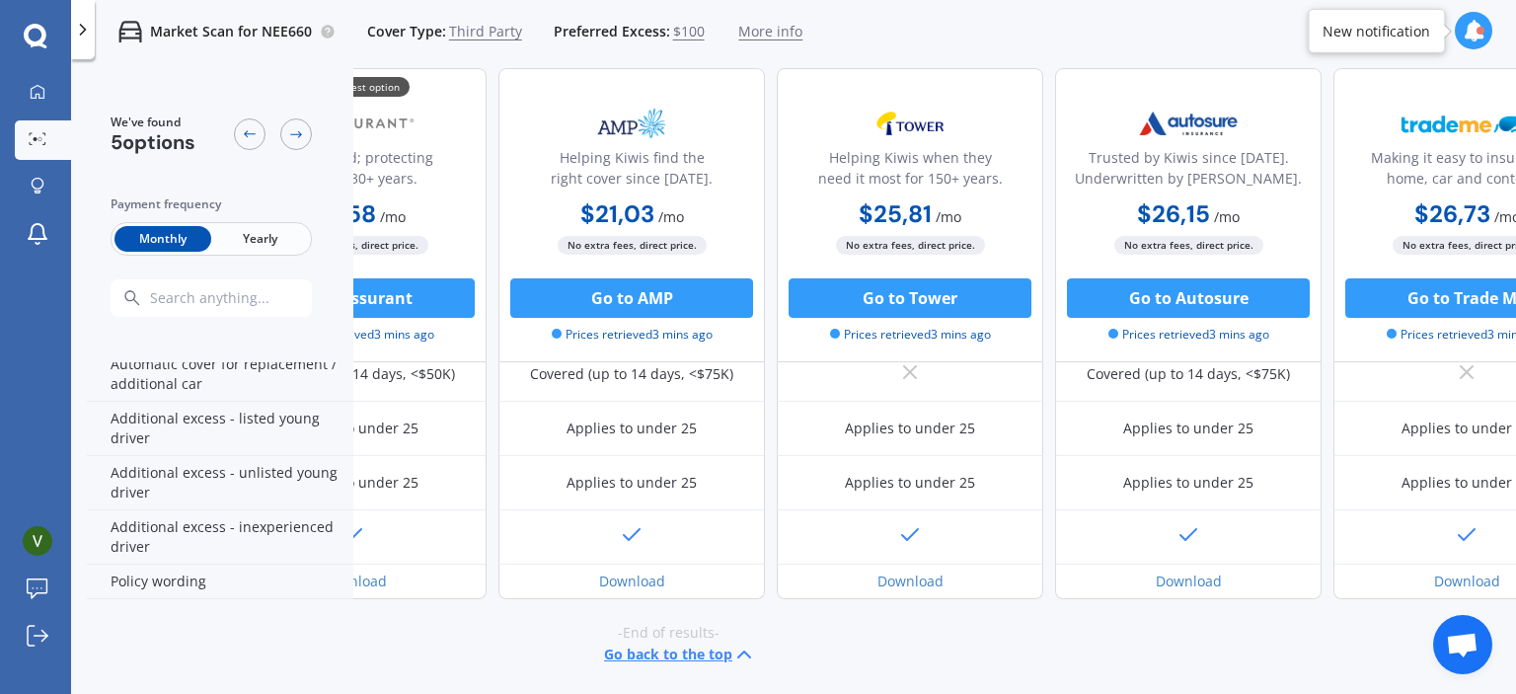
scroll to position [590, 0]
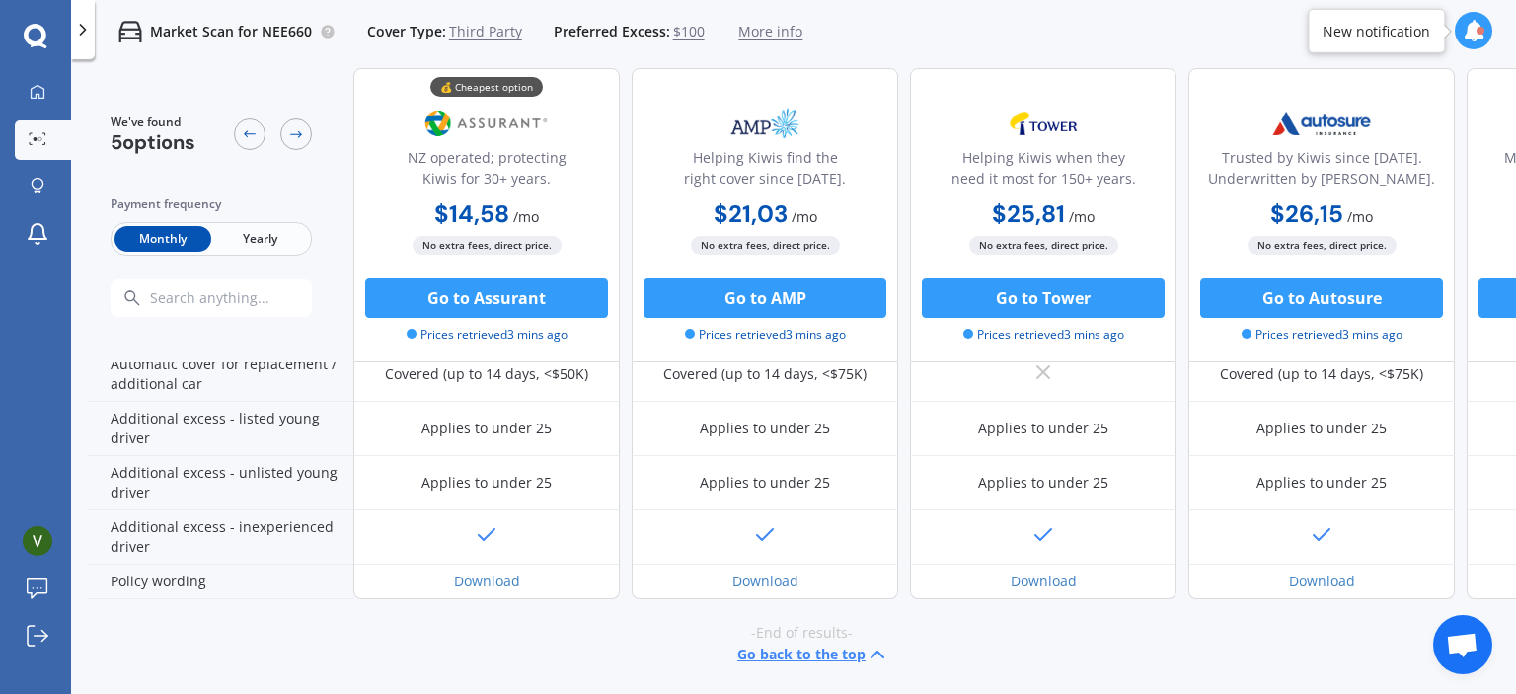
click at [263, 243] on span "Yearly" at bounding box center [259, 239] width 97 height 26
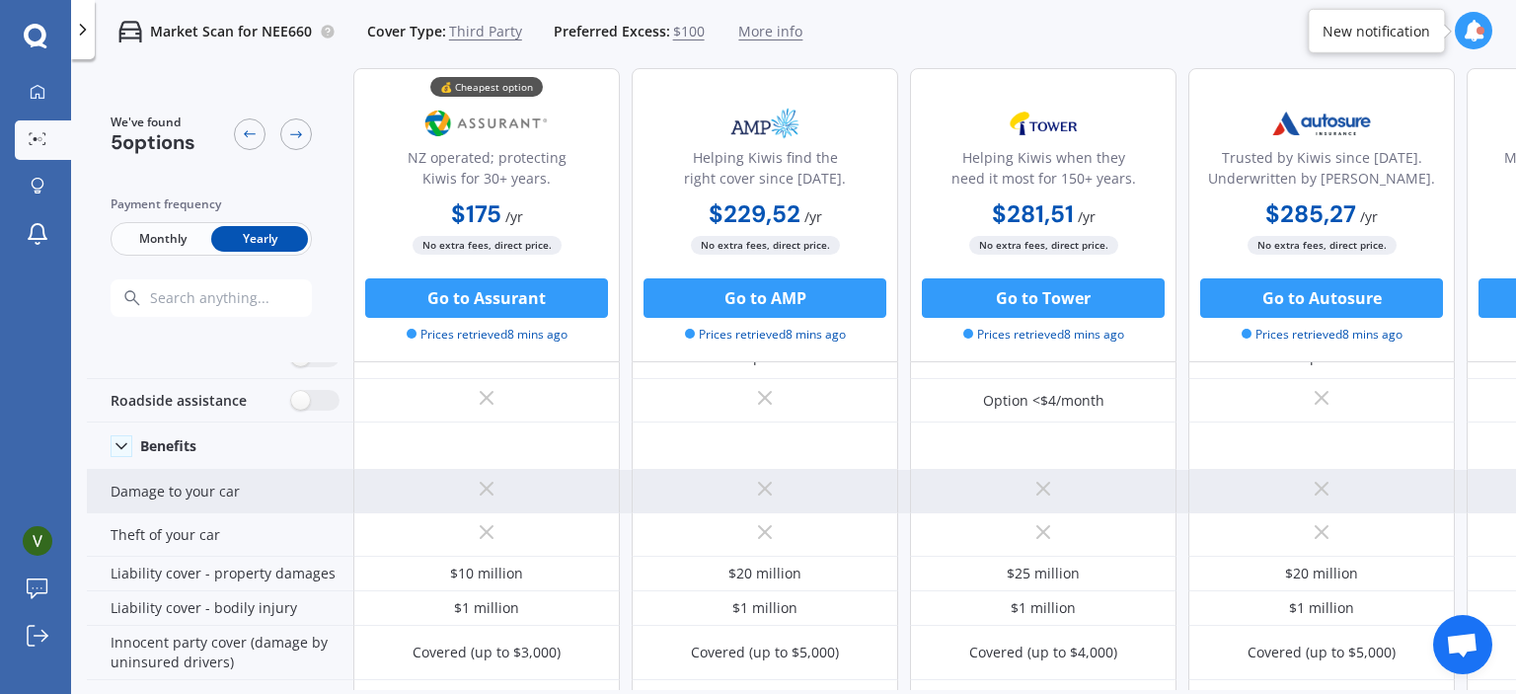
scroll to position [0, 0]
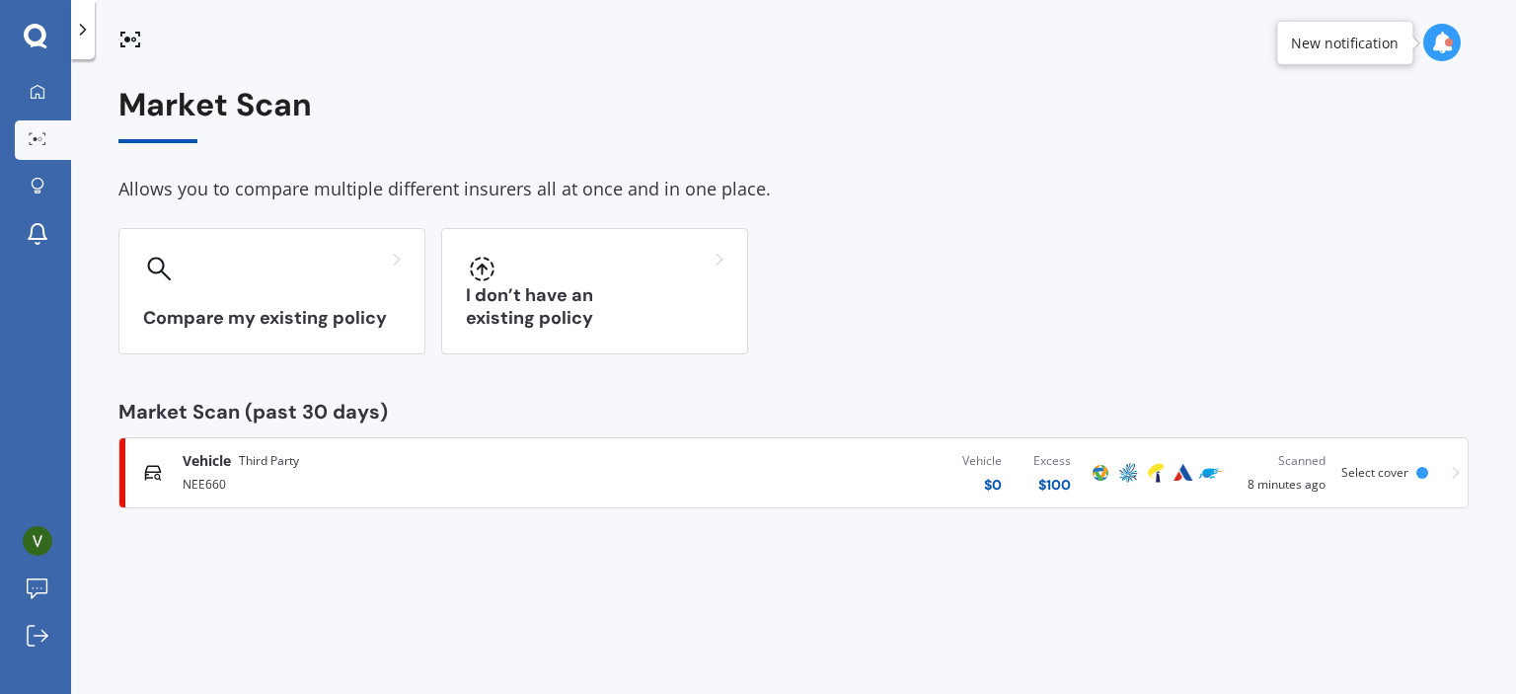
click at [1413, 471] on div "Select cover" at bounding box center [1378, 473] width 75 height 14
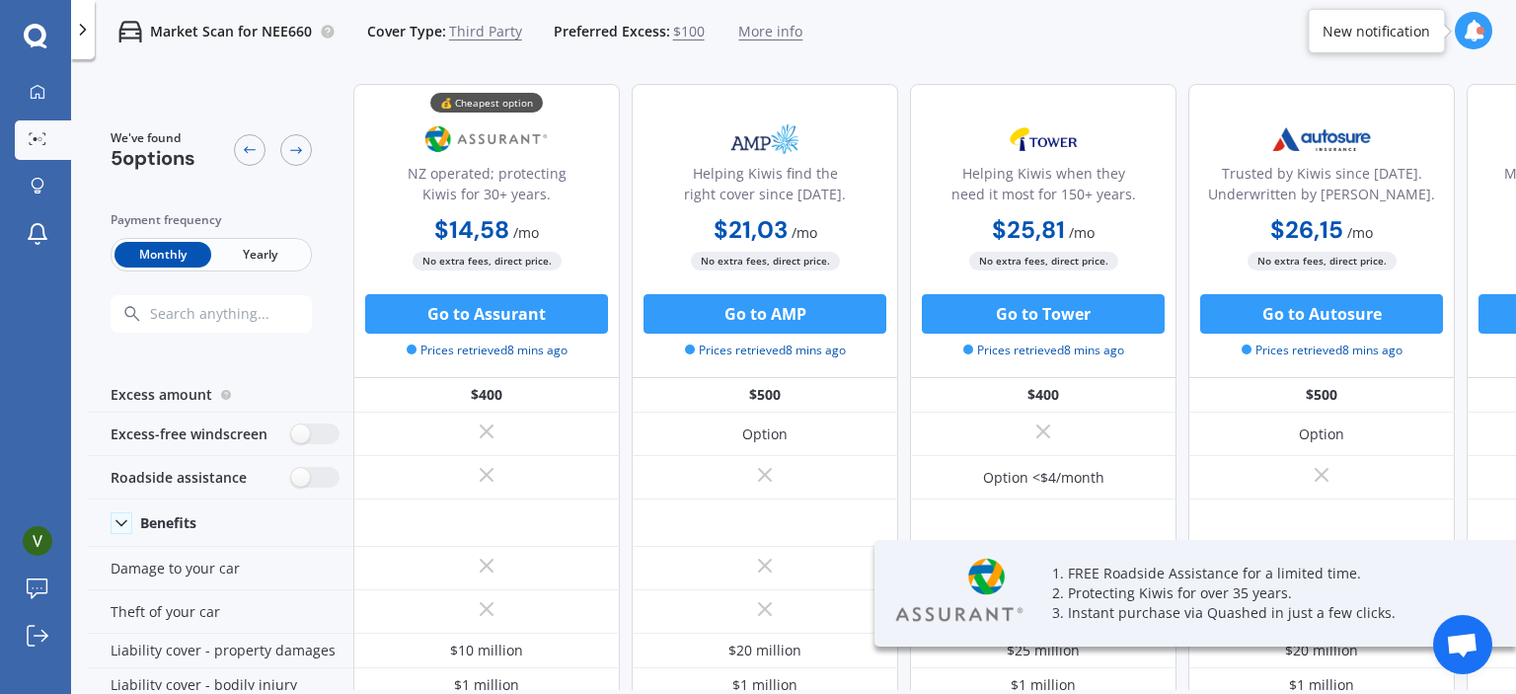
click at [486, 31] on span "Third Party" at bounding box center [485, 32] width 73 height 20
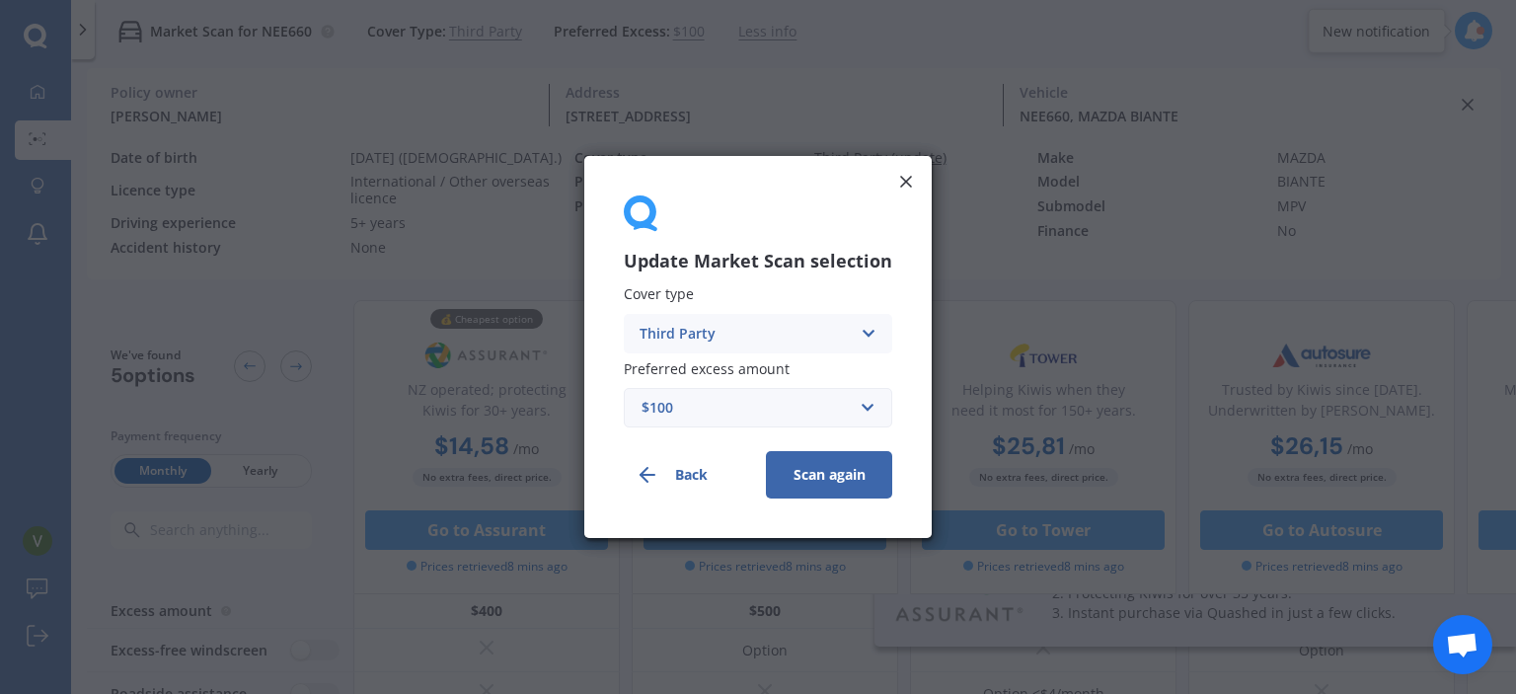
click at [813, 339] on div "Third Party" at bounding box center [745, 334] width 211 height 22
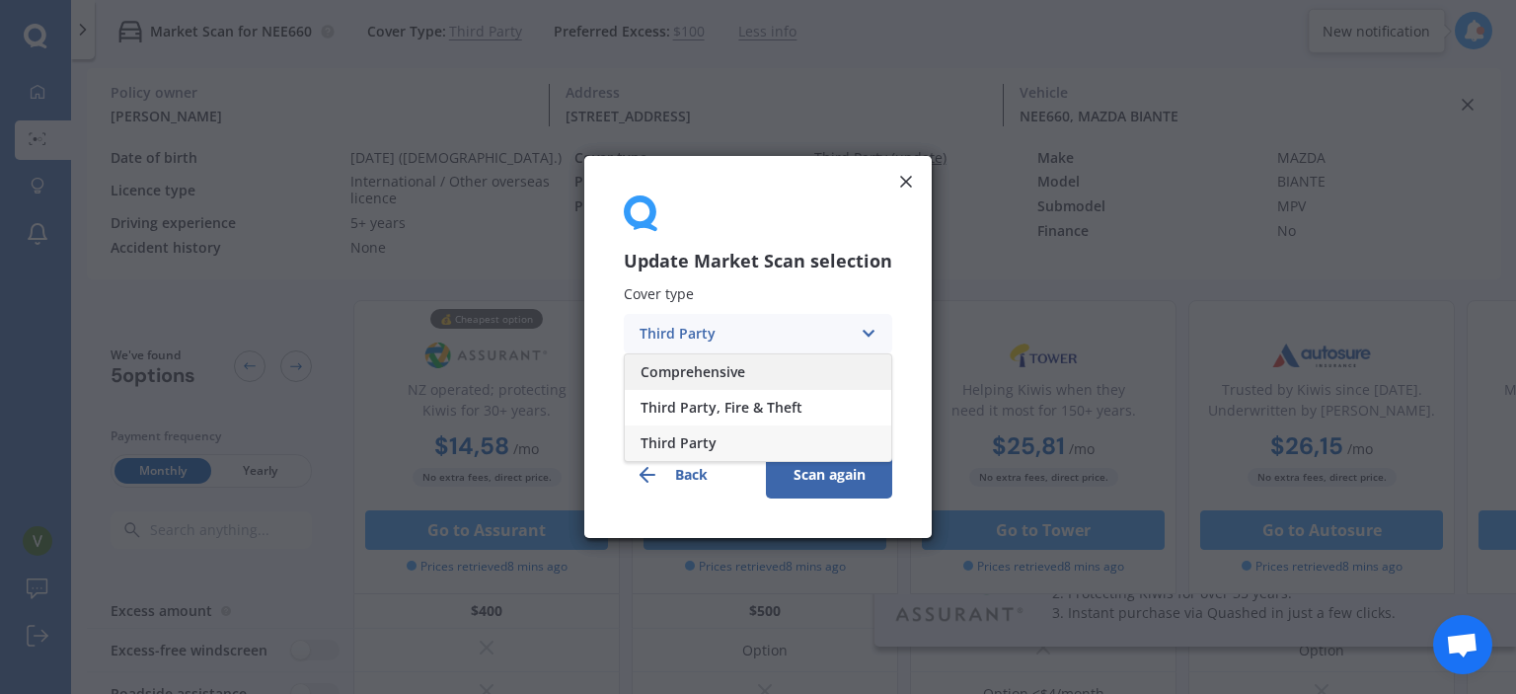
click at [707, 381] on div "Comprehensive" at bounding box center [758, 372] width 266 height 36
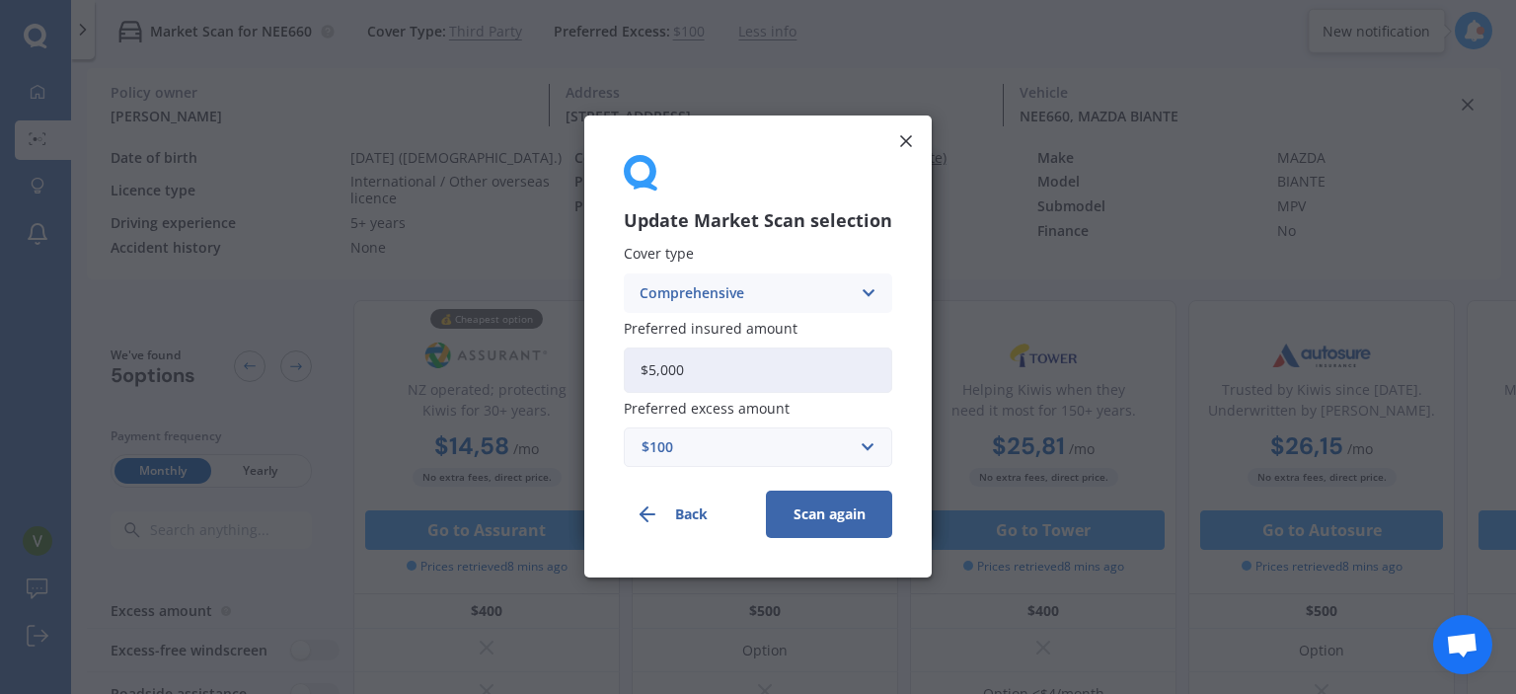
click at [687, 375] on input "$5,000" at bounding box center [758, 369] width 268 height 45
click at [822, 500] on button "Scan again" at bounding box center [829, 515] width 126 height 47
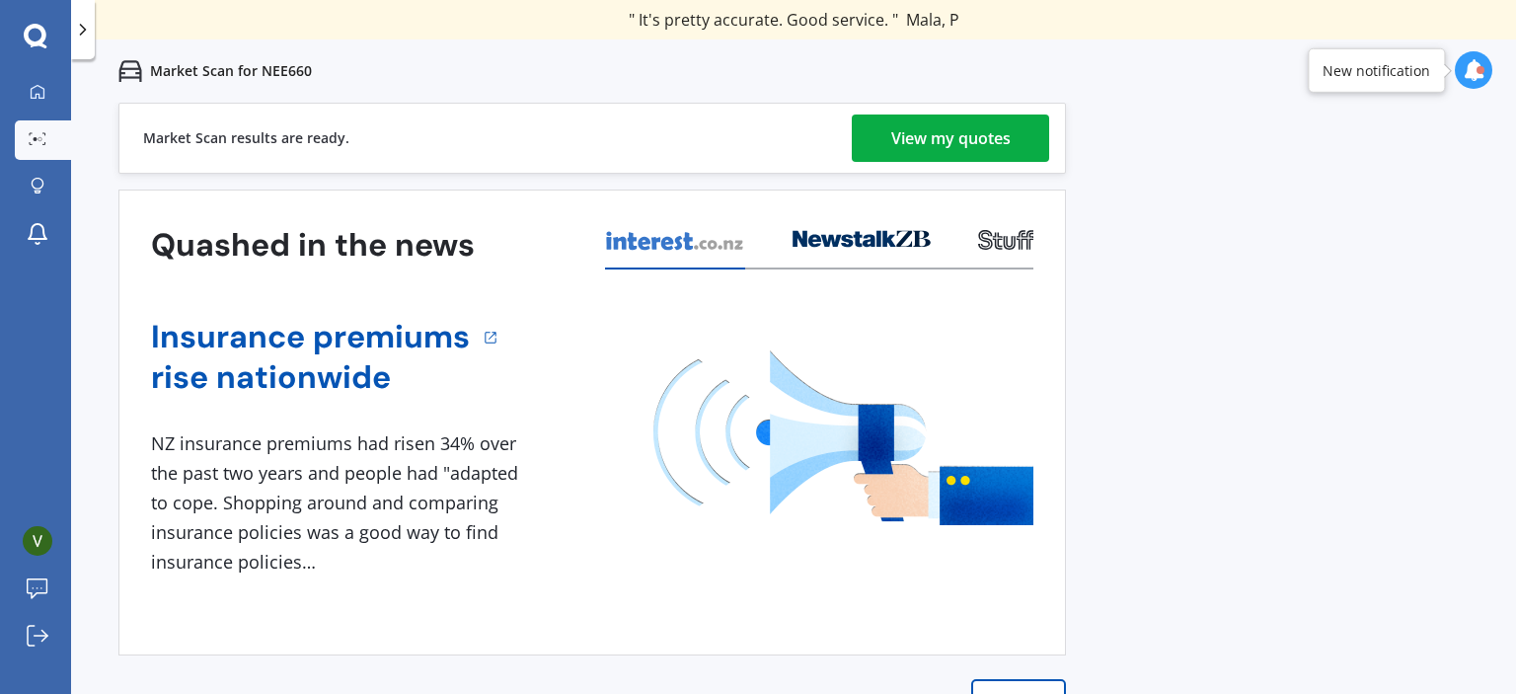
click at [912, 129] on div "View my quotes" at bounding box center [950, 137] width 119 height 47
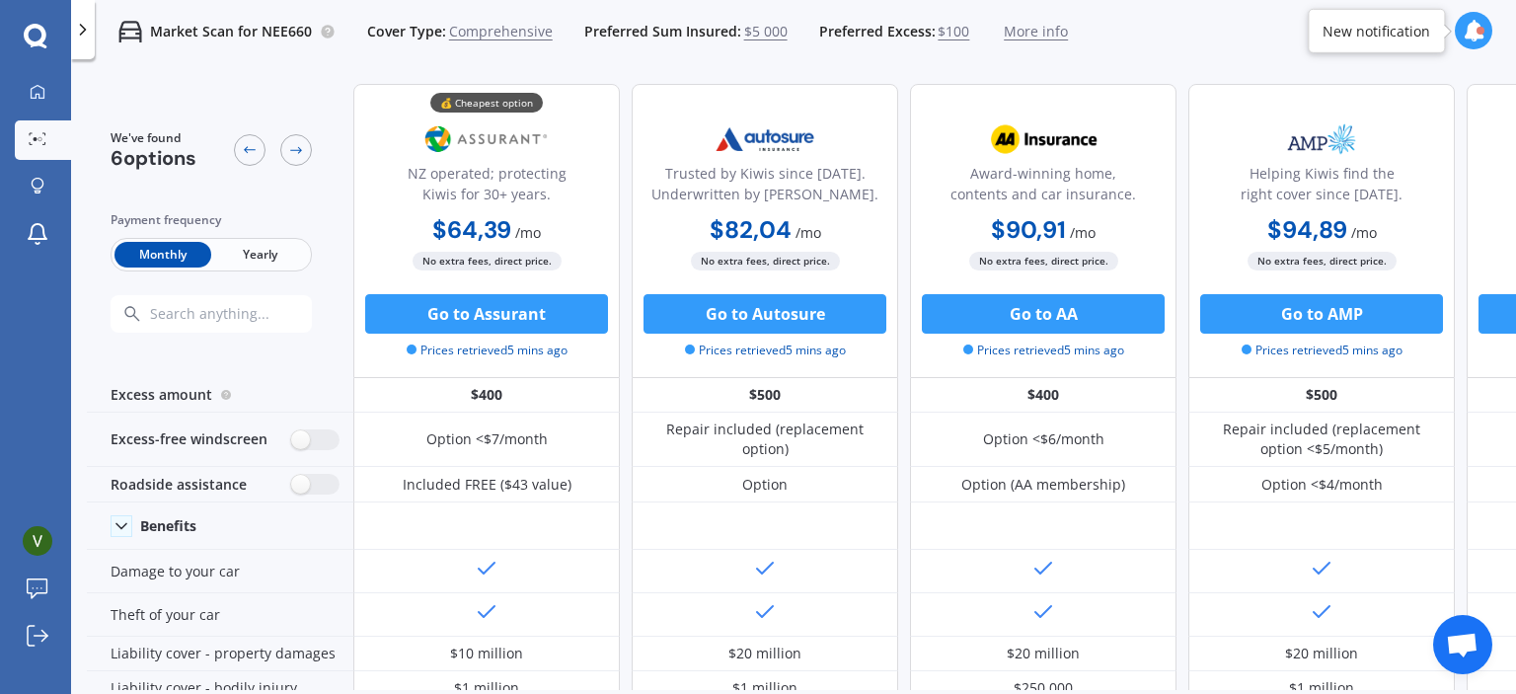
click at [266, 243] on span "Yearly" at bounding box center [259, 255] width 97 height 26
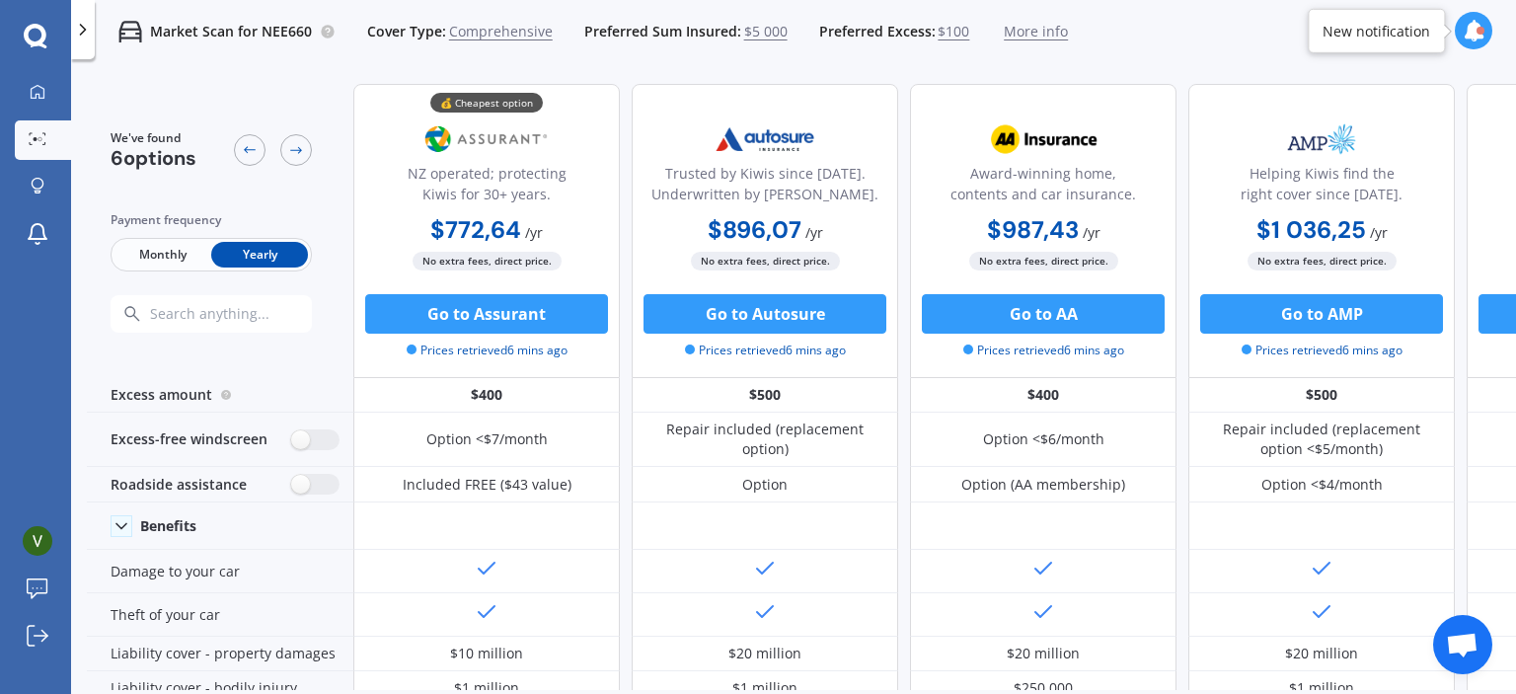
click at [138, 261] on span "Monthly" at bounding box center [162, 255] width 97 height 26
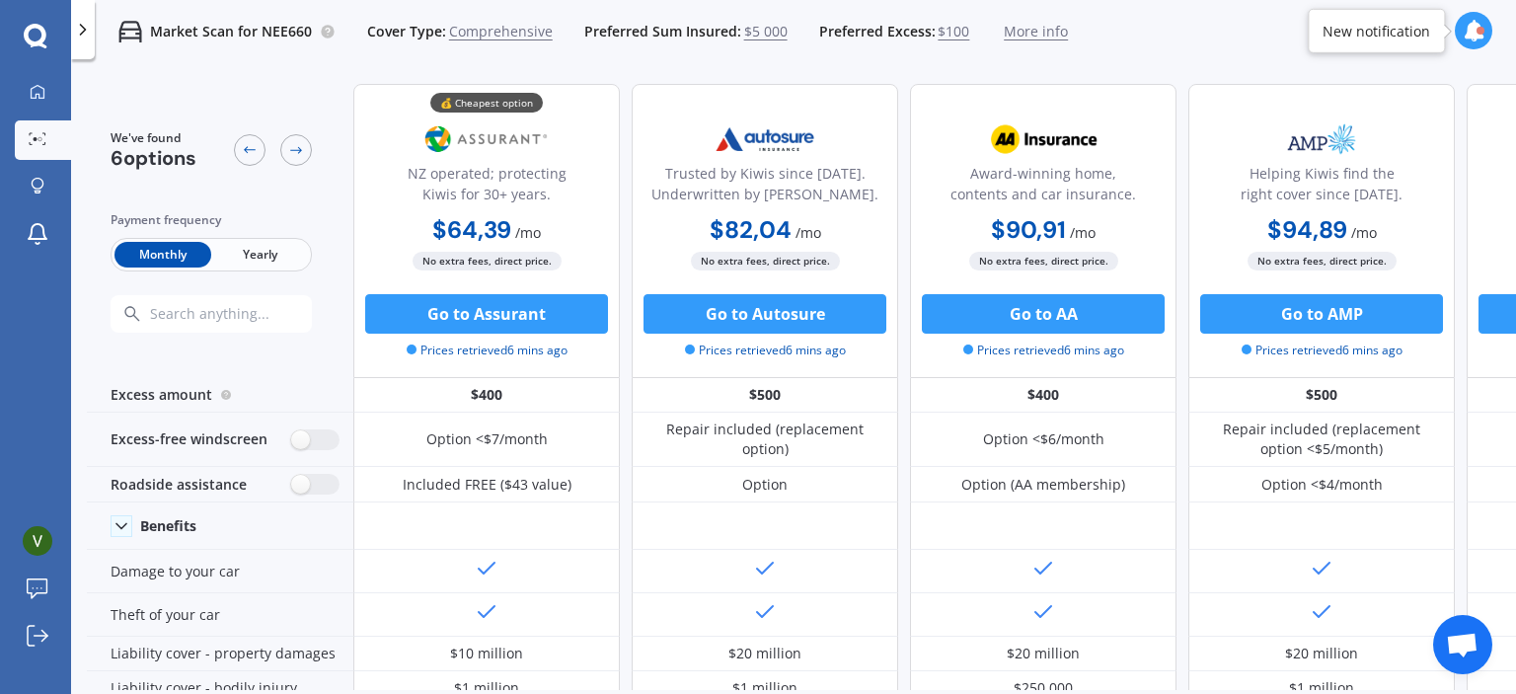
click at [225, 265] on span "Yearly" at bounding box center [259, 255] width 97 height 26
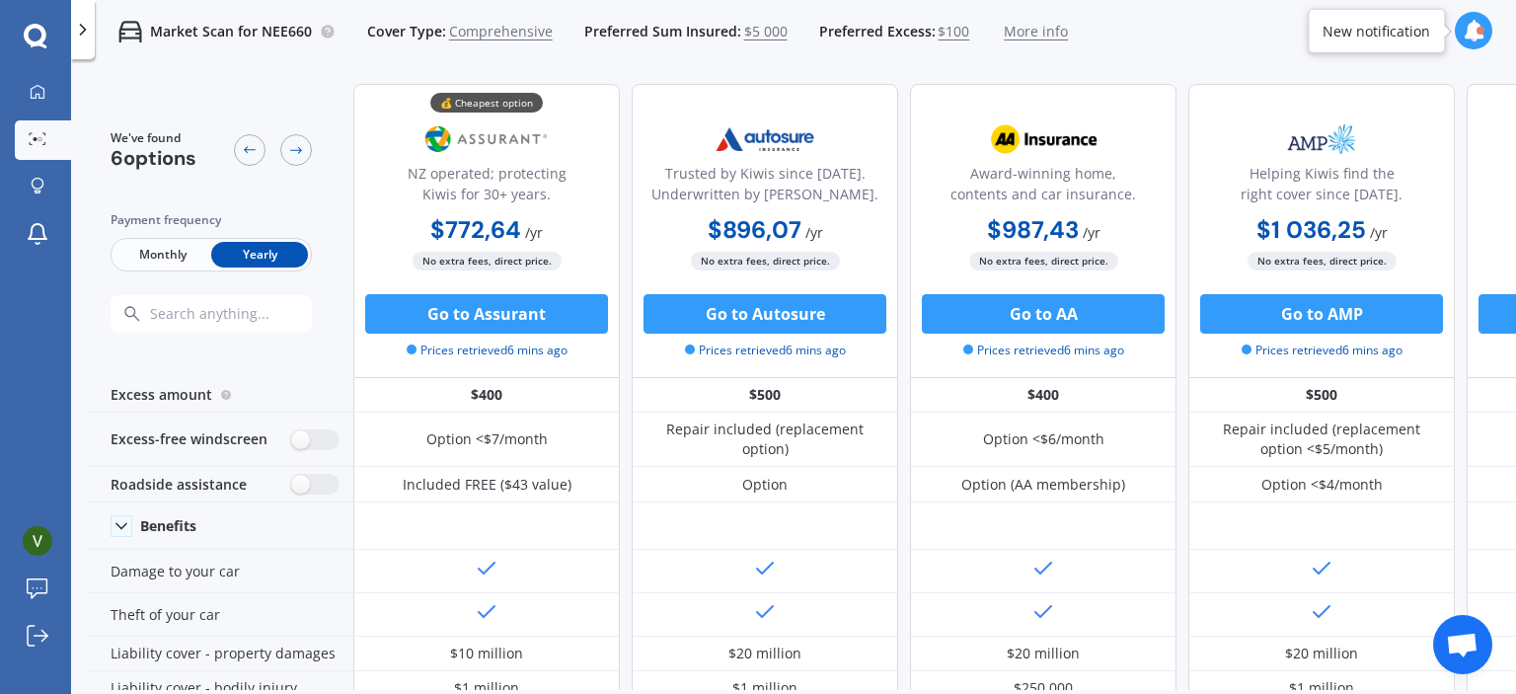
click at [160, 254] on span "Monthly" at bounding box center [162, 255] width 97 height 26
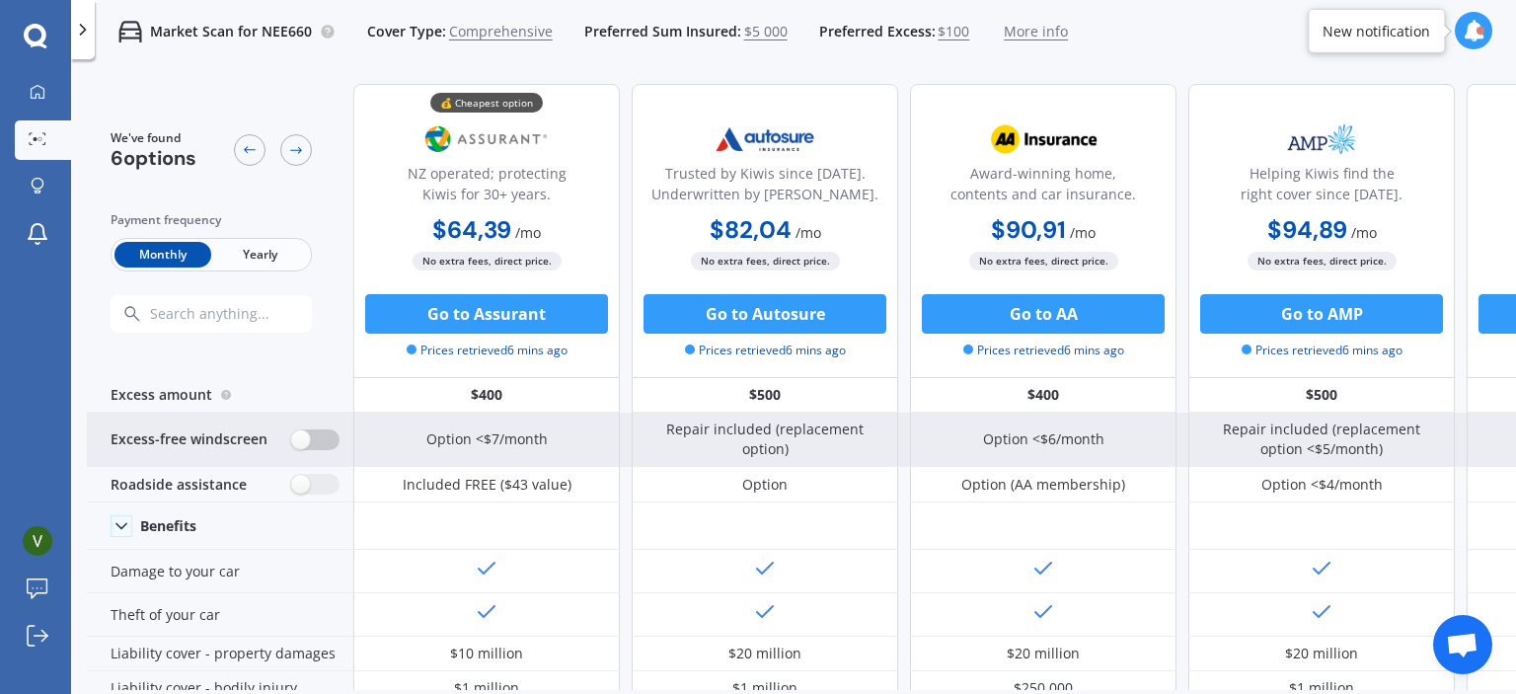
click at [303, 438] on label at bounding box center [315, 439] width 48 height 21
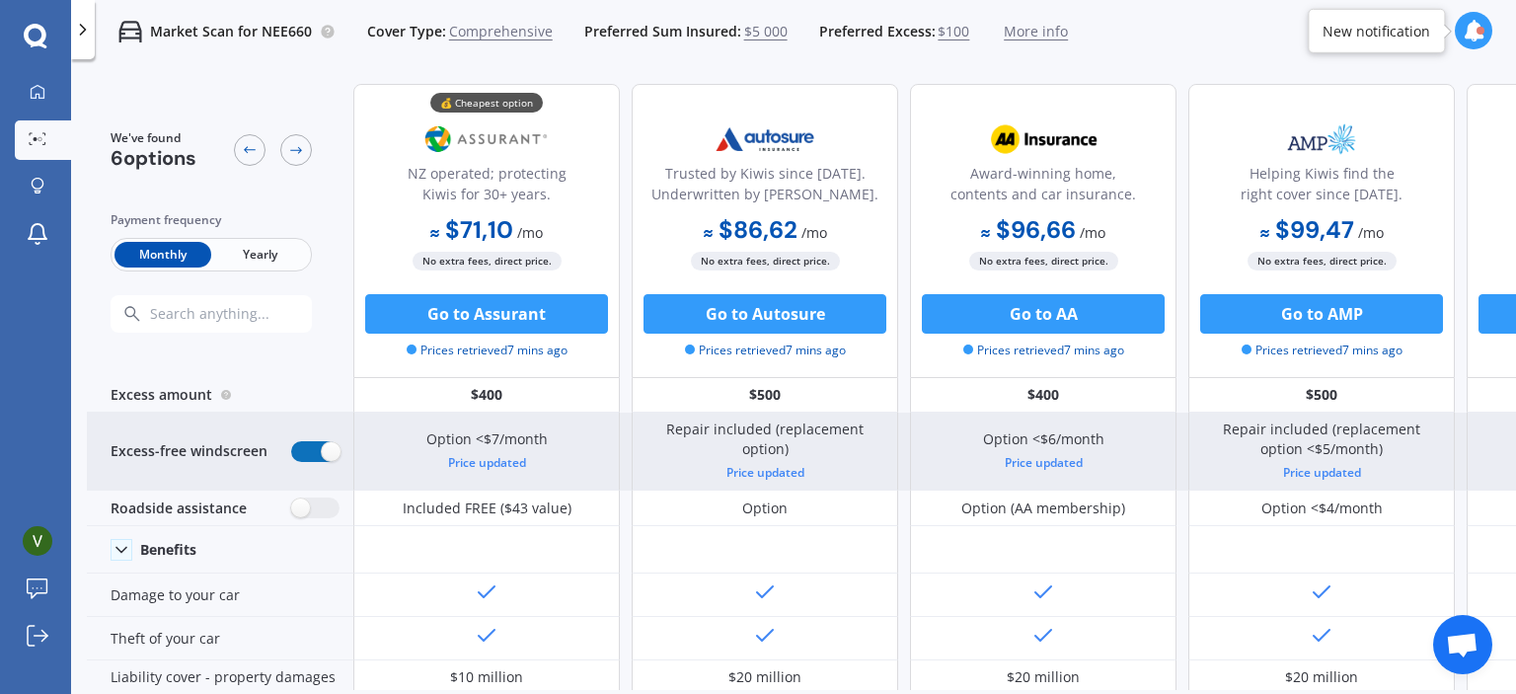
click at [311, 449] on label at bounding box center [315, 451] width 48 height 21
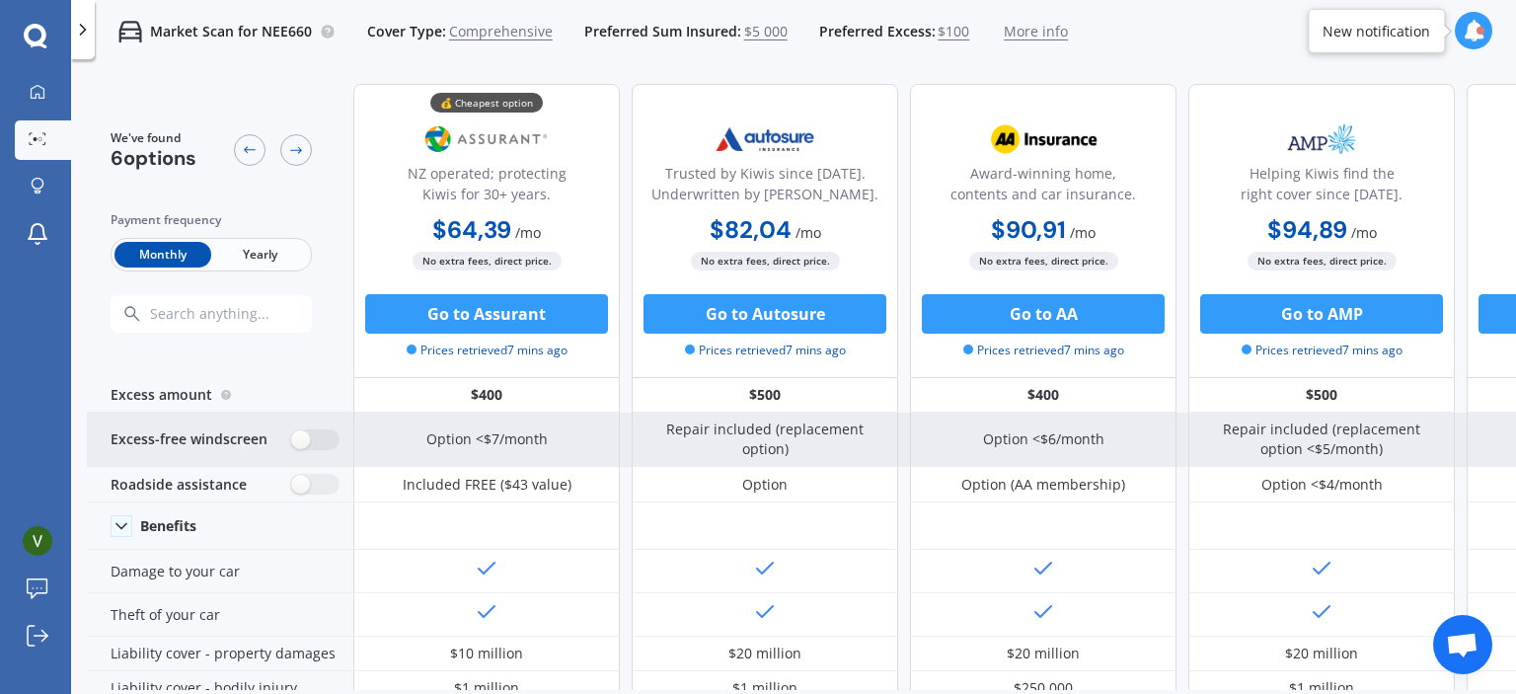
click at [319, 450] on div "Excess-free windscreen" at bounding box center [220, 440] width 266 height 54
click at [312, 440] on label at bounding box center [315, 439] width 48 height 21
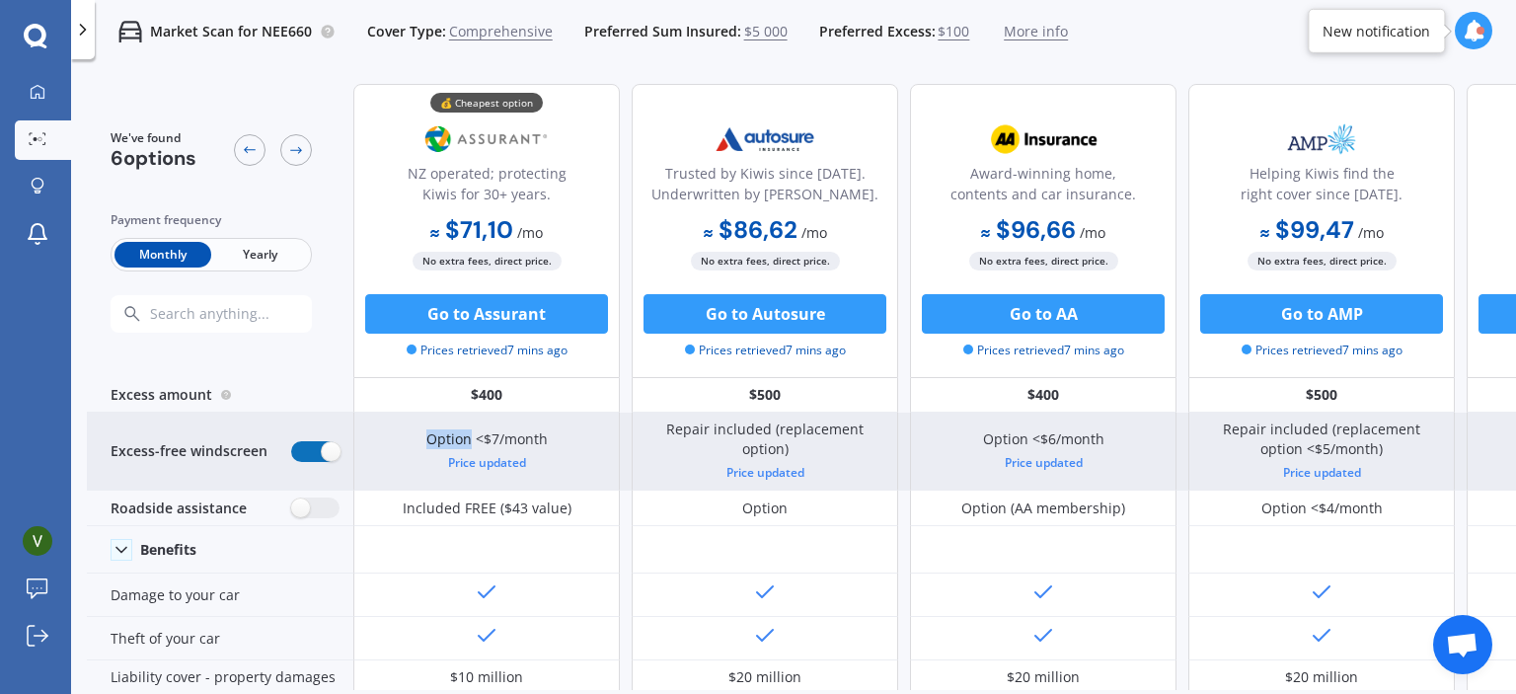
click at [319, 449] on label at bounding box center [315, 451] width 48 height 21
radio input "false"
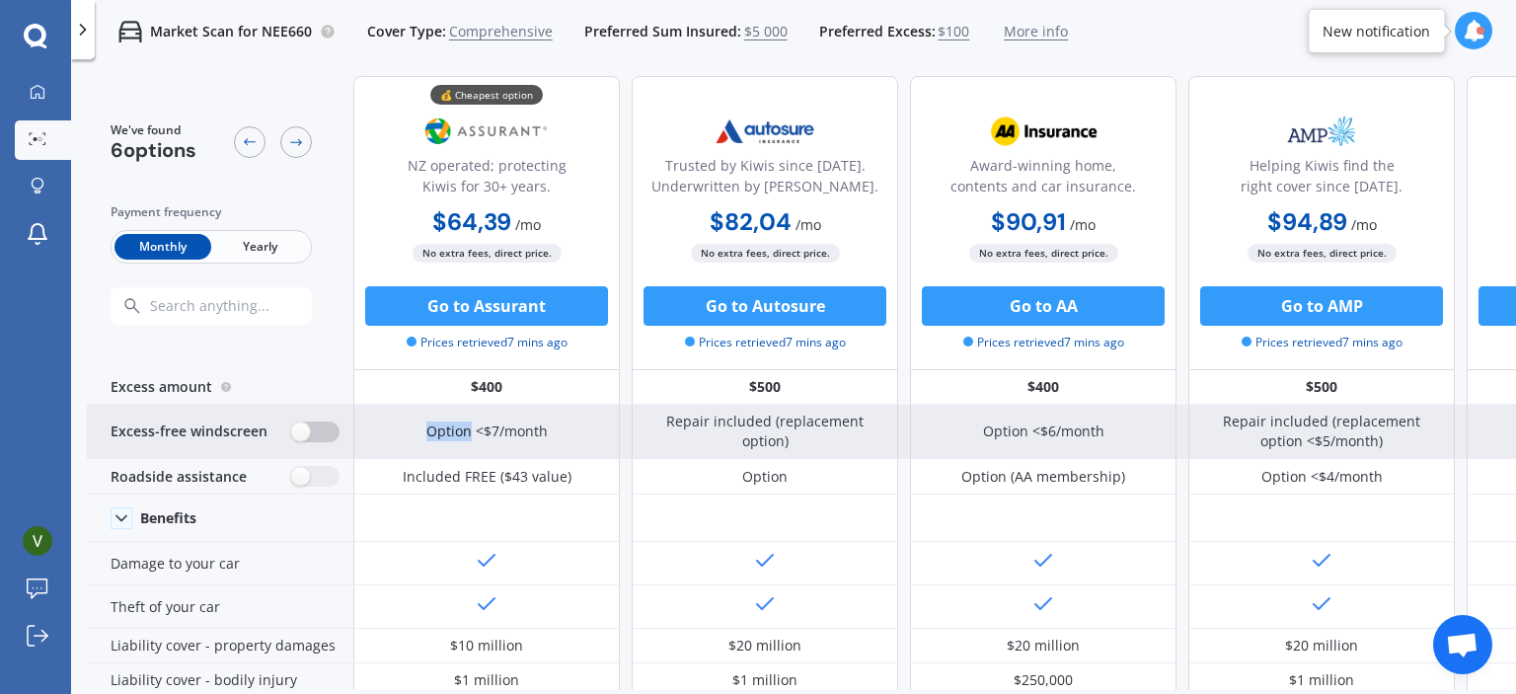
scroll to position [22, 0]
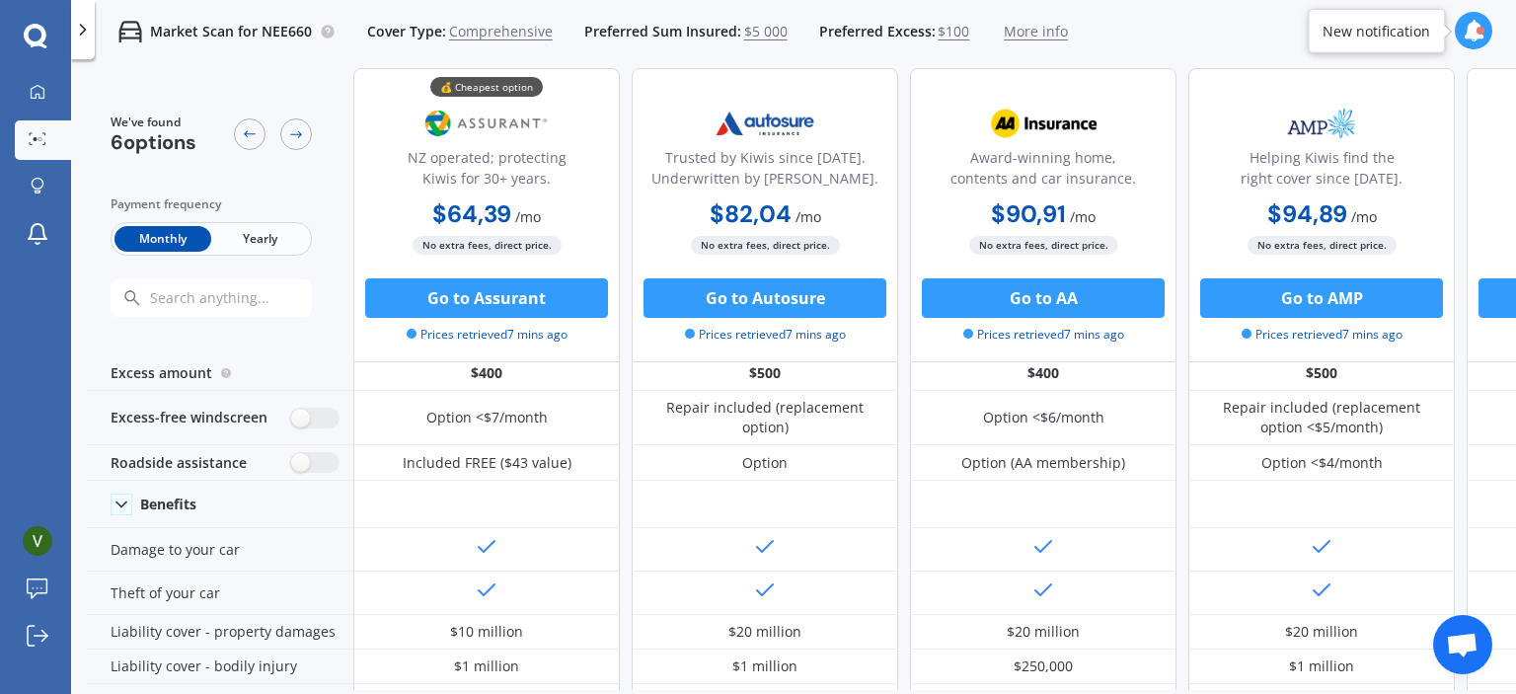
click at [306, 332] on div "We've found 6 options Payment frequency Monthly Yearly" at bounding box center [220, 215] width 266 height 294
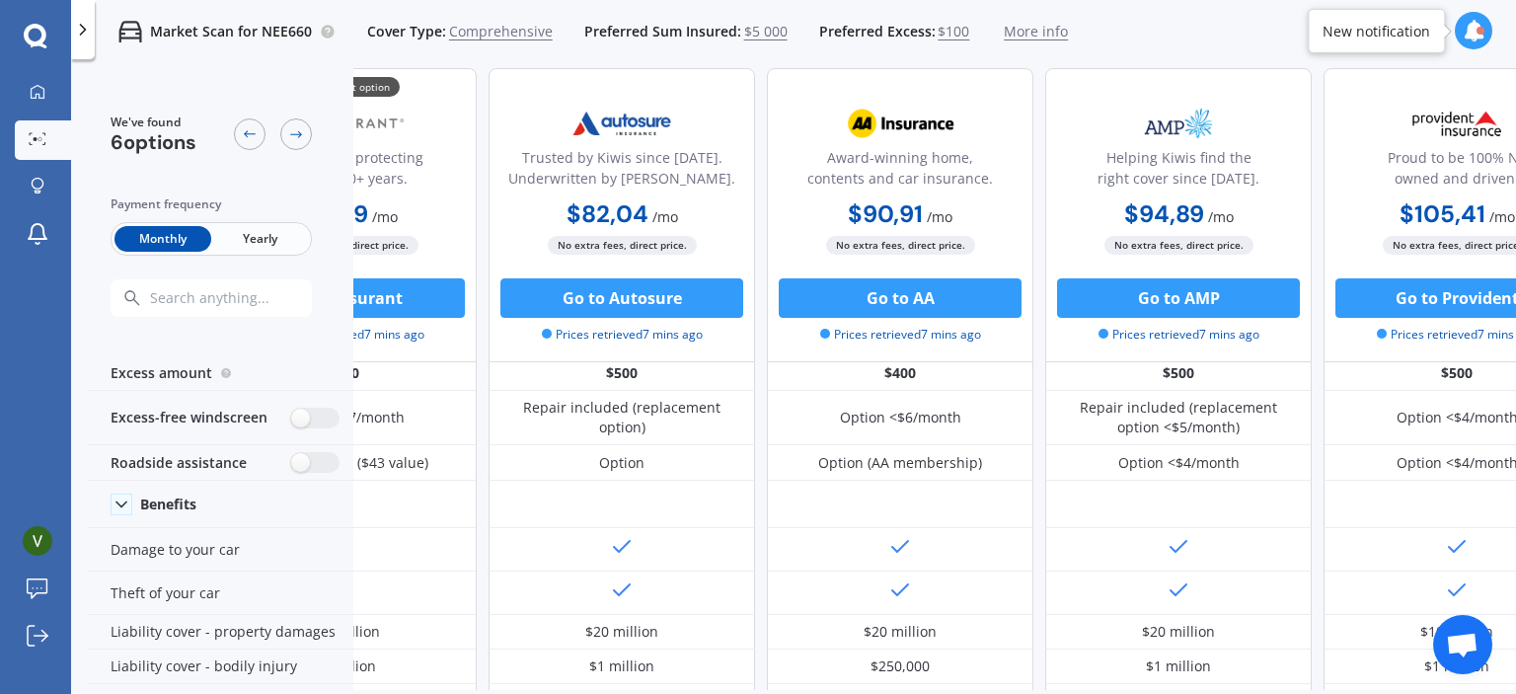
scroll to position [22, 148]
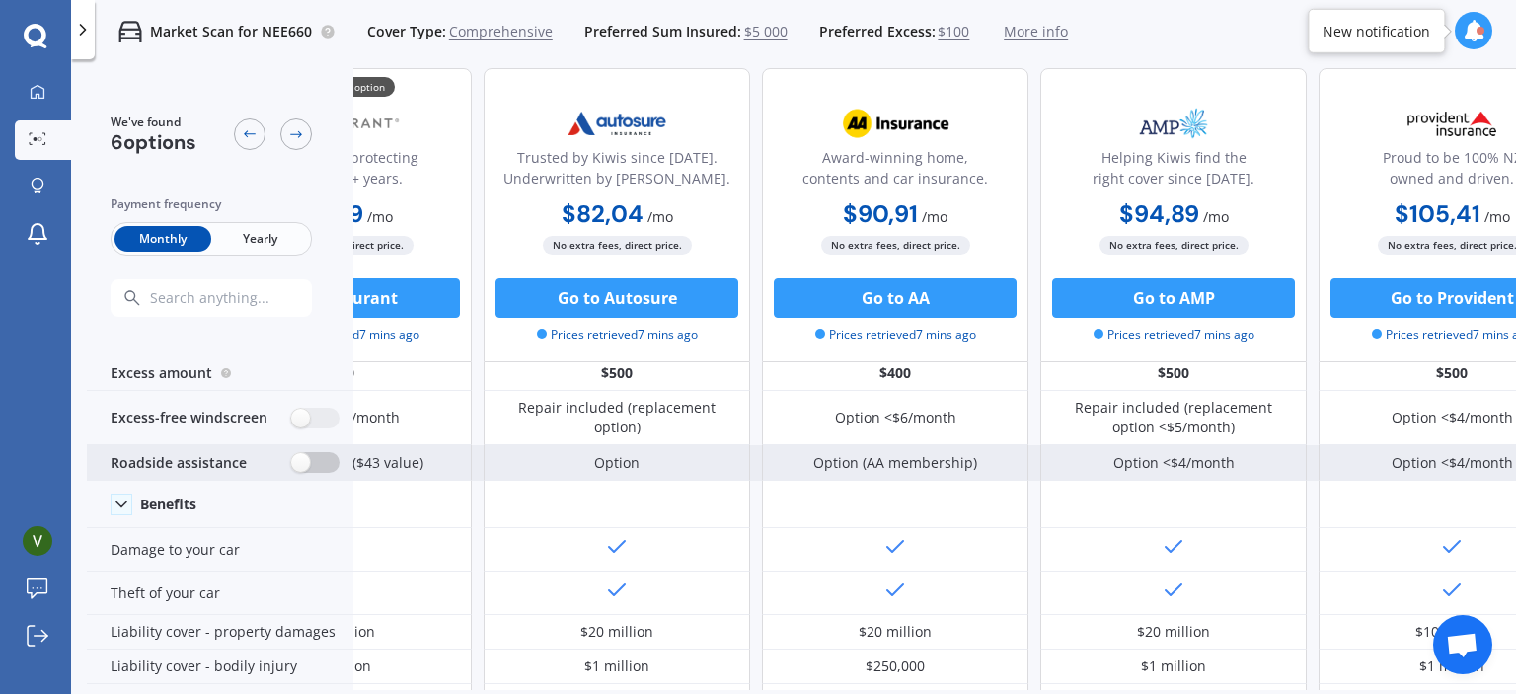
click at [320, 458] on label at bounding box center [315, 462] width 48 height 21
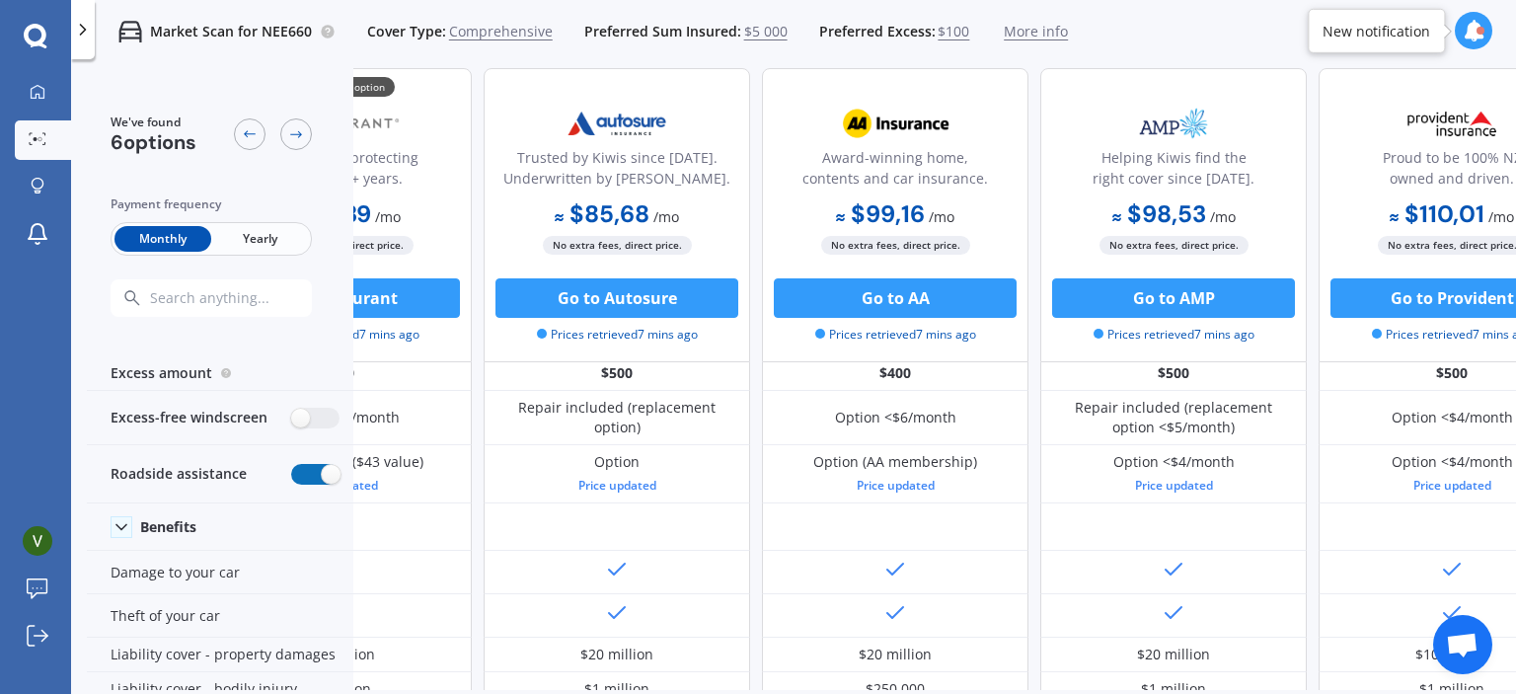
scroll to position [22, 0]
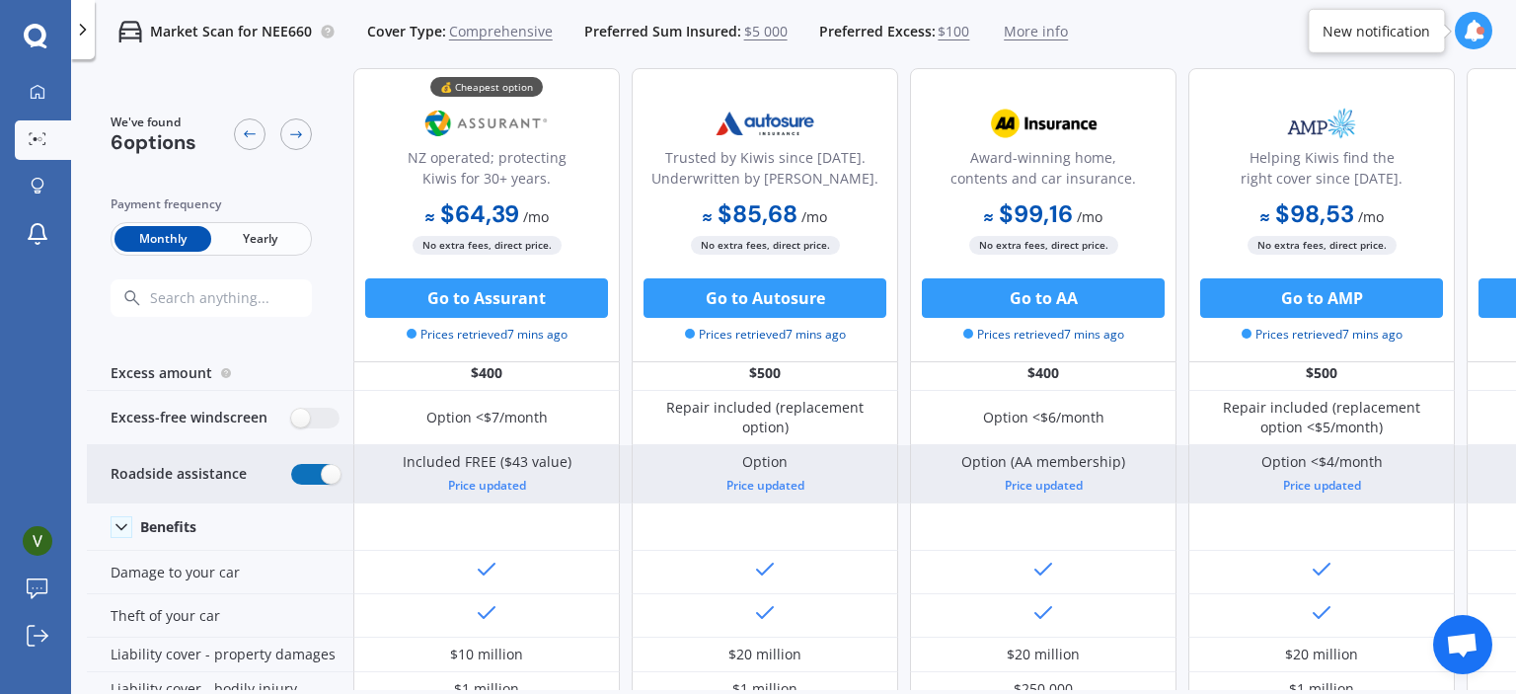
click at [314, 470] on label at bounding box center [315, 474] width 48 height 21
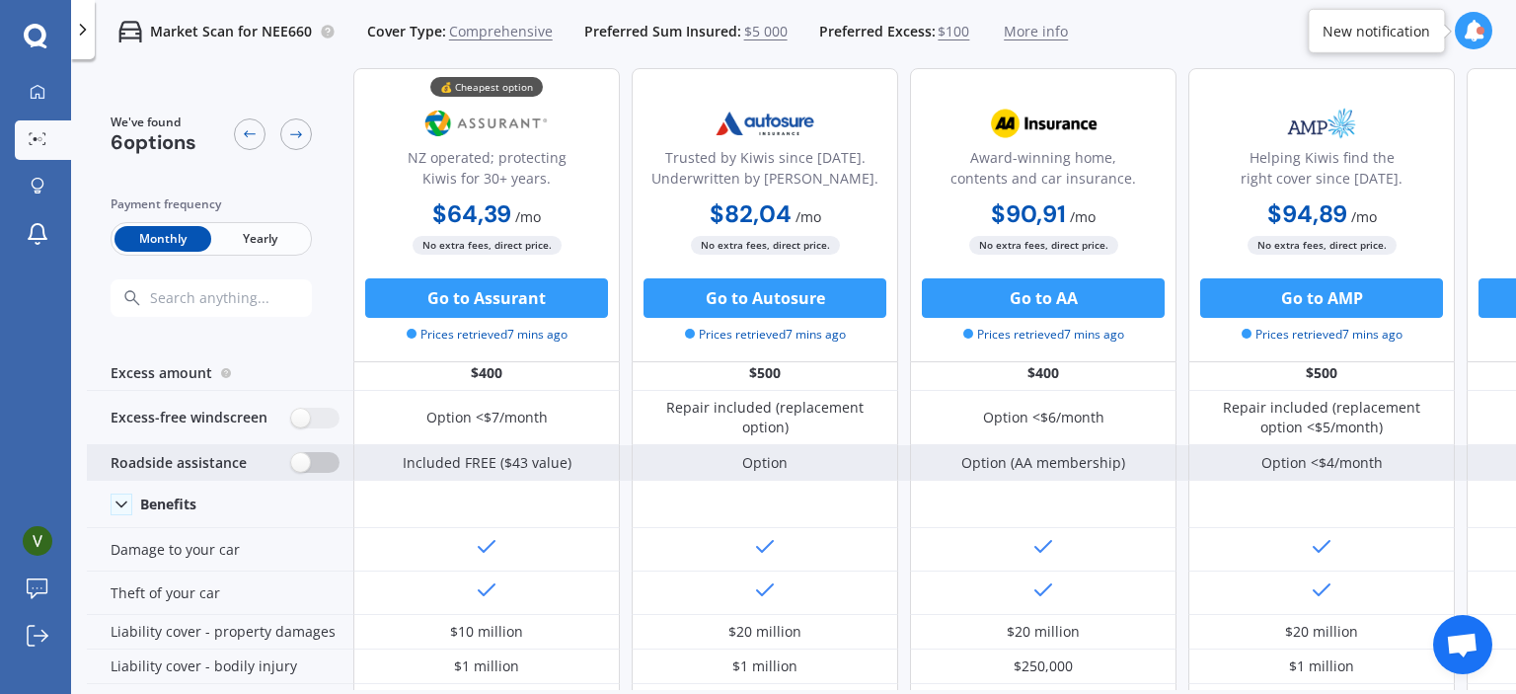
click at [314, 470] on label at bounding box center [315, 462] width 48 height 21
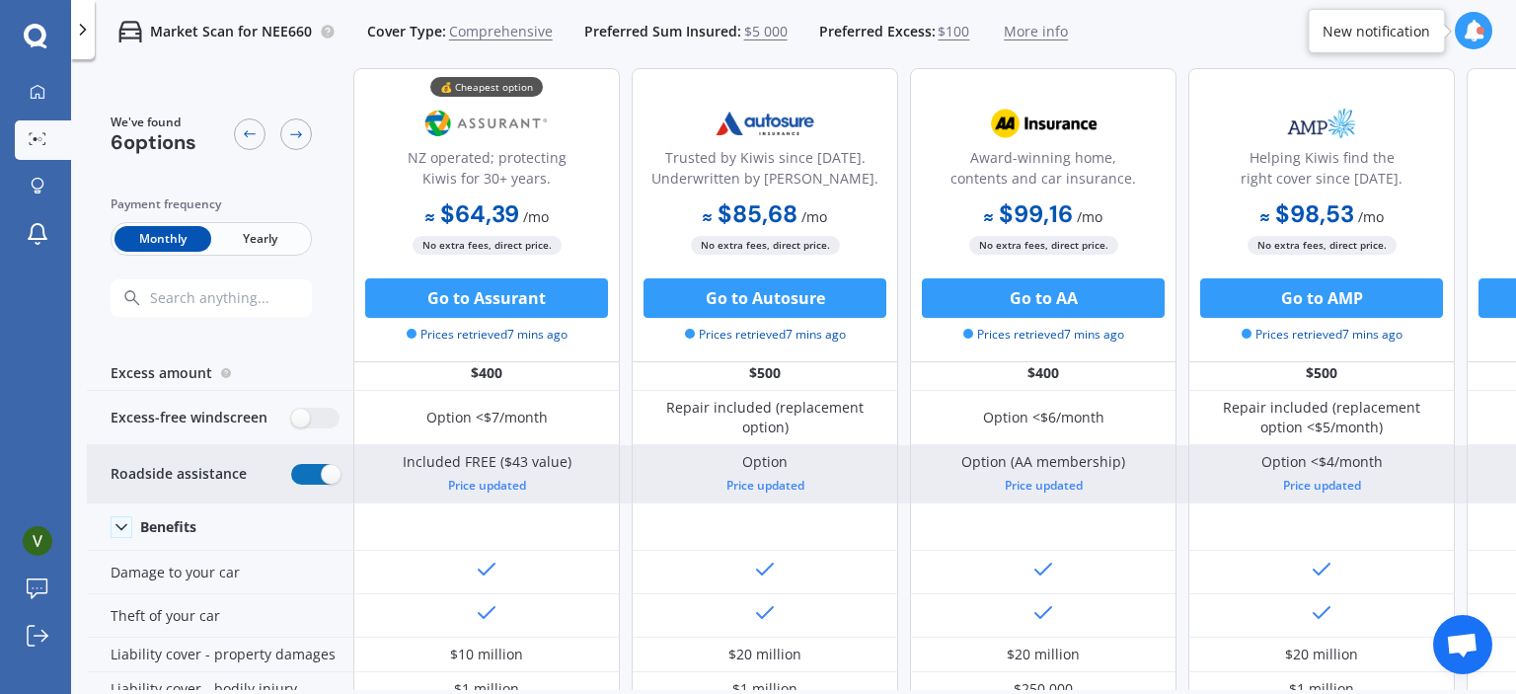
click at [314, 470] on label at bounding box center [315, 474] width 48 height 21
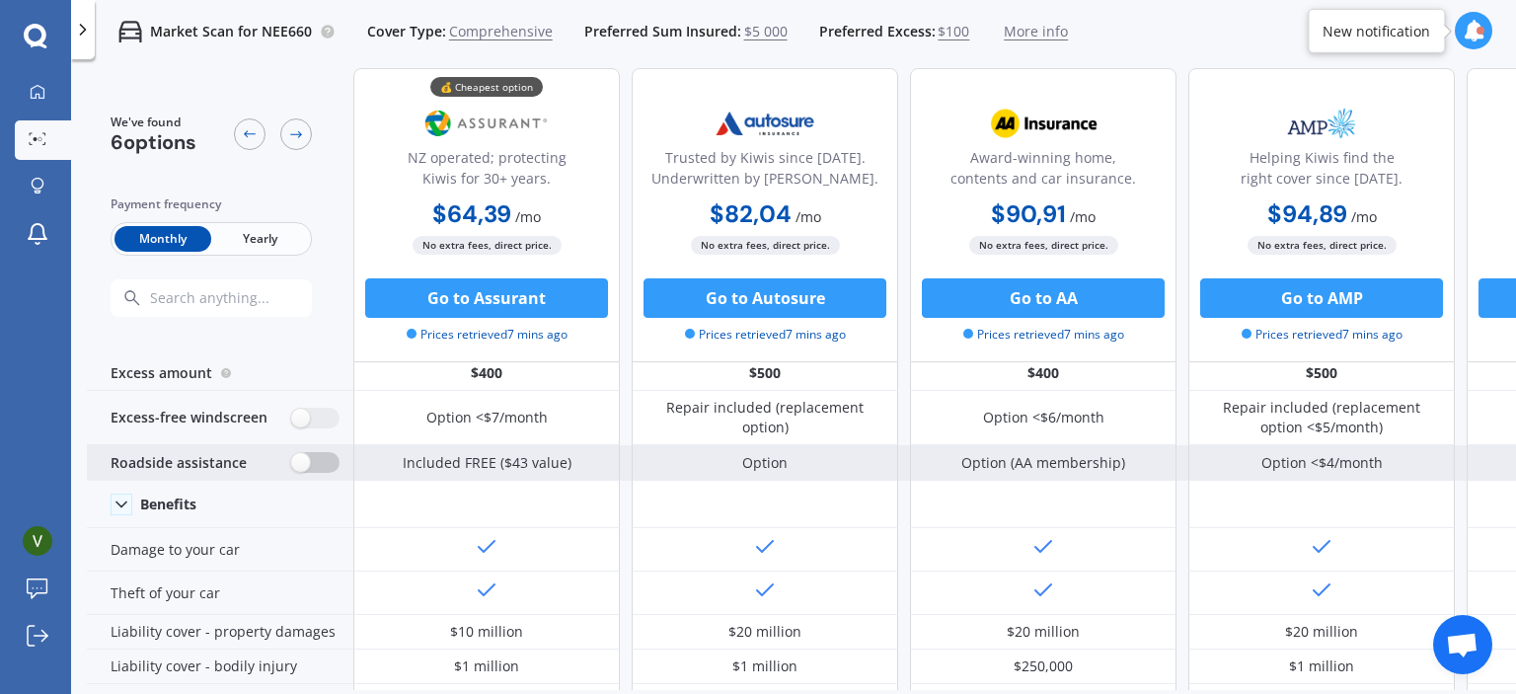
click at [314, 470] on label at bounding box center [315, 462] width 48 height 21
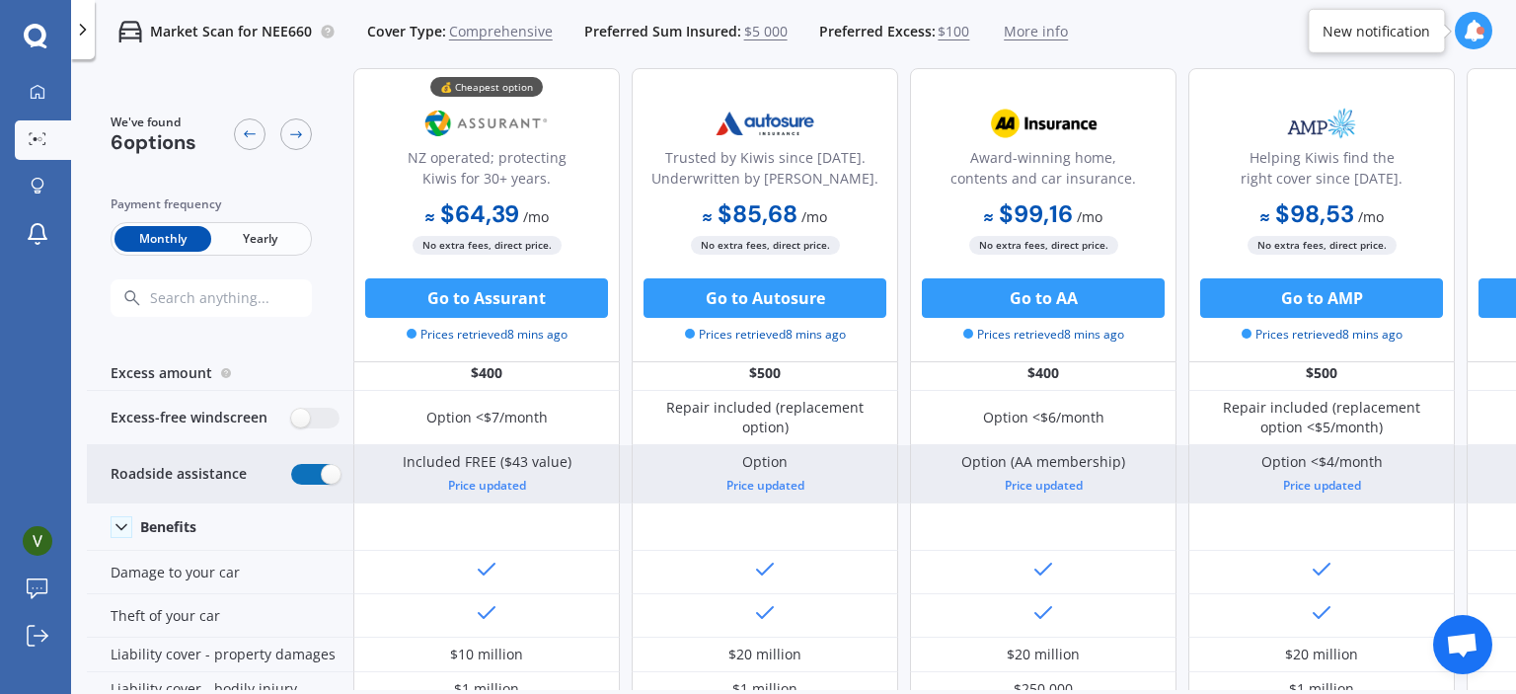
click at [314, 470] on label at bounding box center [315, 474] width 48 height 21
radio input "false"
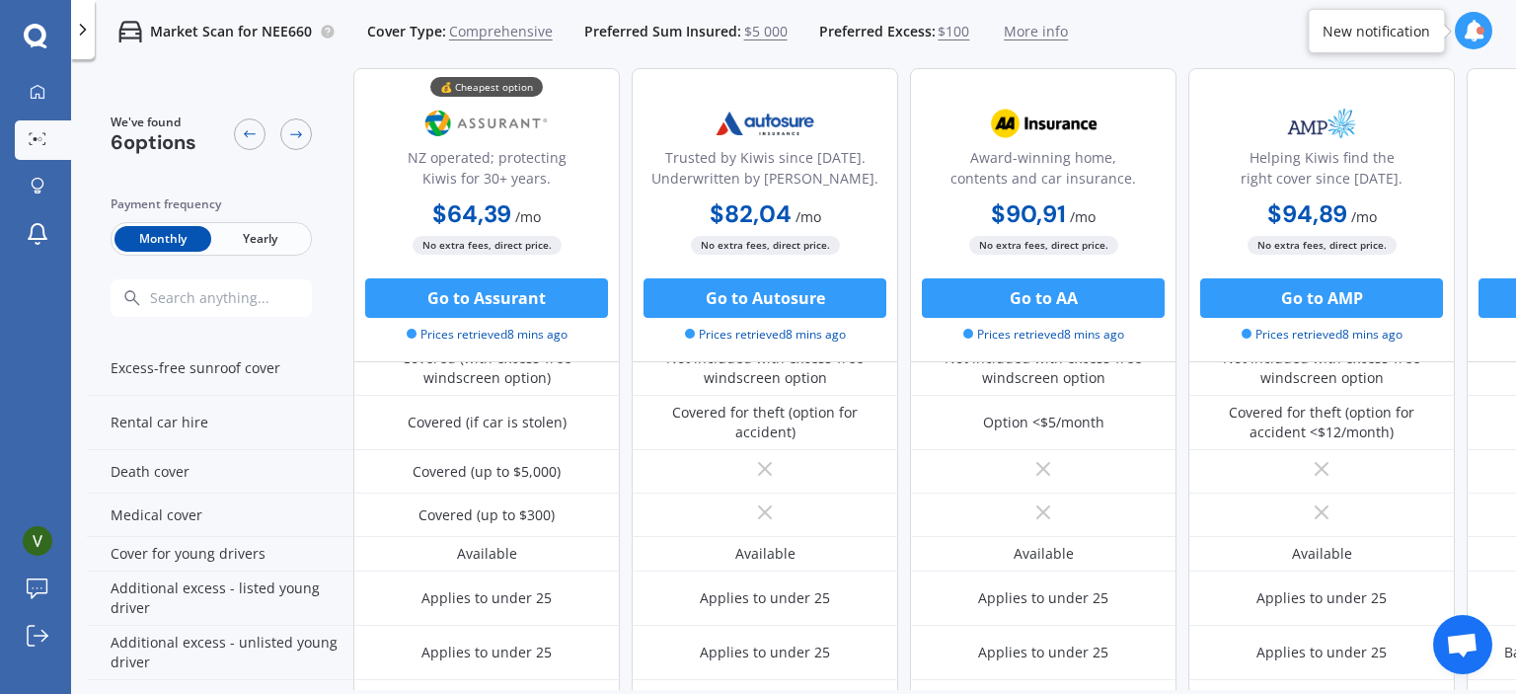
scroll to position [0, 0]
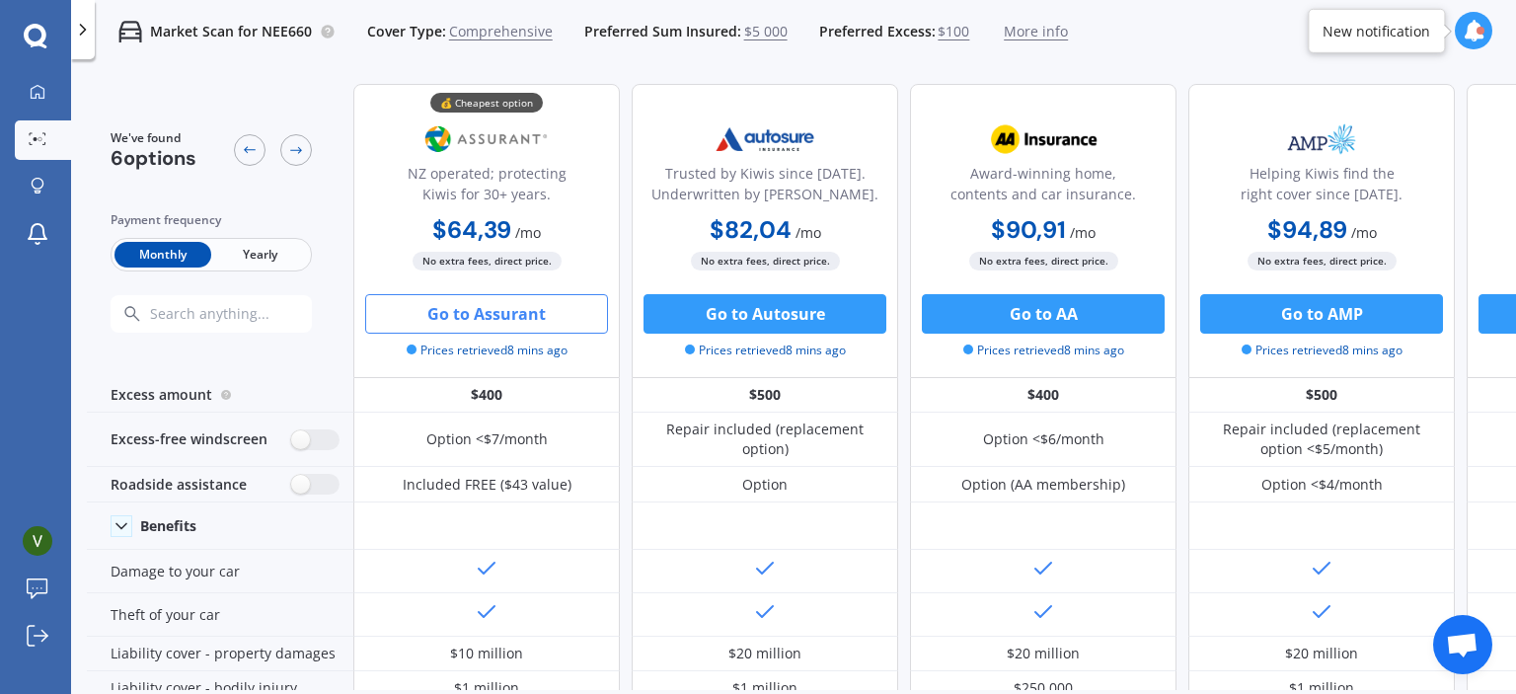
drag, startPoint x: 517, startPoint y: 323, endPoint x: 456, endPoint y: 315, distance: 61.7
click at [456, 315] on button "Go to Assurant" at bounding box center [486, 313] width 243 height 39
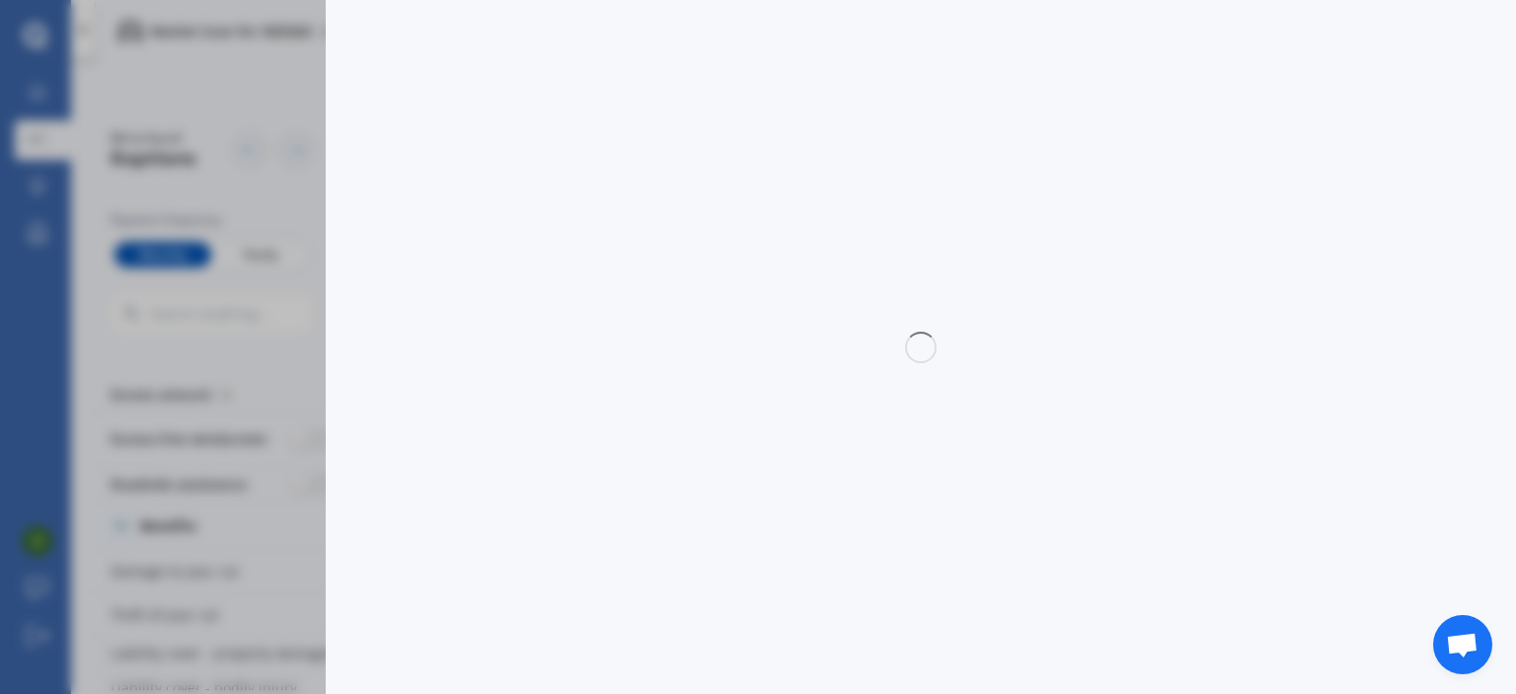
select select "Monthly"
select select "3rd party"
select select "0"
select select "[GEOGRAPHIC_DATA]"
select select "MAZDA"
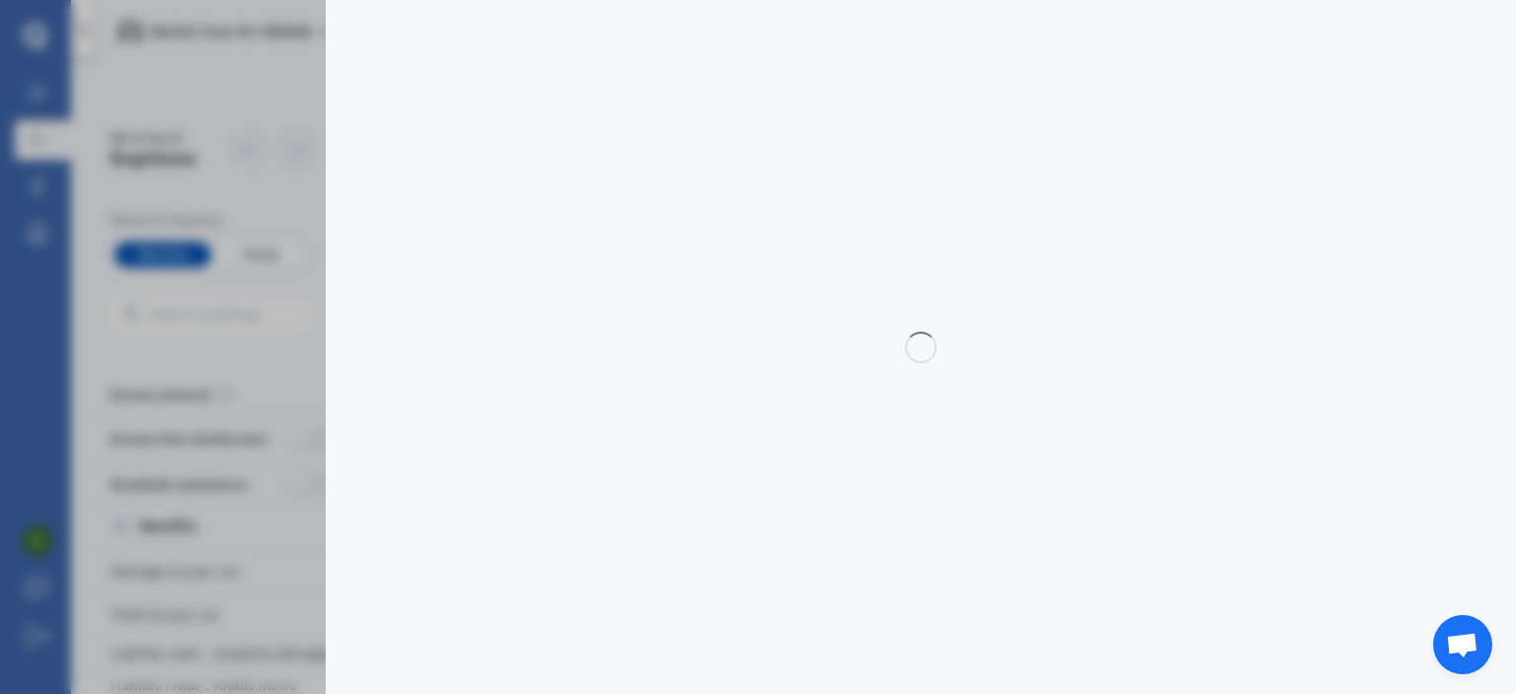
select select "BIANTE"
select select "MPV"
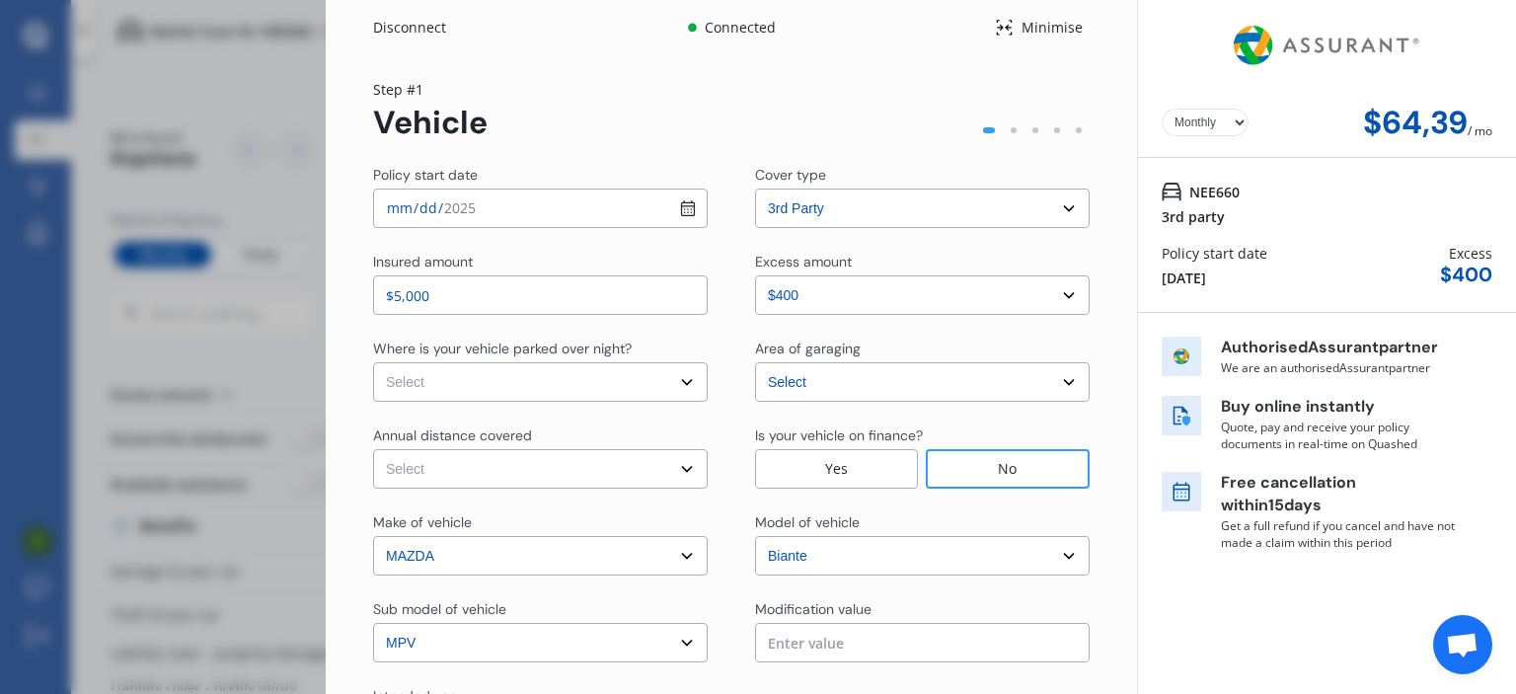
click at [1195, 122] on select "Yearly Monthly" at bounding box center [1205, 123] width 87 height 28
click at [1162, 109] on select "Yearly Monthly" at bounding box center [1205, 123] width 87 height 28
click at [1196, 121] on select "Yearly Monthly" at bounding box center [1205, 123] width 87 height 28
select select "Monthly"
click at [1162, 109] on select "Yearly Monthly" at bounding box center [1205, 123] width 87 height 28
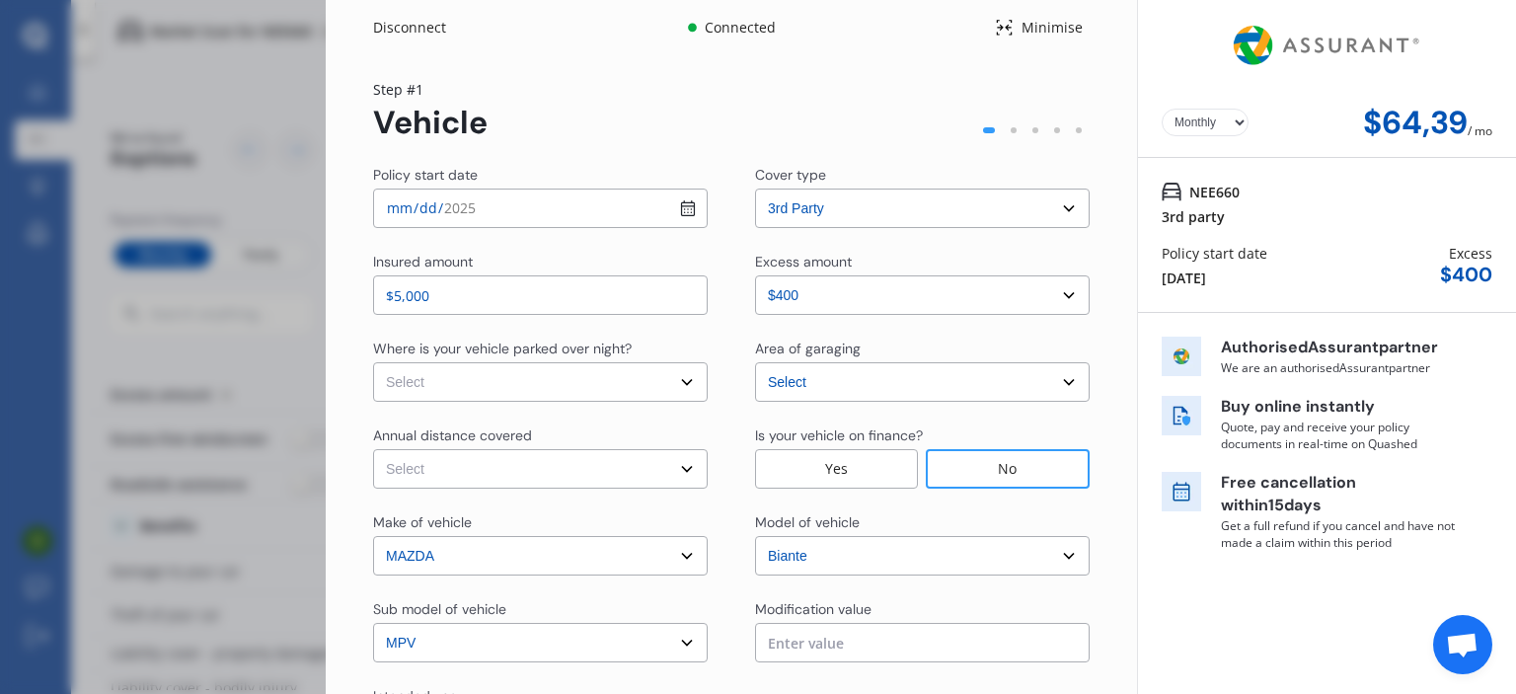
click at [969, 297] on select "Select excess amount $400 $900 $1 400" at bounding box center [922, 294] width 335 height 39
click at [755, 275] on select "Select excess amount $400 $900 $1 400" at bounding box center [922, 294] width 335 height 39
click at [863, 301] on select "Select excess amount $400 $900 $1 400" at bounding box center [922, 294] width 335 height 39
click at [755, 275] on select "Select excess amount $400 $900 $1 400" at bounding box center [922, 294] width 335 height 39
click at [981, 297] on select "Select excess amount $400 $900 $1 400" at bounding box center [922, 294] width 335 height 39
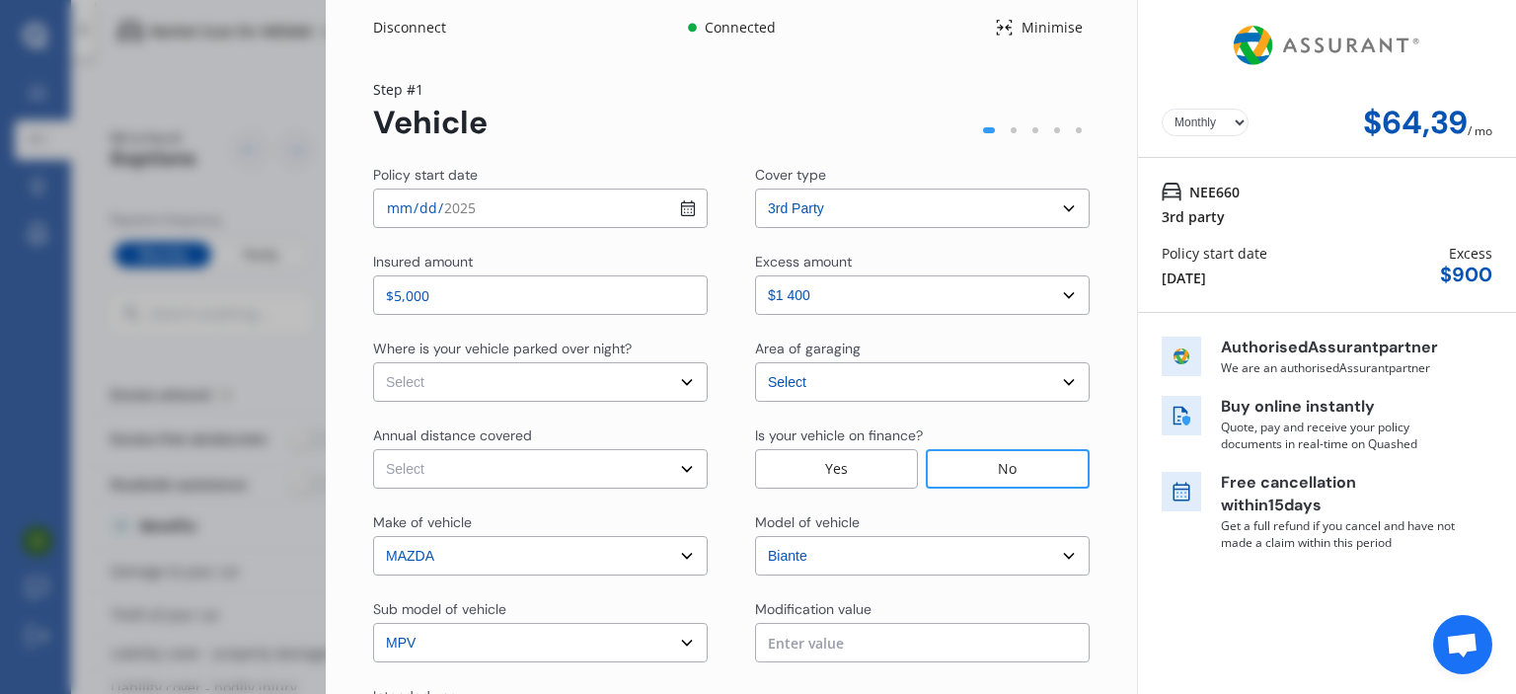
click at [755, 275] on select "Select excess amount $400 $900 $1 400" at bounding box center [922, 294] width 335 height 39
click at [985, 279] on select "Select excess amount $400 $900 $1 400" at bounding box center [922, 294] width 335 height 39
select select "0"
click at [755, 275] on select "Select excess amount $400 $900 $1 400" at bounding box center [922, 294] width 335 height 39
click at [850, 80] on div "Step # 1 Vehicle" at bounding box center [731, 110] width 717 height 62
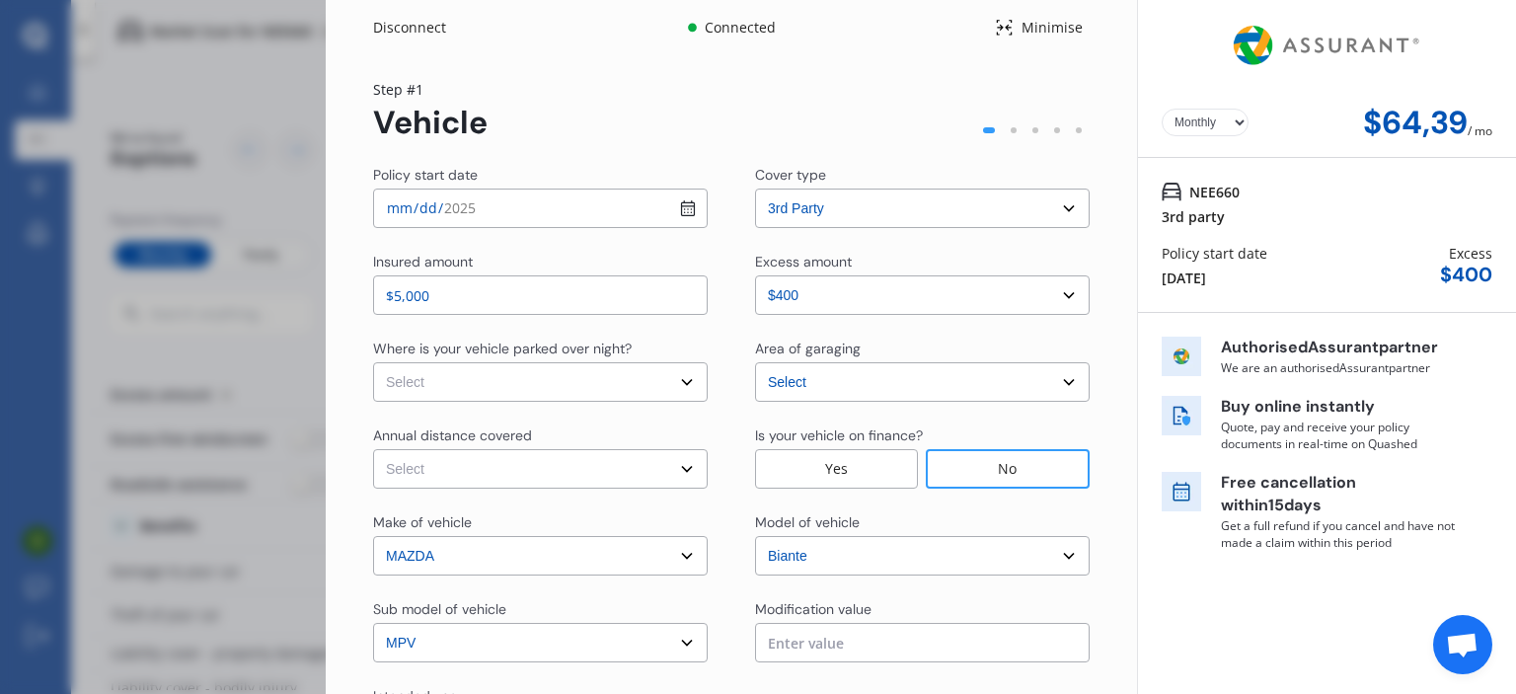
click at [817, 215] on select "Select cover type 3rd Party 3rd Party Fire & Theft Full" at bounding box center [922, 208] width 335 height 39
click at [989, 200] on select "Select cover type 3rd Party 3rd Party Fire & Theft Full" at bounding box center [922, 208] width 335 height 39
select select "full"
click at [755, 189] on select "Select cover type 3rd Party 3rd Party Fire & Theft Full" at bounding box center [922, 208] width 335 height 39
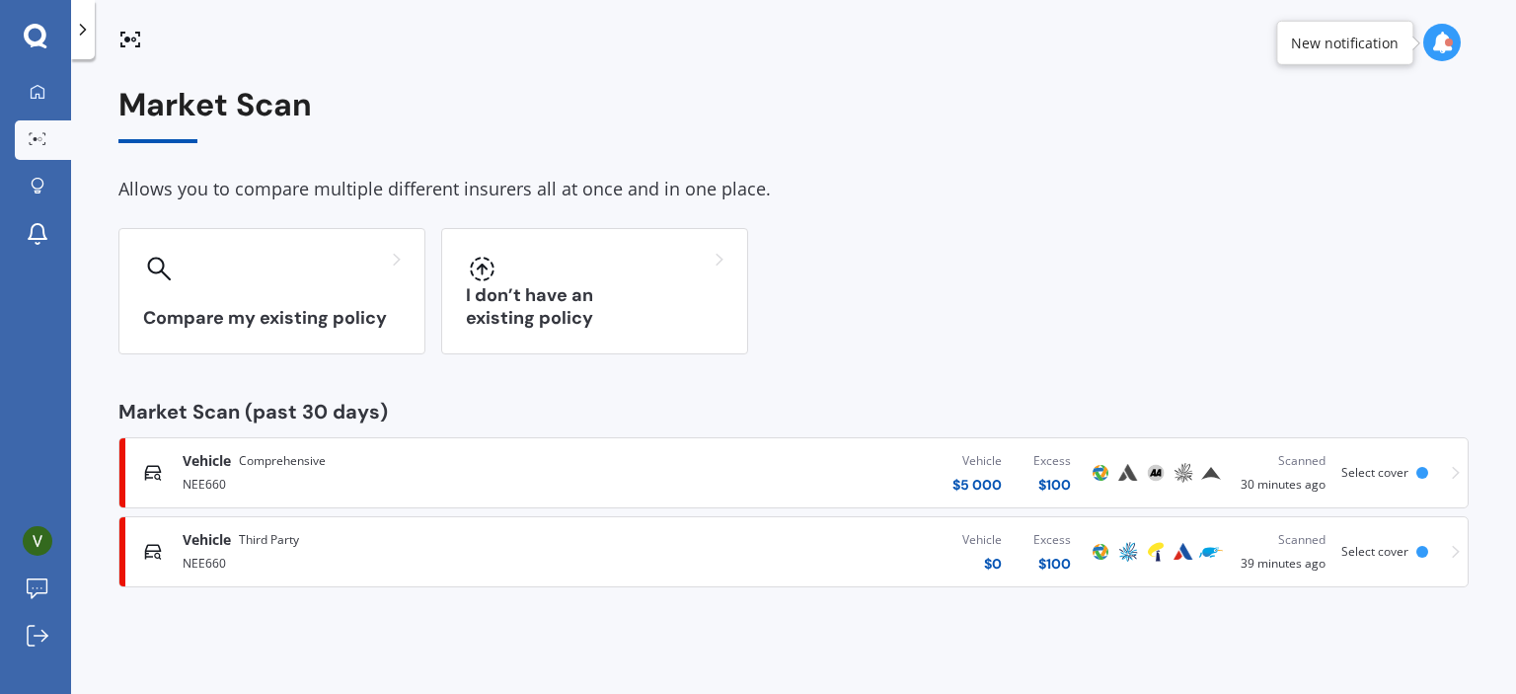
click at [1401, 470] on span "Select cover" at bounding box center [1374, 472] width 67 height 17
